Goal: Task Accomplishment & Management: Manage account settings

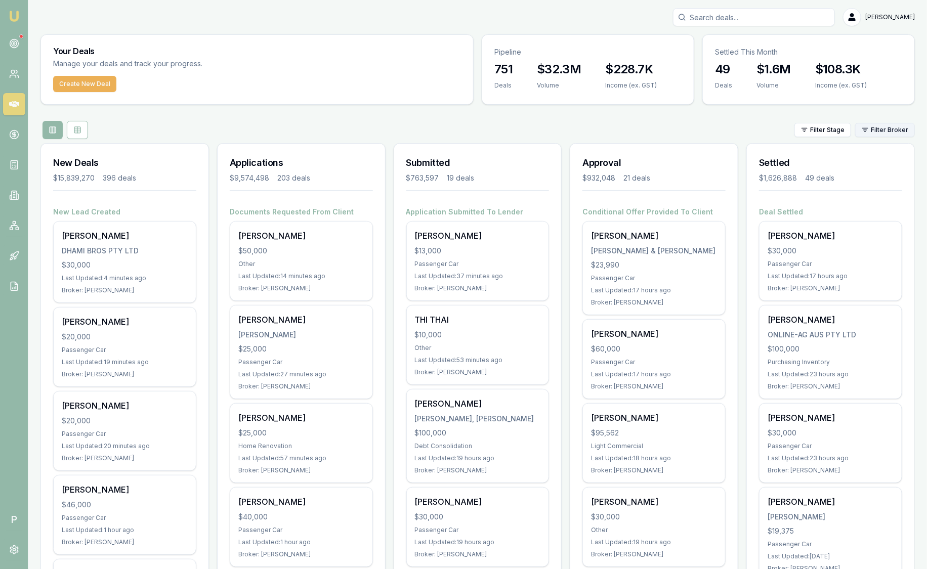
click at [913, 123] on html "Emu Broker P [PERSON_NAME] Toggle Menu Your Deals Manage your deals and track y…" at bounding box center [463, 284] width 927 height 569
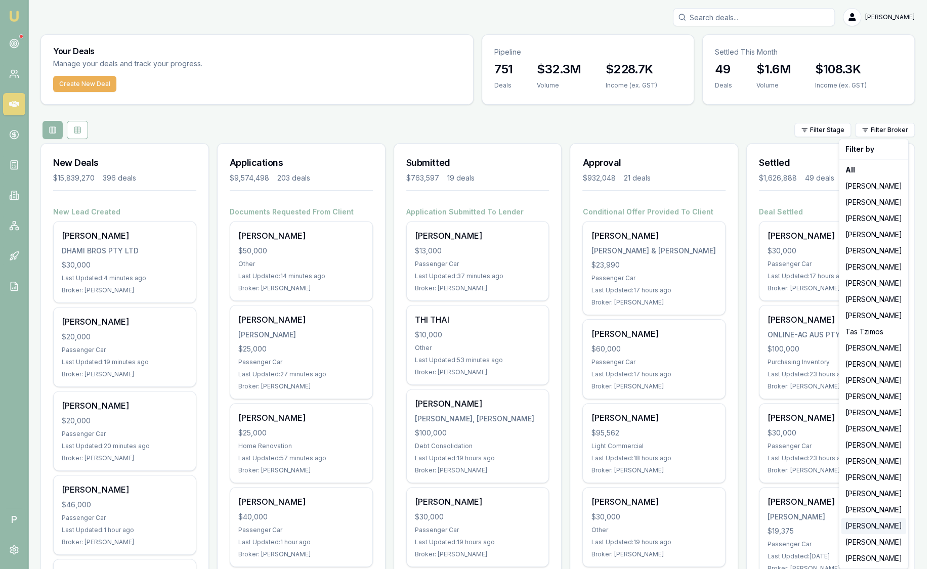
click at [890, 521] on div "[PERSON_NAME]" at bounding box center [873, 526] width 65 height 16
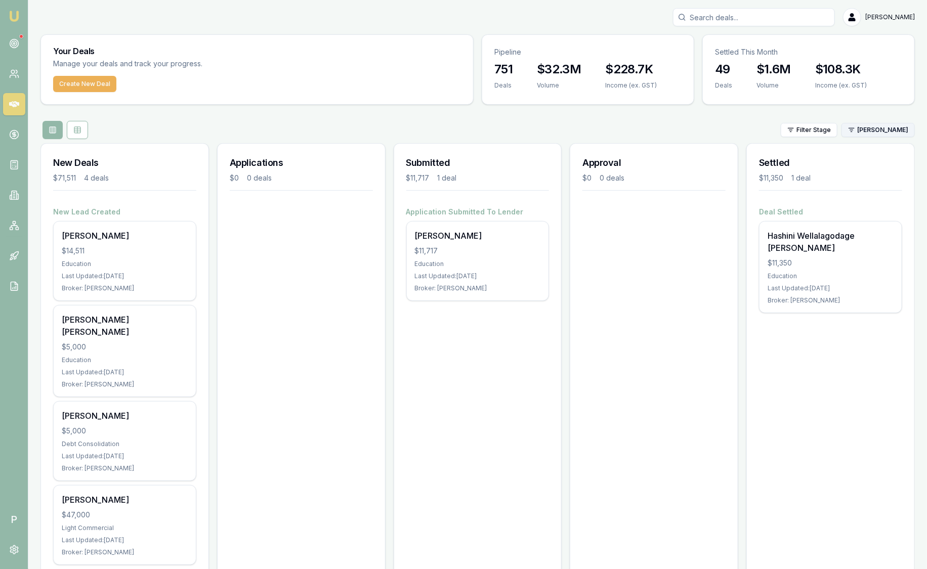
click at [909, 128] on html "Emu Broker P Sam Crouch Toggle Menu Your Deals Manage your deals and track your…" at bounding box center [463, 284] width 927 height 569
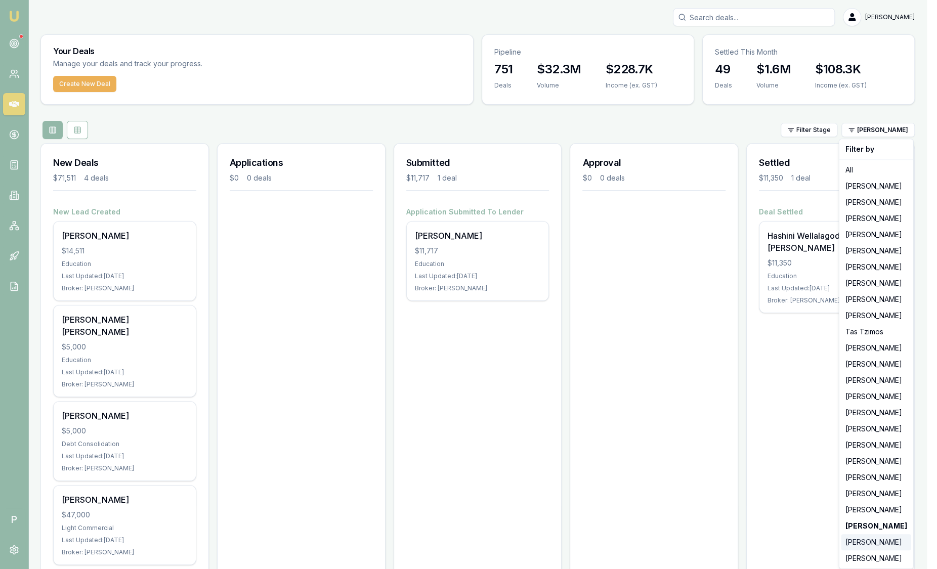
click at [874, 537] on div "[PERSON_NAME]" at bounding box center [876, 542] width 70 height 16
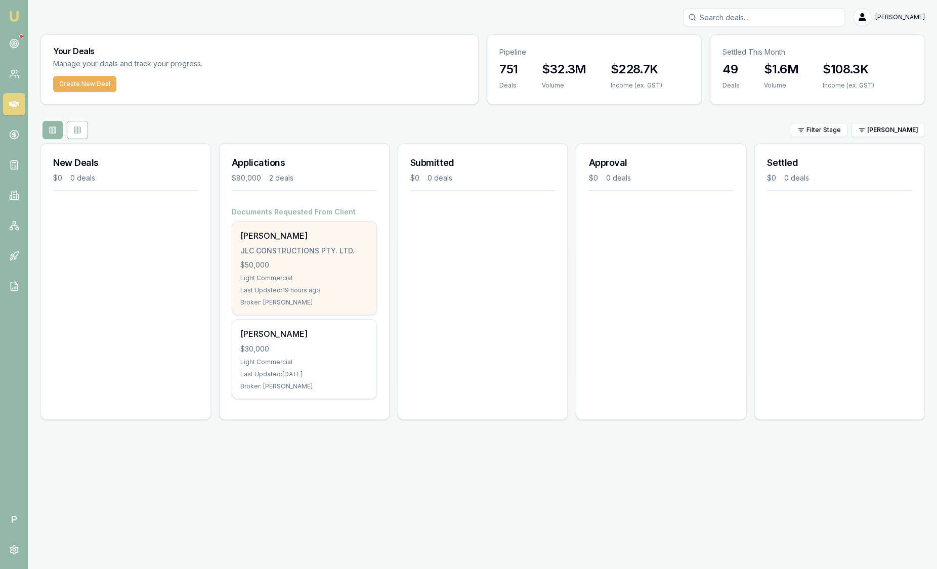
click at [347, 228] on div "Chris Hodder JLC CONSTRUCTIONS PTY. LTD. $50,000 Light Commercial Last Updated:…" at bounding box center [304, 268] width 144 height 93
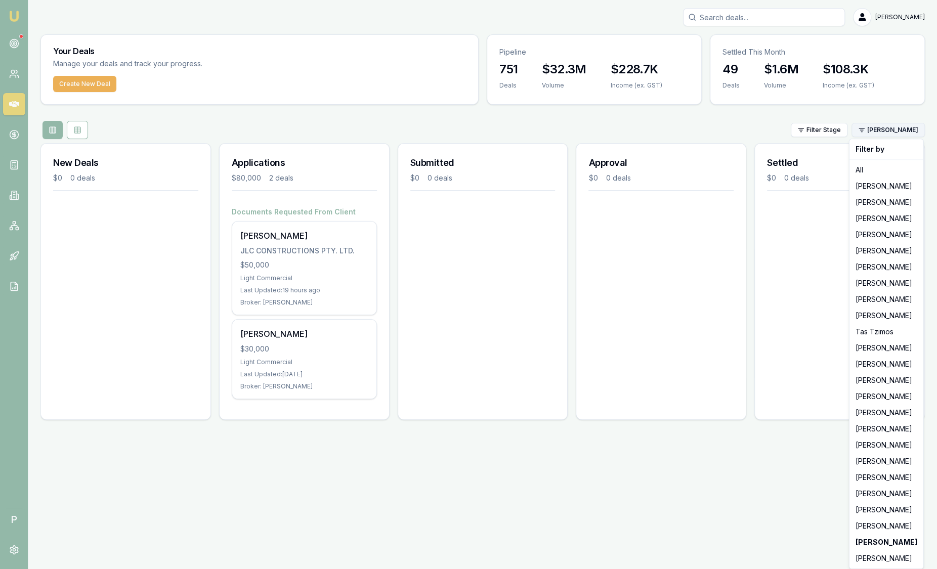
click at [891, 133] on html "Emu Broker P Sam Crouch Toggle Menu Your Deals Manage your deals and track your…" at bounding box center [468, 284] width 937 height 569
click at [883, 513] on div "[PERSON_NAME]" at bounding box center [886, 510] width 70 height 16
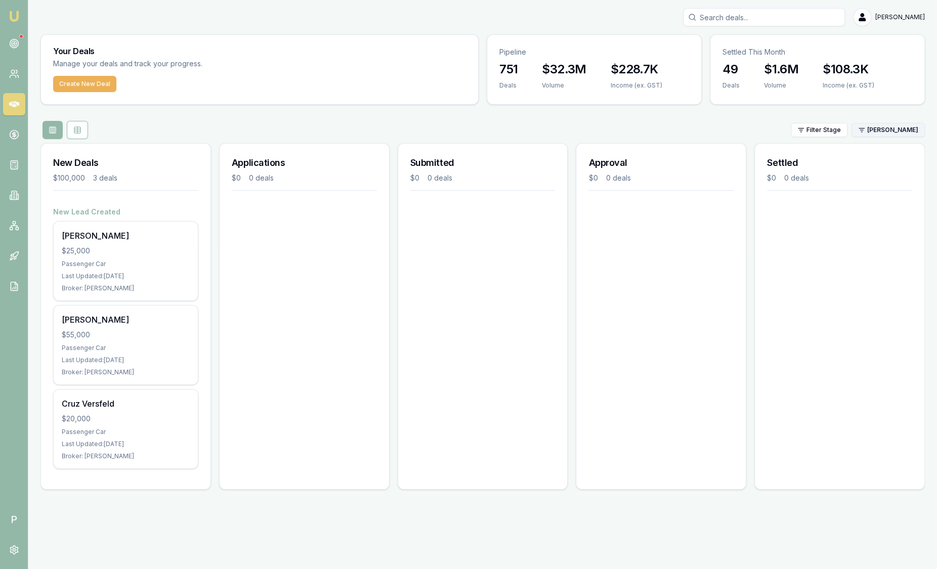
click at [873, 131] on html "Emu Broker P Sam Crouch Toggle Menu Your Deals Manage your deals and track your…" at bounding box center [468, 284] width 937 height 569
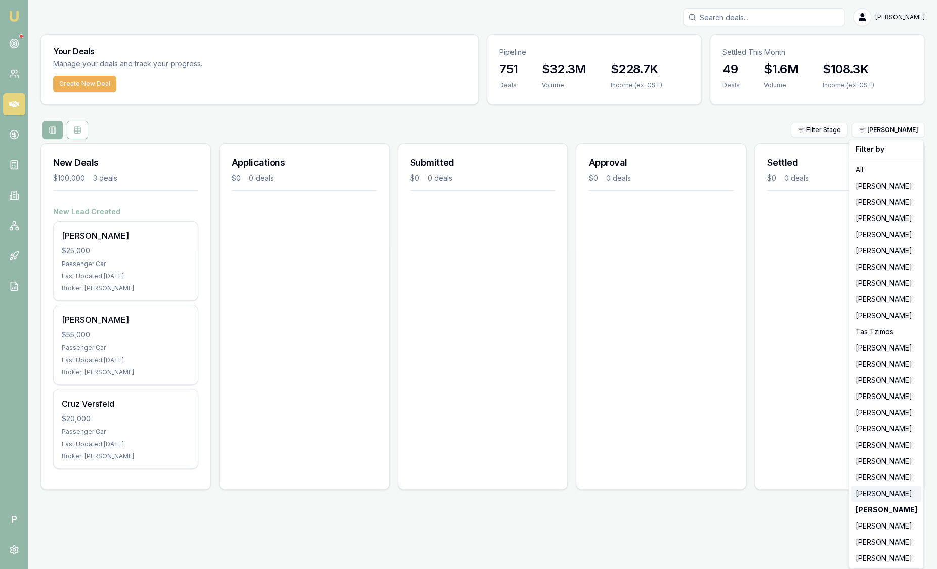
click at [877, 495] on div "[PERSON_NAME]" at bounding box center [886, 494] width 70 height 16
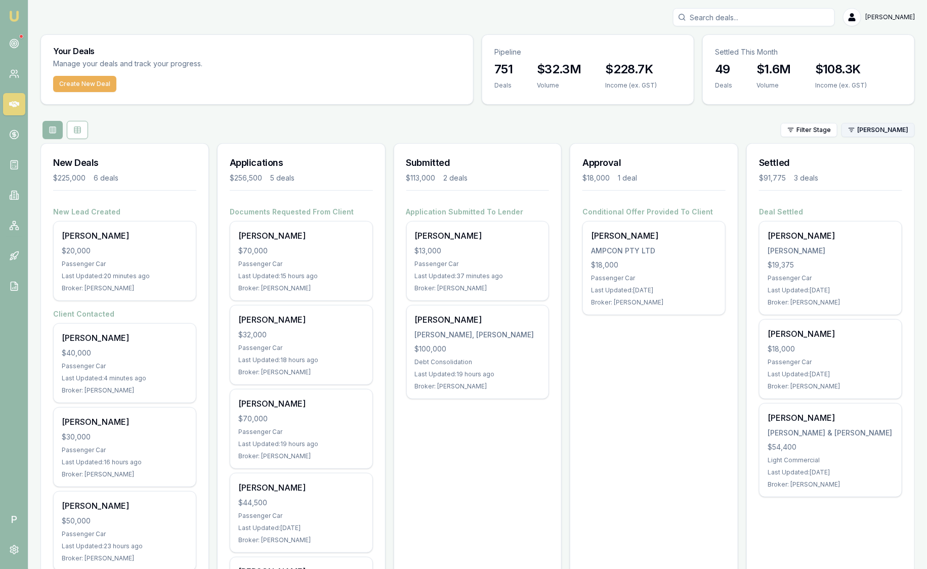
click at [895, 127] on html "Emu Broker P Sam Crouch Toggle Menu Your Deals Manage your deals and track your…" at bounding box center [463, 284] width 927 height 569
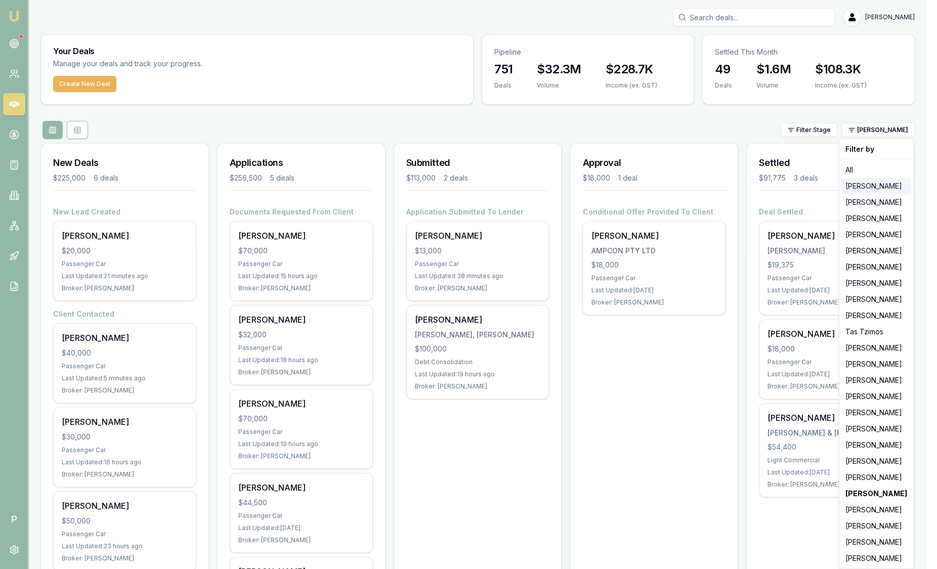
click at [877, 187] on div "Jackson Fanfulla" at bounding box center [876, 186] width 70 height 16
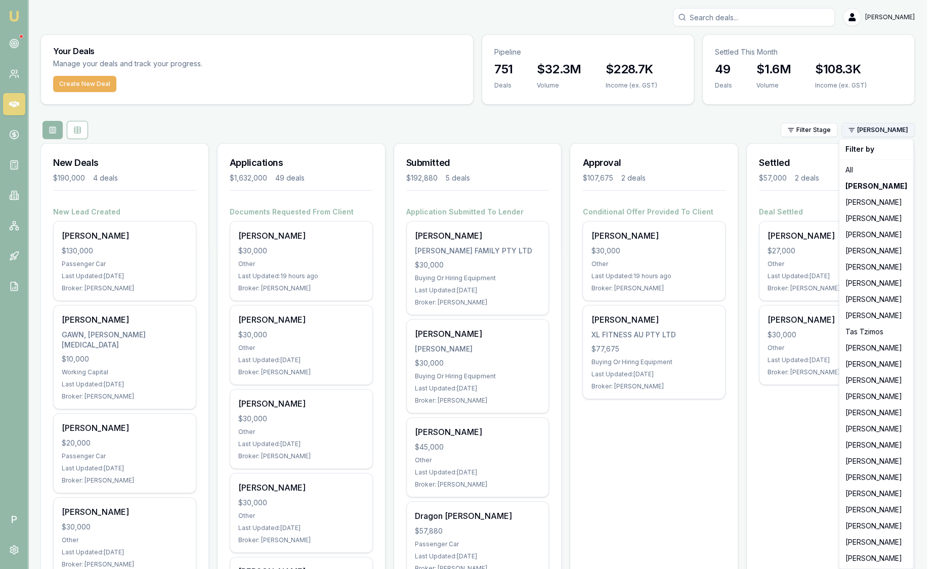
click at [877, 131] on html "Emu Broker P Sam Crouch Toggle Menu Your Deals Manage your deals and track your…" at bounding box center [468, 284] width 937 height 569
click at [888, 202] on div "Stevette Gelavis" at bounding box center [876, 202] width 70 height 16
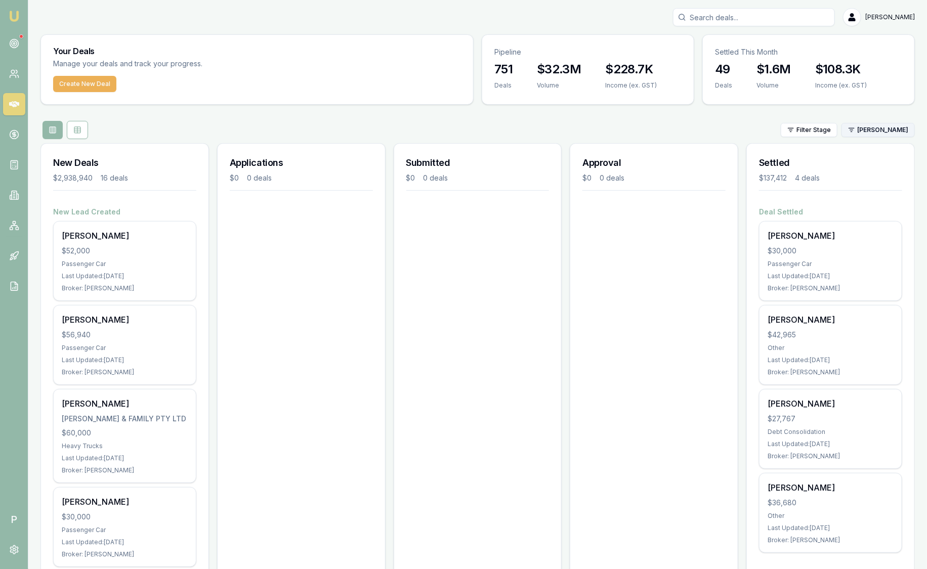
click at [893, 130] on html "Emu Broker P Sam Crouch Toggle Menu Your Deals Manage your deals and track your…" at bounding box center [463, 284] width 927 height 569
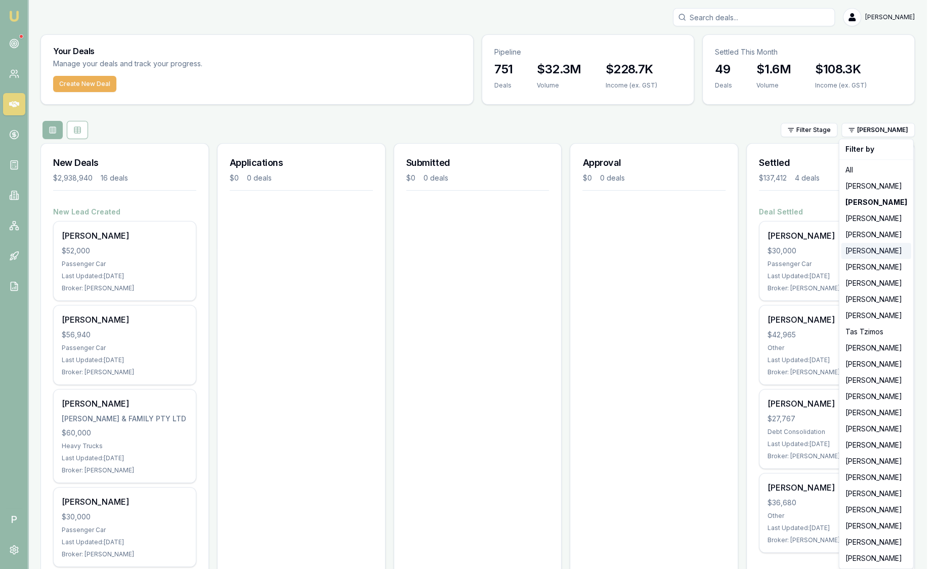
click at [877, 252] on div "Evette Abdo" at bounding box center [876, 251] width 70 height 16
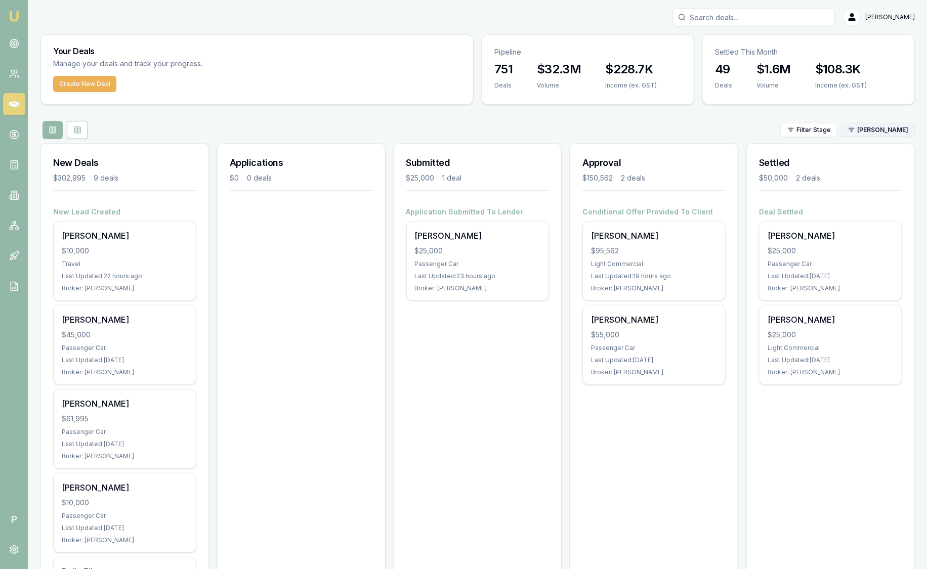
click at [899, 130] on html "Emu Broker P Sam Crouch Toggle Menu Your Deals Manage your deals and track your…" at bounding box center [463, 284] width 927 height 569
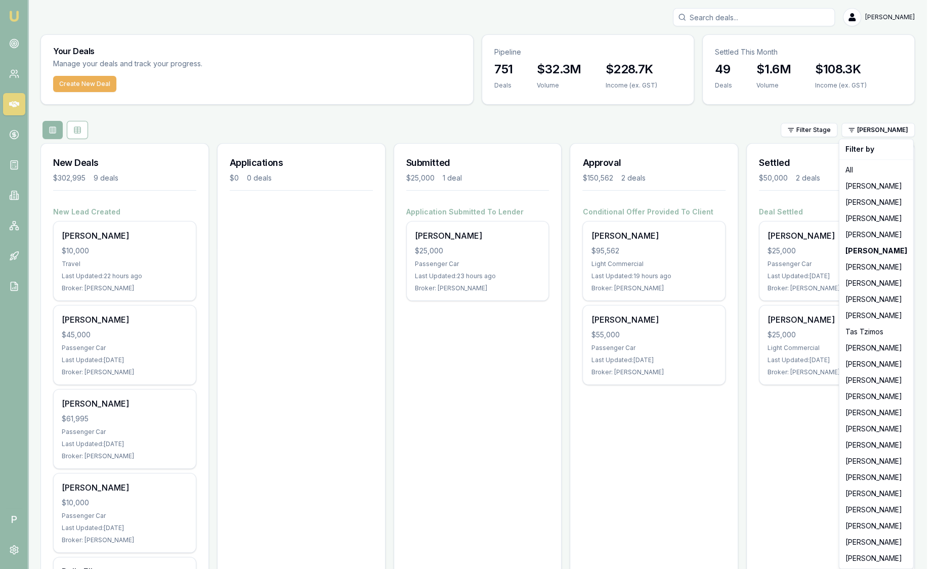
click at [11, 17] on html "Emu Broker P Sam Crouch Toggle Menu Your Deals Manage your deals and track your…" at bounding box center [468, 284] width 937 height 569
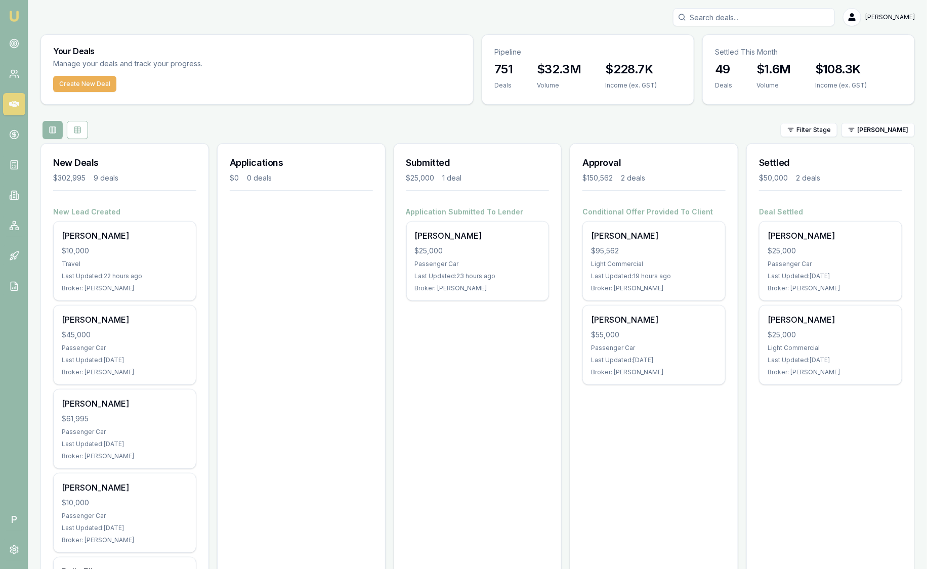
click at [11, 17] on img at bounding box center [14, 16] width 12 height 12
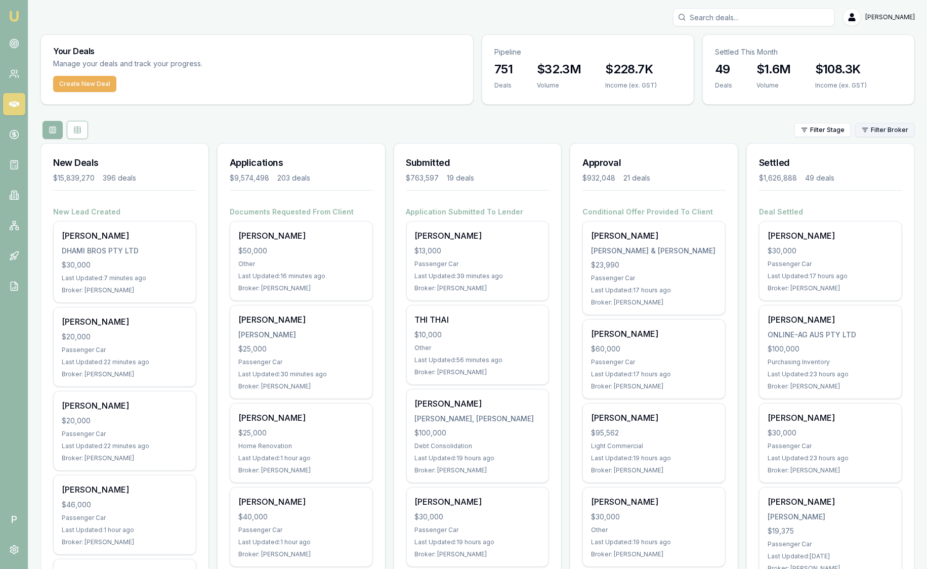
click at [898, 130] on html "Emu Broker P Sam Crouch Toggle Menu Your Deals Manage your deals and track your…" at bounding box center [463, 284] width 927 height 569
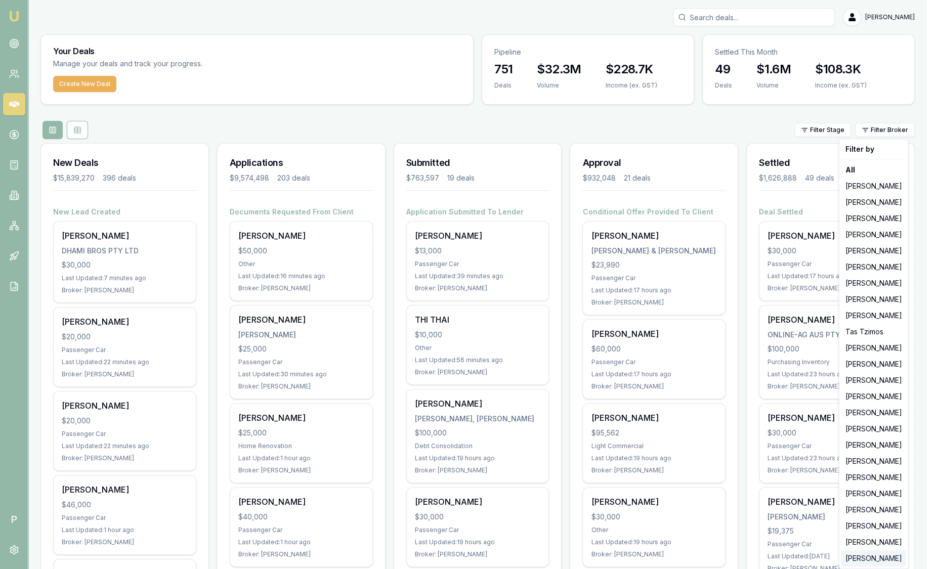
click at [868, 555] on div "Ray Guan" at bounding box center [873, 558] width 65 height 16
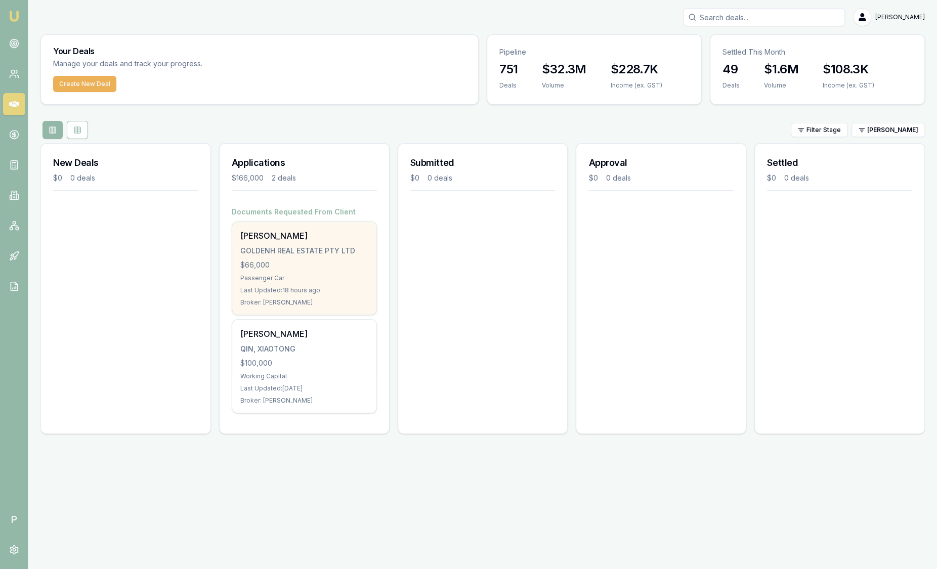
click at [350, 230] on div "Lei Wang" at bounding box center [304, 236] width 128 height 12
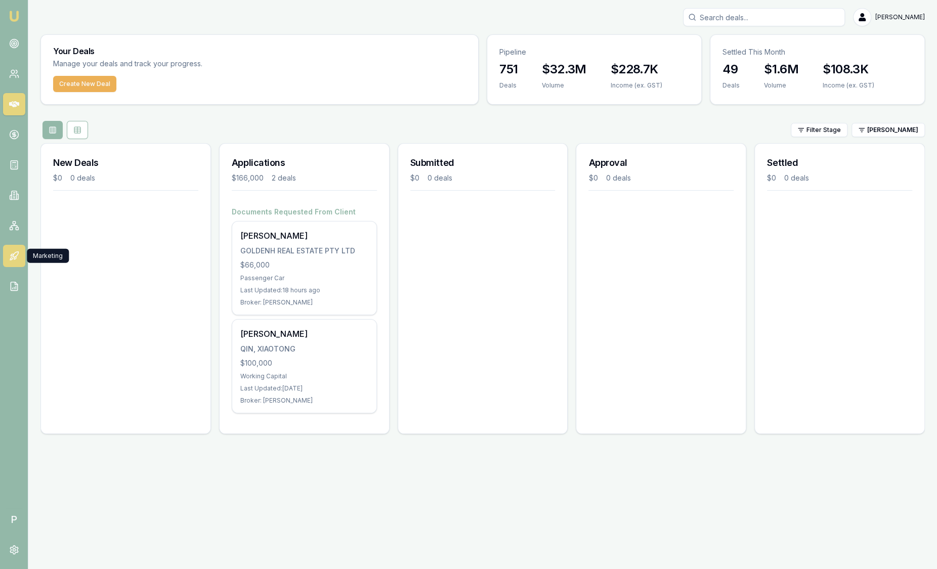
click at [16, 257] on icon at bounding box center [15, 257] width 2 height 3
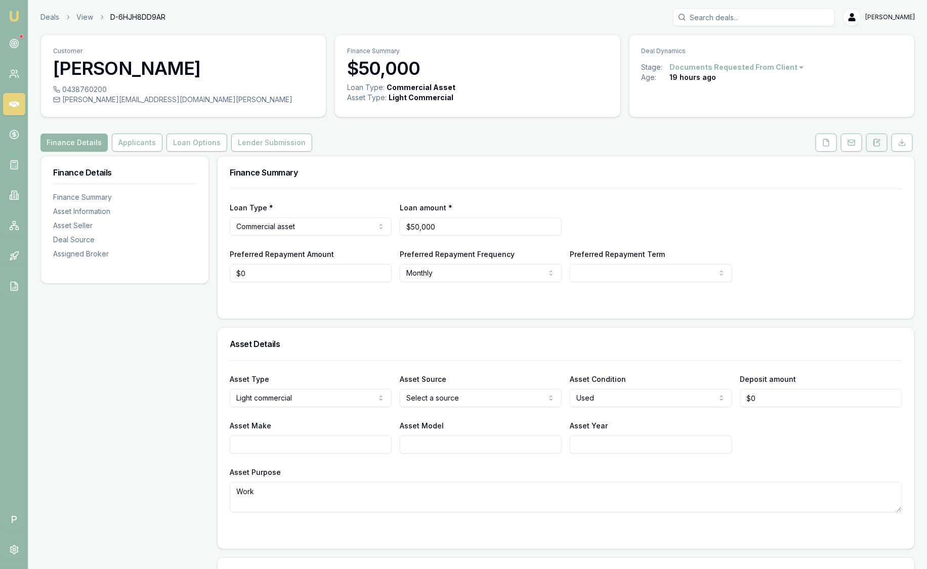
click at [876, 144] on icon at bounding box center [876, 143] width 8 height 8
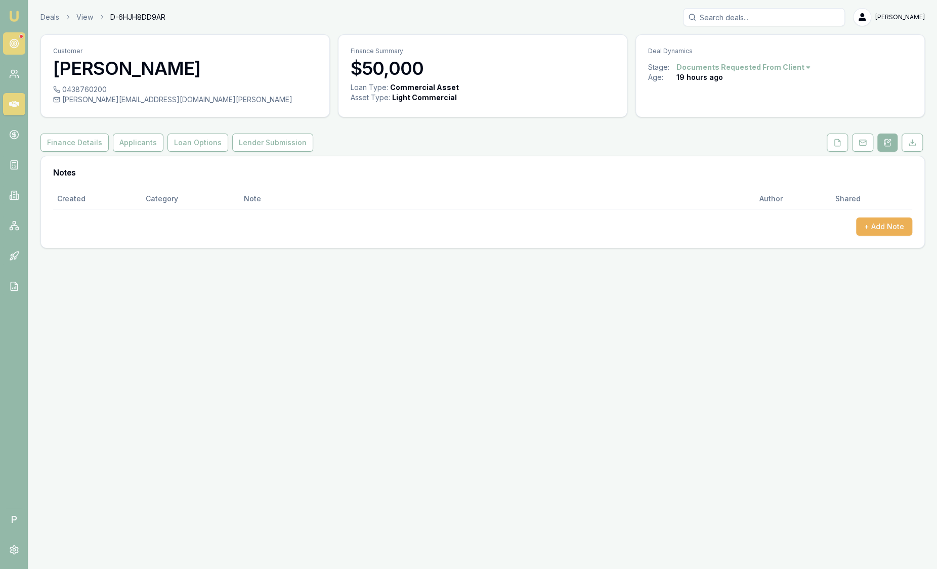
click at [22, 42] on link at bounding box center [14, 43] width 22 height 22
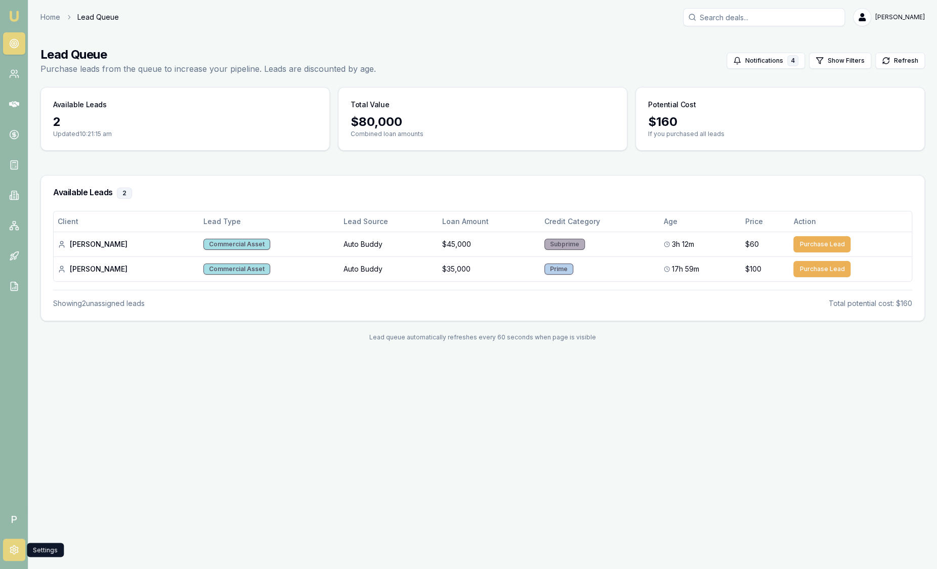
click at [14, 549] on icon at bounding box center [14, 550] width 10 height 10
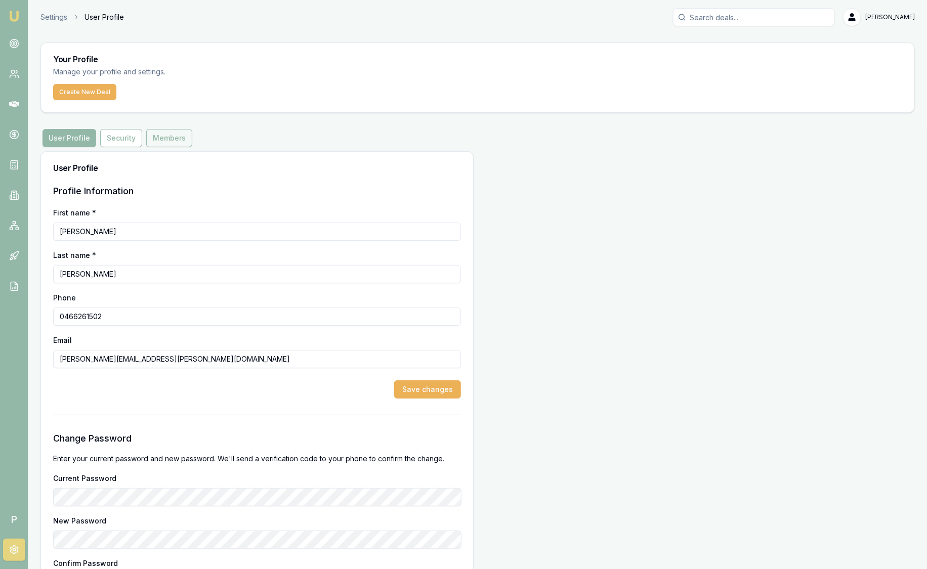
click at [165, 137] on button "Members" at bounding box center [169, 138] width 46 height 18
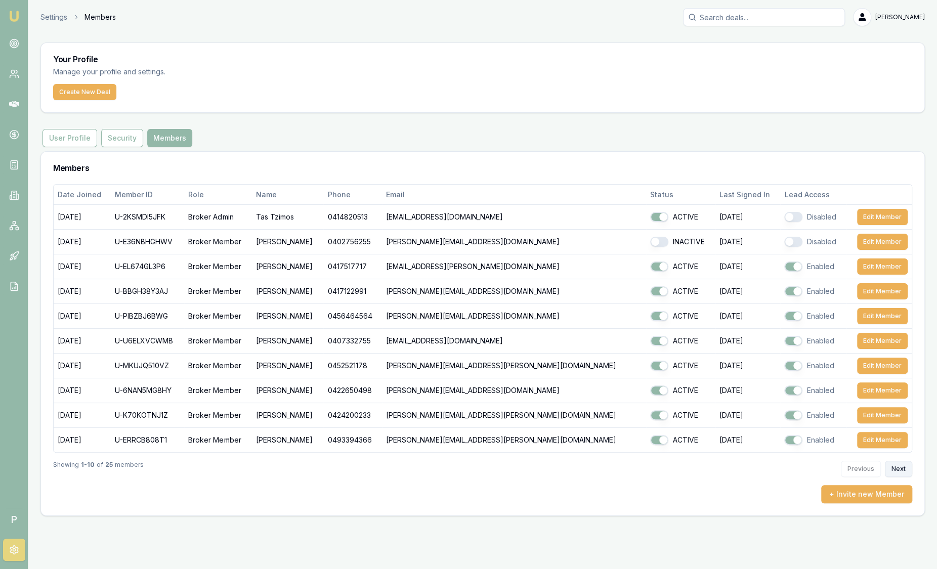
click at [903, 468] on button "Next" at bounding box center [898, 469] width 27 height 16
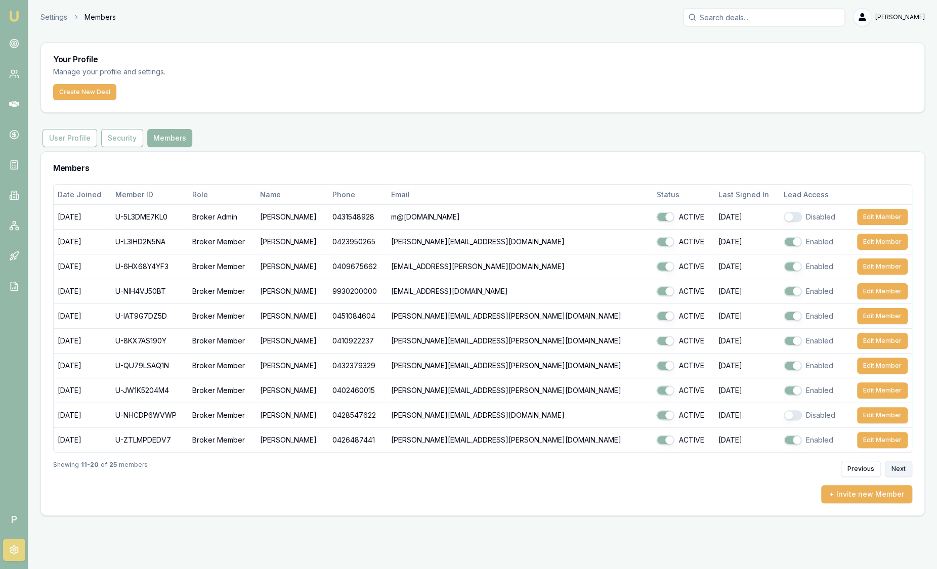
click at [903, 467] on button "Next" at bounding box center [898, 469] width 27 height 16
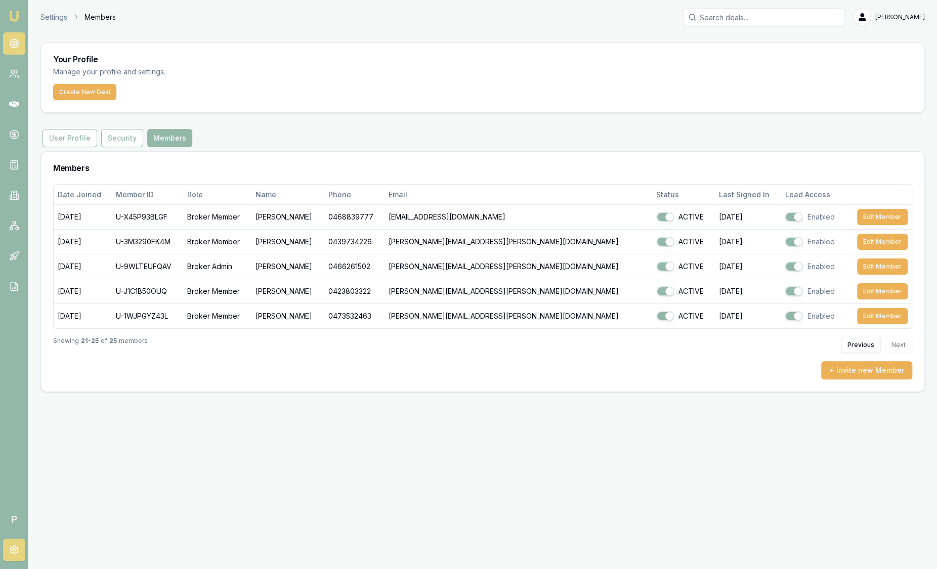
click at [18, 48] on icon at bounding box center [14, 43] width 10 height 10
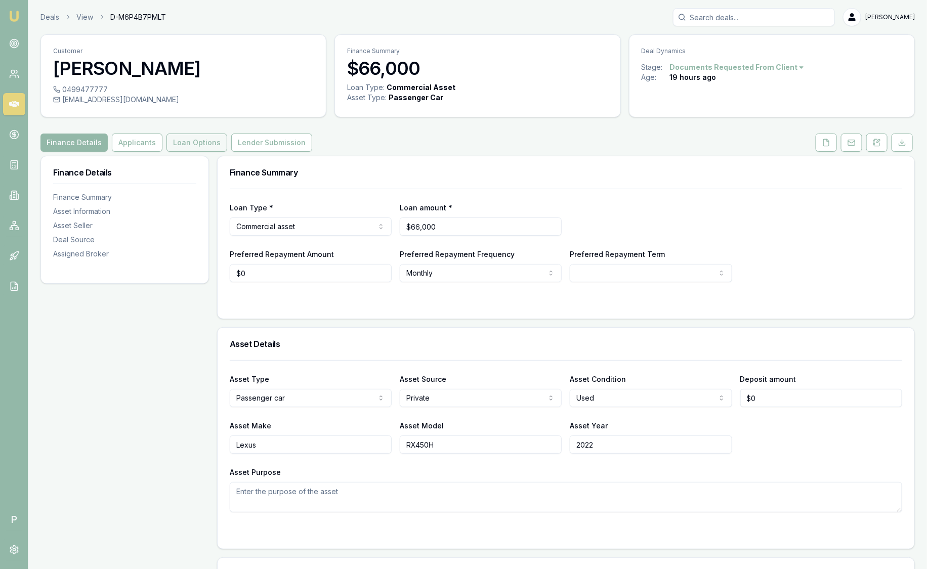
click at [201, 144] on button "Loan Options" at bounding box center [196, 143] width 61 height 18
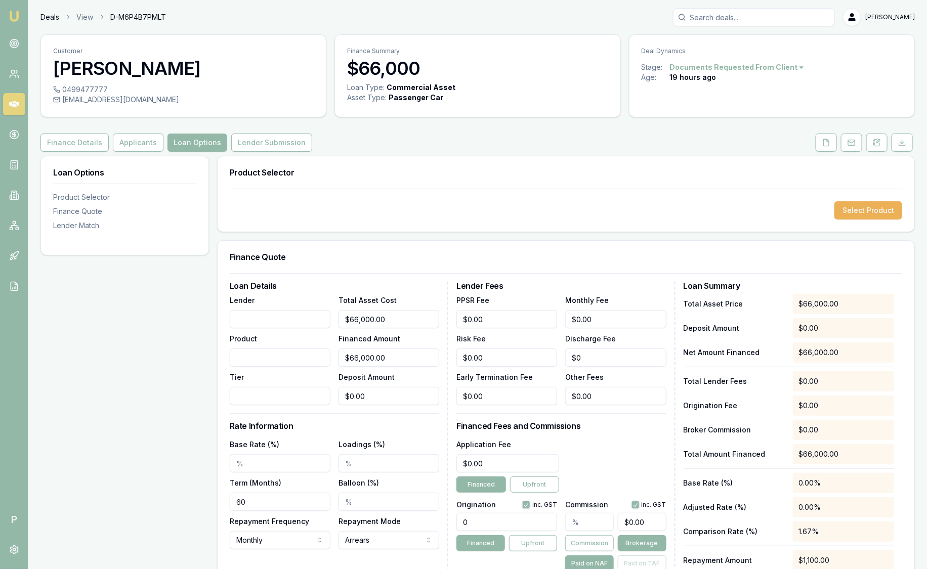
click at [45, 21] on link "Deals" at bounding box center [49, 17] width 19 height 10
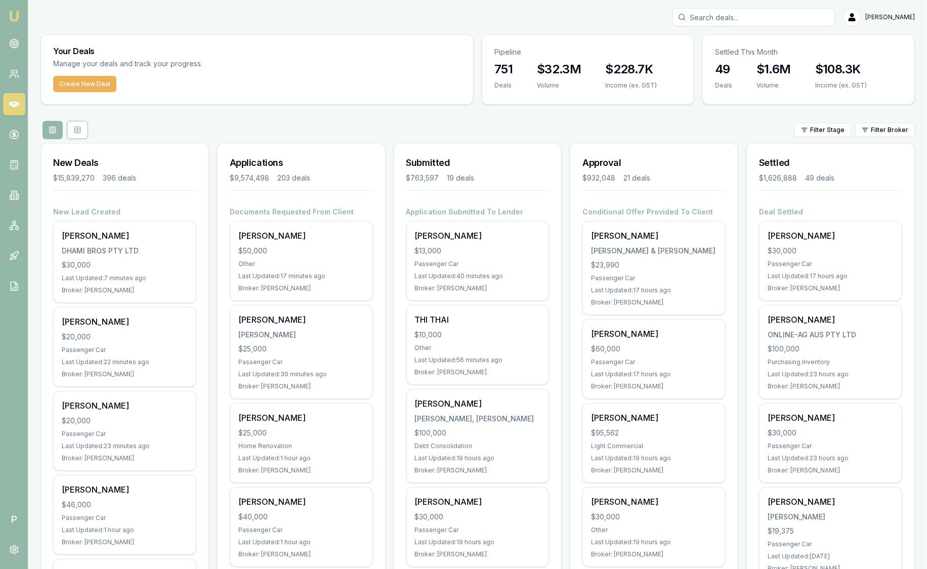
click at [14, 18] on img at bounding box center [14, 16] width 12 height 12
click at [881, 134] on html "Emu Broker P Sam Crouch Toggle Menu Your Deals Manage your deals and track your…" at bounding box center [463, 284] width 927 height 569
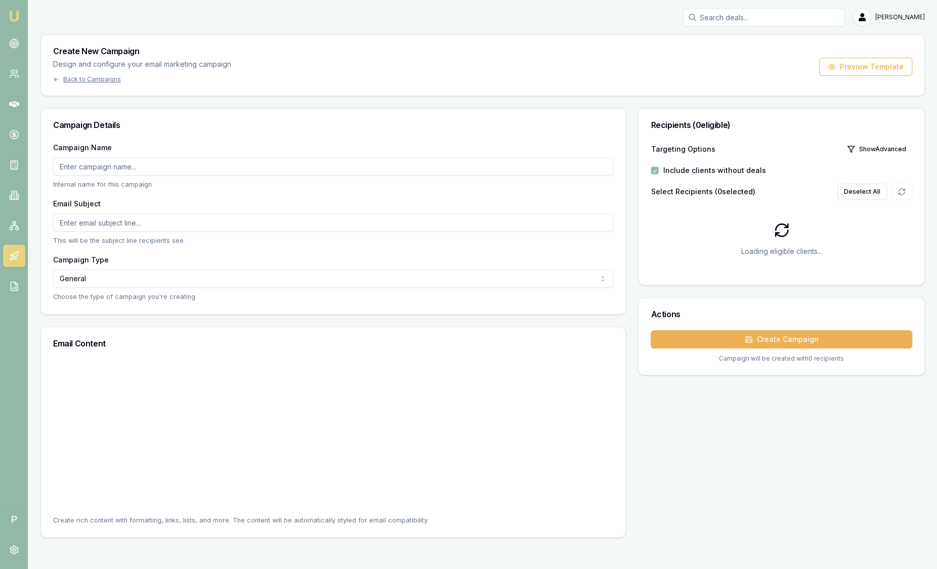
click at [106, 278] on html "Emu Broker P [PERSON_NAME] Toggle Menu Create New Campaign Design and configure…" at bounding box center [468, 284] width 937 height 569
click at [100, 154] on html "Emu Broker P [PERSON_NAME] Toggle Menu Create New Campaign Design and configure…" at bounding box center [468, 284] width 937 height 569
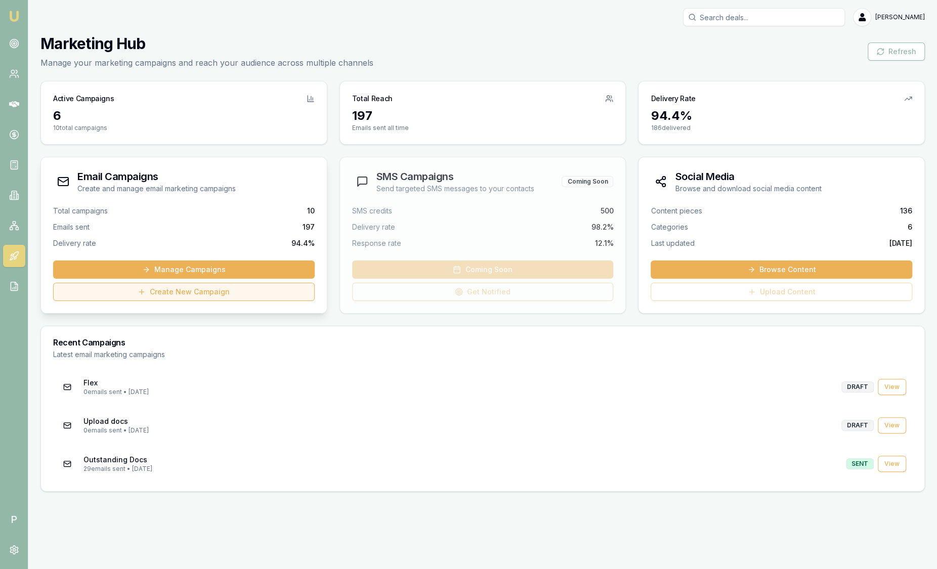
click at [203, 298] on link "Create New Campaign" at bounding box center [183, 292] width 261 height 18
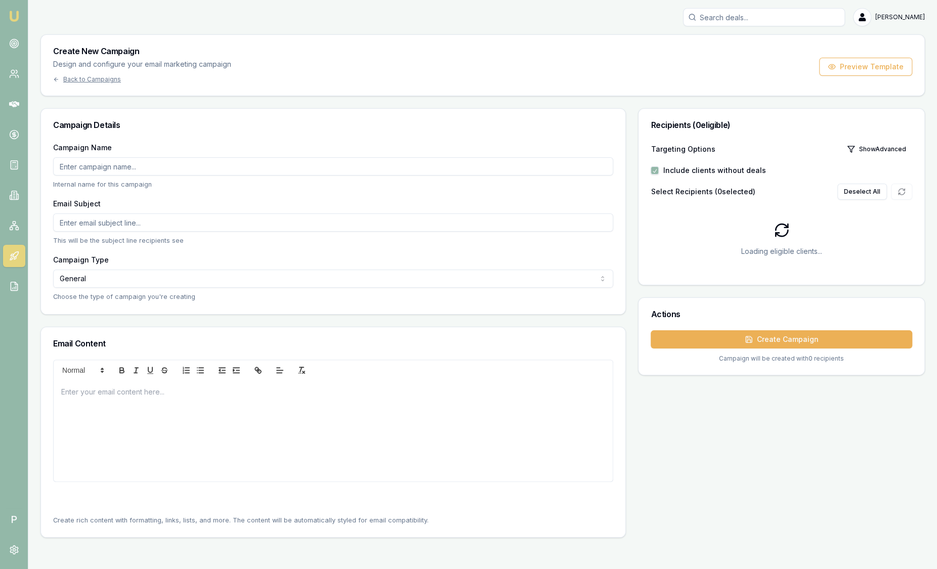
click at [146, 160] on input "Campaign Name" at bounding box center [333, 166] width 560 height 18
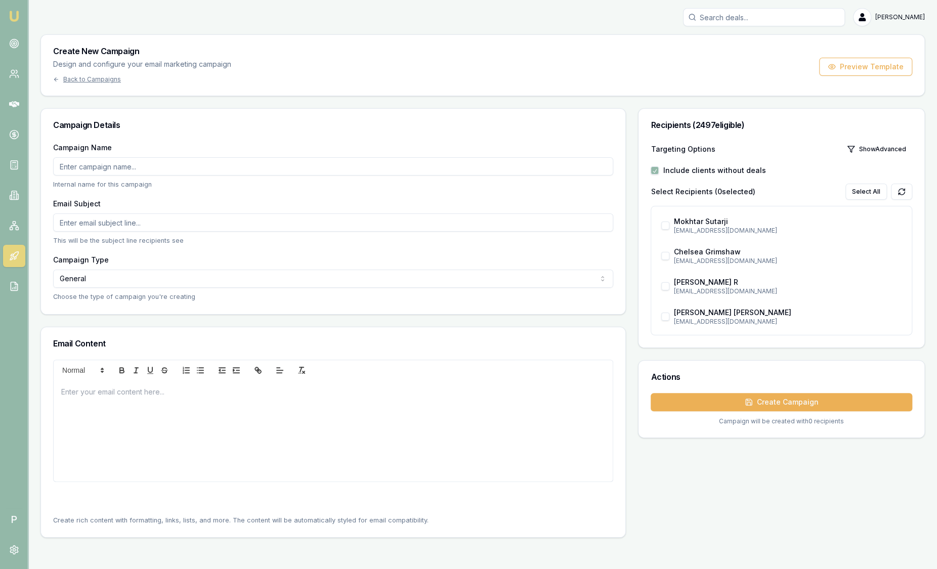
click at [186, 211] on div "Email Subject This will be the subject line recipients see" at bounding box center [333, 221] width 560 height 48
click at [77, 75] on div "Back to Campaigns" at bounding box center [142, 79] width 178 height 8
click at [78, 79] on div "Back to Campaigns" at bounding box center [142, 79] width 178 height 8
click at [496, 94] on div "Create New Campaign Design and configure your email marketing campaign Back to …" at bounding box center [482, 65] width 883 height 61
click at [216, 160] on input "Campaign Name" at bounding box center [333, 166] width 560 height 18
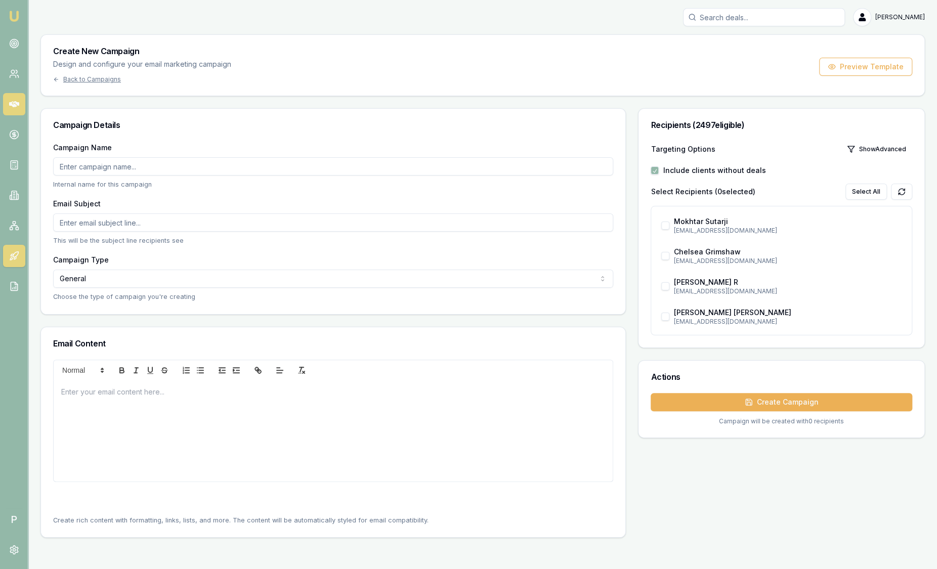
type input "Sam Test"
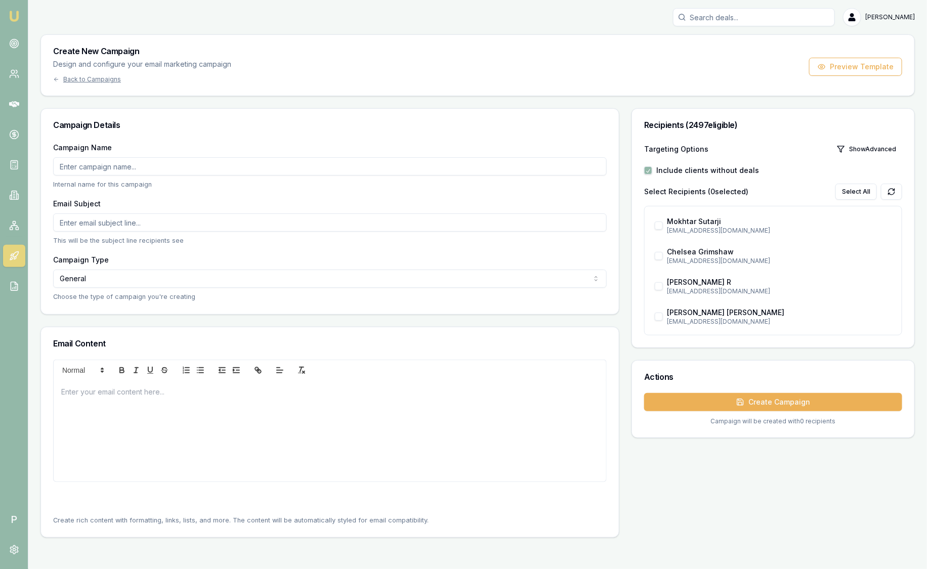
click at [180, 167] on input "Campaign Name" at bounding box center [329, 166] width 553 height 18
type input "[PERSON_NAME]"
click at [174, 215] on input "Email Subject" at bounding box center [329, 222] width 553 height 18
click at [168, 225] on input "Email Subject" at bounding box center [329, 222] width 553 height 18
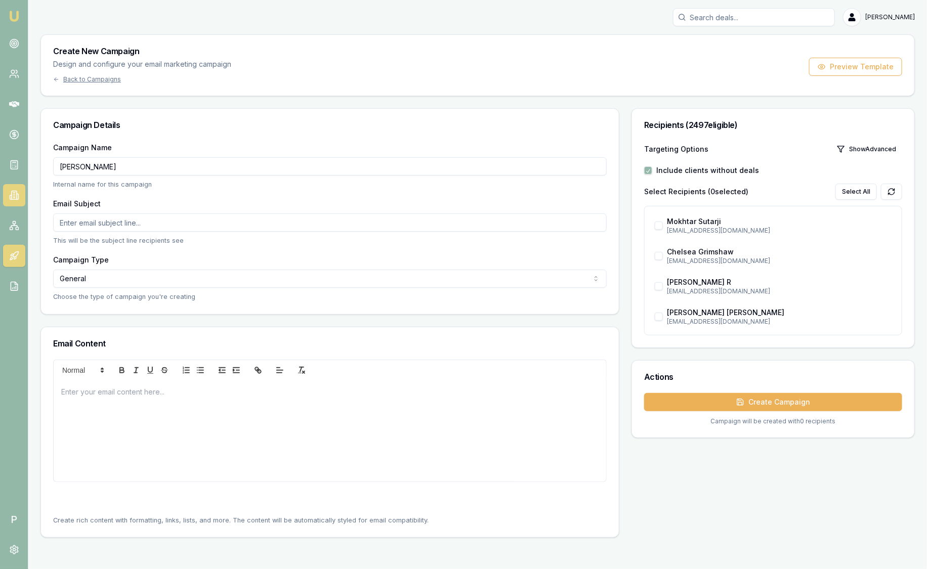
click at [168, 225] on input "Email Subject" at bounding box center [329, 222] width 553 height 18
click at [129, 220] on input "Email Subject" at bounding box center [329, 222] width 553 height 18
click at [149, 228] on input "Email Subject" at bounding box center [329, 222] width 553 height 18
click at [149, 219] on input "Email Subject" at bounding box center [329, 222] width 553 height 18
click at [237, 171] on input "Campaign Name" at bounding box center [329, 166] width 553 height 18
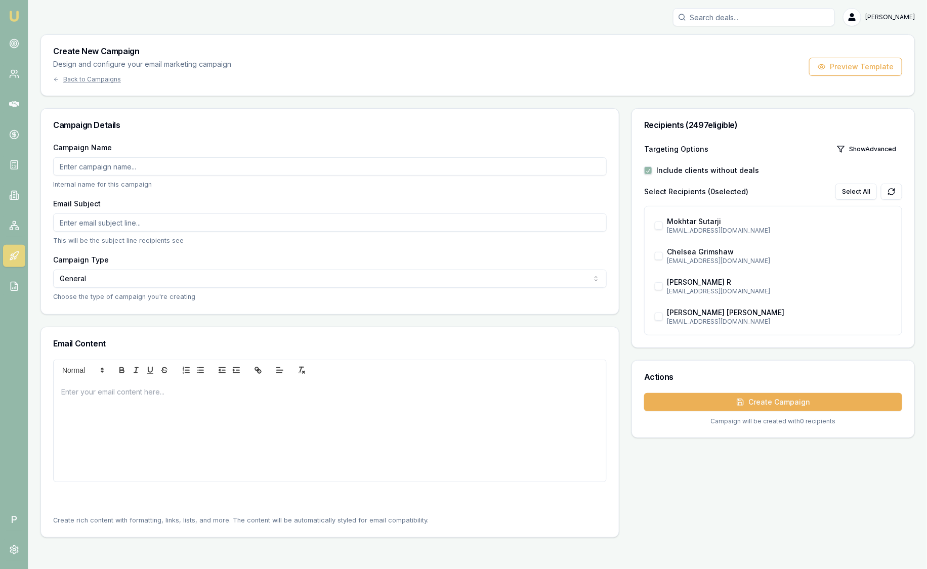
click at [296, 134] on div "Campaign Details" at bounding box center [330, 125] width 578 height 32
click at [130, 163] on input "Campaign Name" at bounding box center [329, 166] width 553 height 18
click at [144, 144] on div "Campaign Name Internal name for this campaign" at bounding box center [329, 165] width 553 height 48
click at [117, 218] on input "Email Subject" at bounding box center [329, 222] width 553 height 18
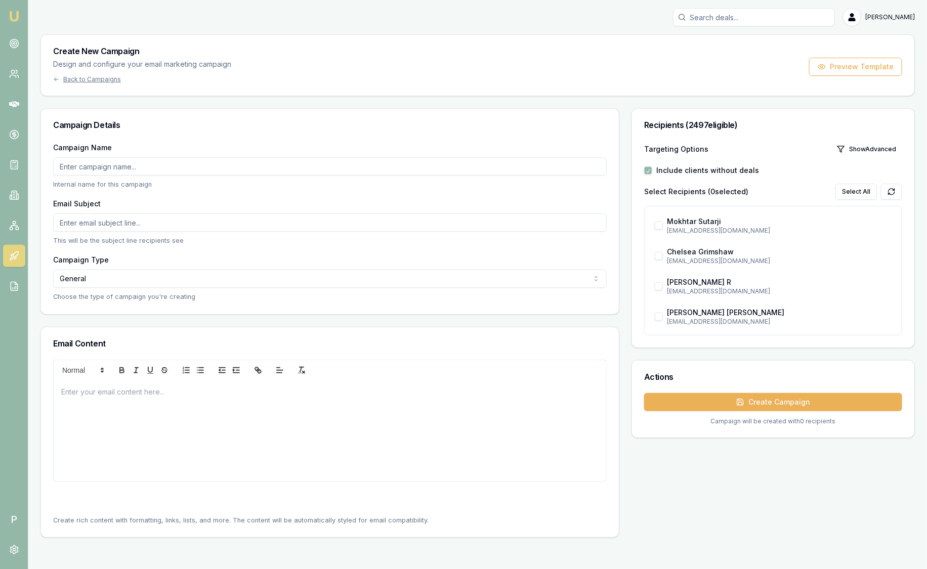
click at [130, 144] on div "Campaign Name Internal name for this campaign" at bounding box center [329, 165] width 553 height 48
click at [110, 217] on input "Email Subject" at bounding box center [329, 222] width 553 height 18
click at [203, 123] on h3 "Campaign Details" at bounding box center [329, 125] width 553 height 8
click at [188, 413] on div at bounding box center [330, 430] width 552 height 101
click at [848, 150] on button "Show Advanced" at bounding box center [865, 149] width 71 height 16
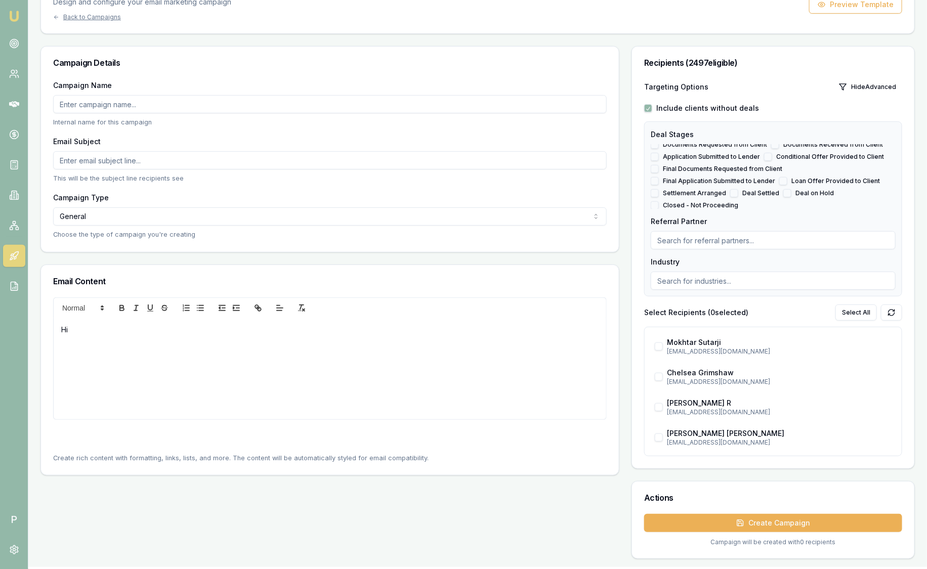
scroll to position [63, 0]
click at [114, 159] on input "Email Subject" at bounding box center [329, 160] width 553 height 18
click at [545, 141] on div "Email Subject This will be the subject line recipients see" at bounding box center [329, 159] width 553 height 48
click at [211, 336] on div "Hi" at bounding box center [330, 368] width 552 height 101
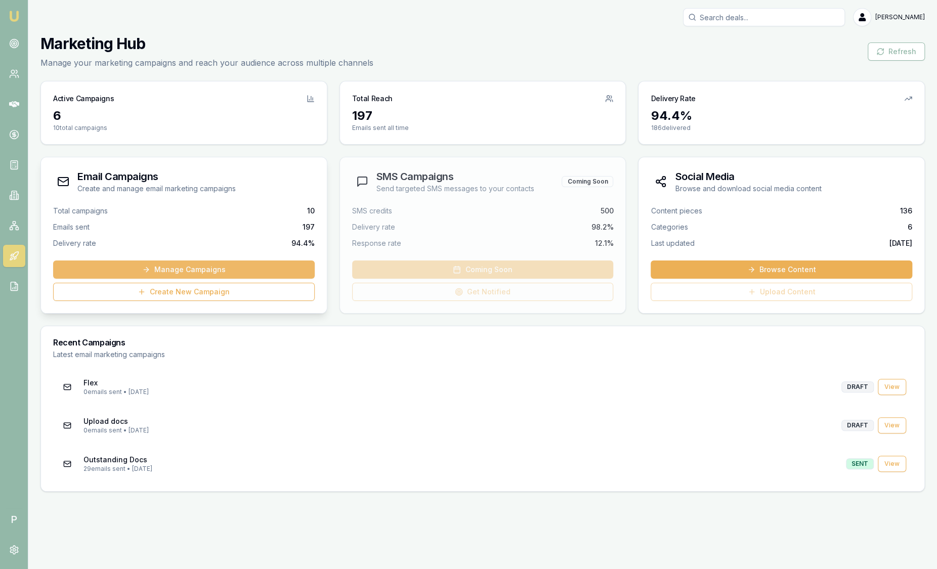
click at [196, 269] on link "Manage Campaigns" at bounding box center [183, 269] width 261 height 18
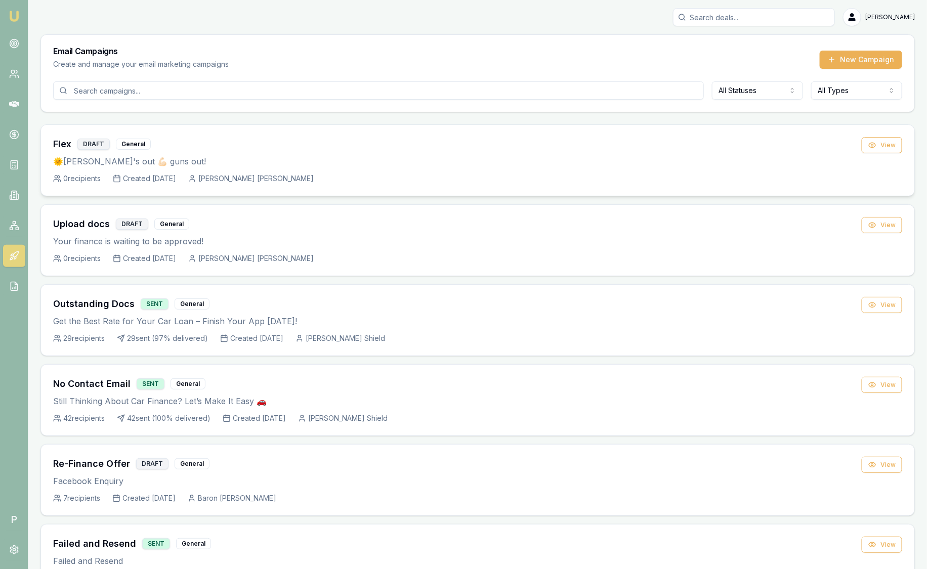
click at [59, 146] on h3 "Flex" at bounding box center [62, 144] width 18 height 14
click at [135, 144] on div "General" at bounding box center [133, 144] width 35 height 11
click at [889, 143] on button "View" at bounding box center [881, 145] width 40 height 16
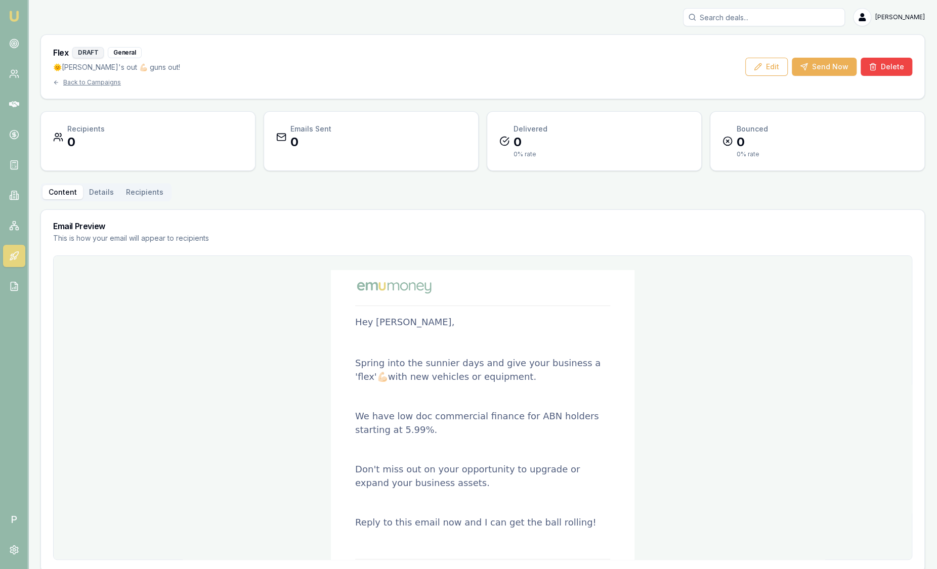
click at [98, 195] on button "Details" at bounding box center [101, 192] width 37 height 14
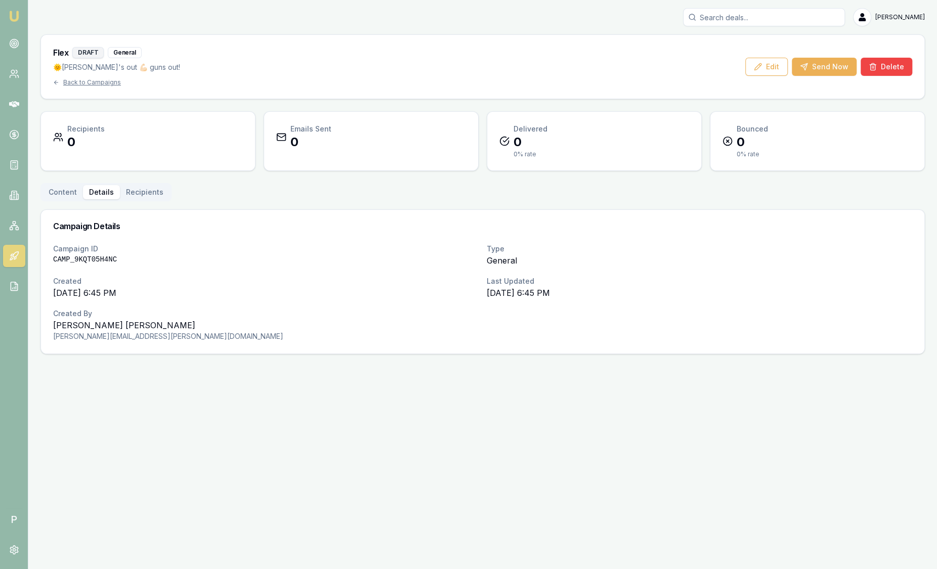
click at [66, 194] on button "Content" at bounding box center [62, 192] width 40 height 14
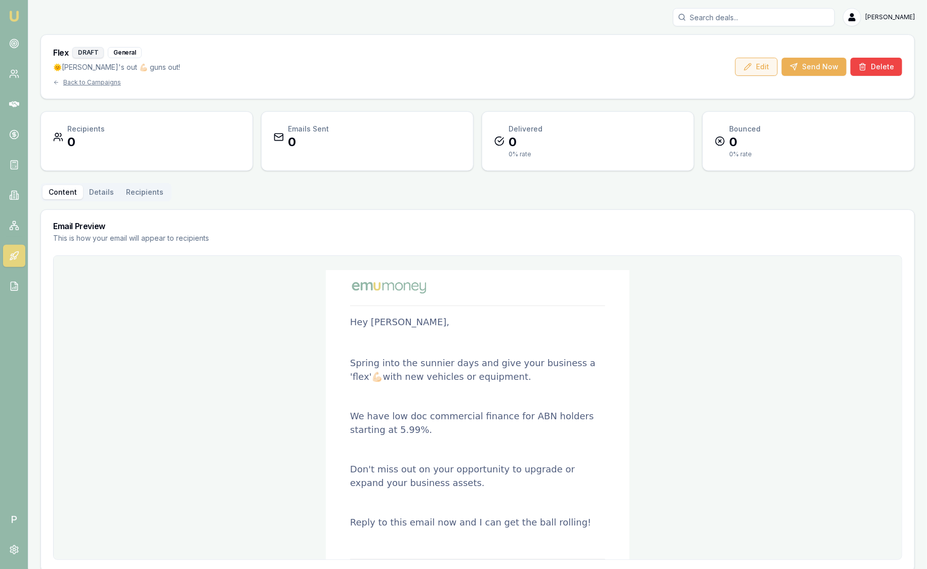
click at [764, 70] on button "Edit" at bounding box center [756, 67] width 42 height 18
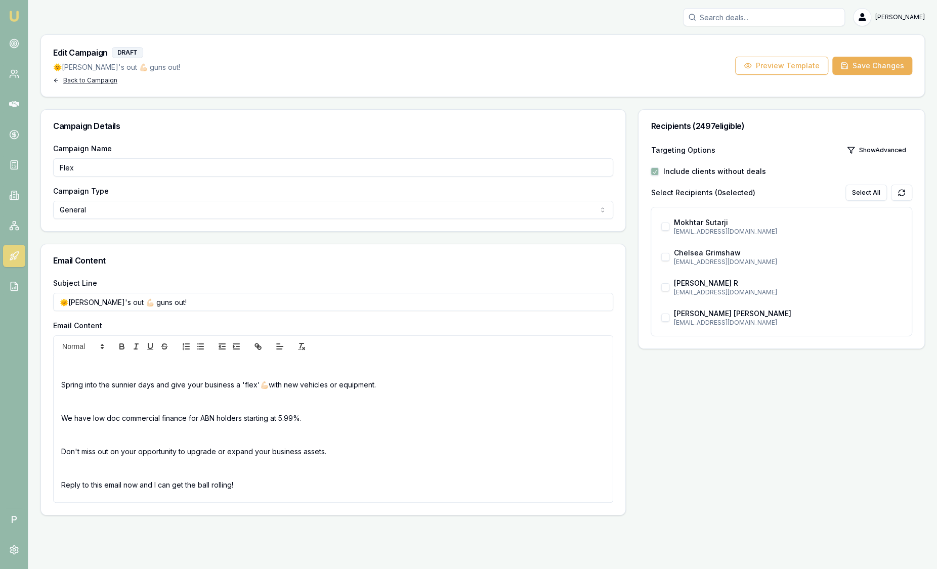
click at [79, 80] on div "Back to Campaign" at bounding box center [116, 80] width 127 height 8
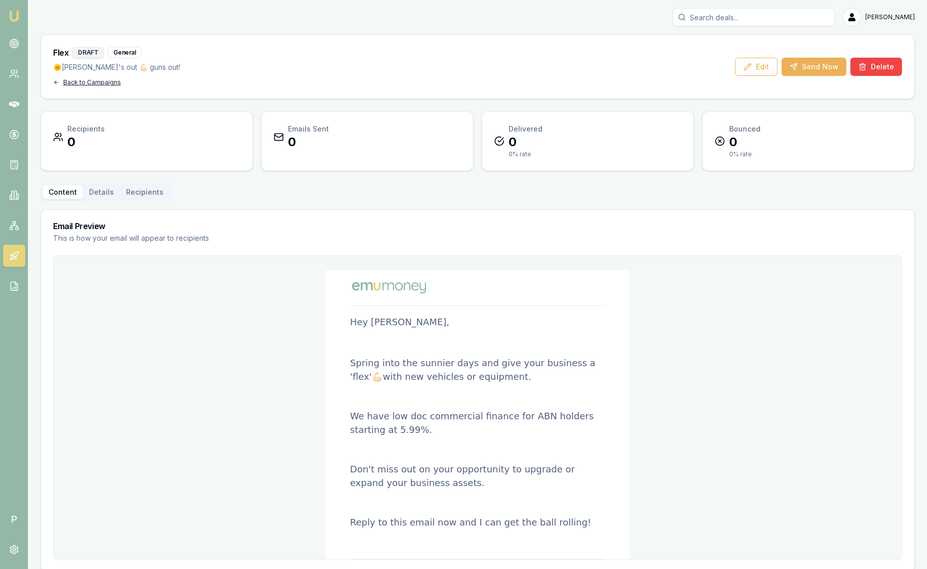
click at [97, 85] on div "Back to Campaigns" at bounding box center [116, 82] width 127 height 8
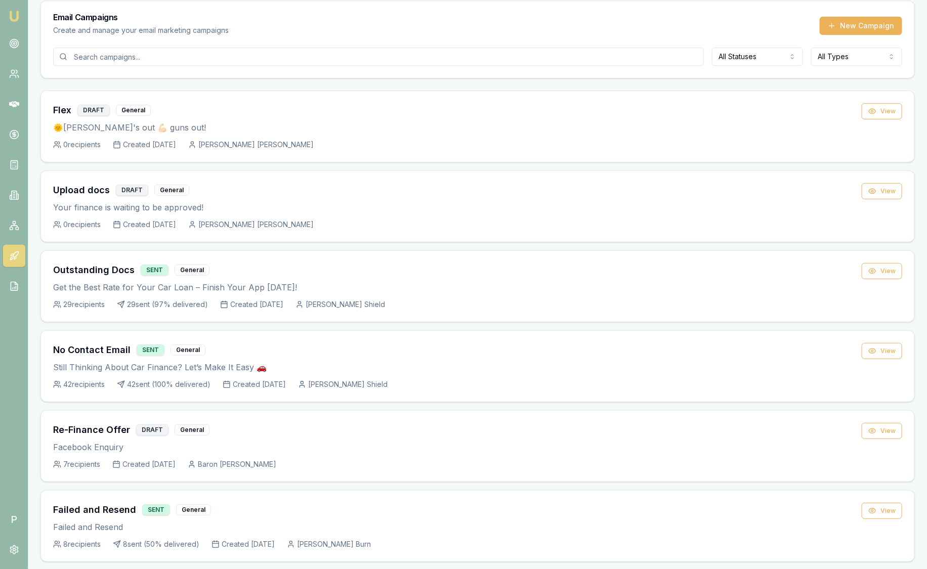
scroll to position [63, 0]
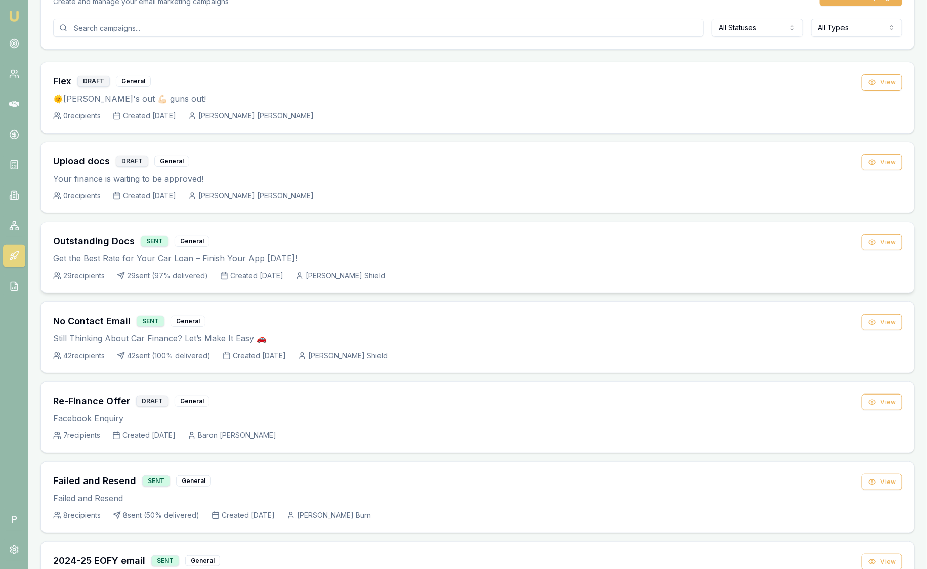
click at [110, 242] on h3 "Outstanding Docs" at bounding box center [93, 241] width 81 height 14
click at [191, 240] on div "General" at bounding box center [191, 241] width 35 height 11
click at [895, 234] on button "View" at bounding box center [881, 242] width 40 height 16
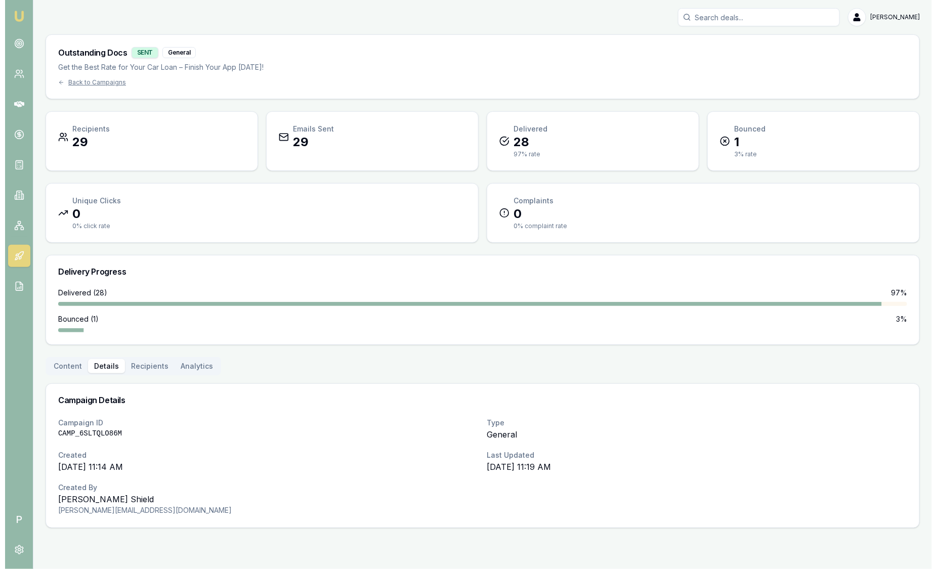
click at [105, 367] on button "Details" at bounding box center [101, 366] width 37 height 14
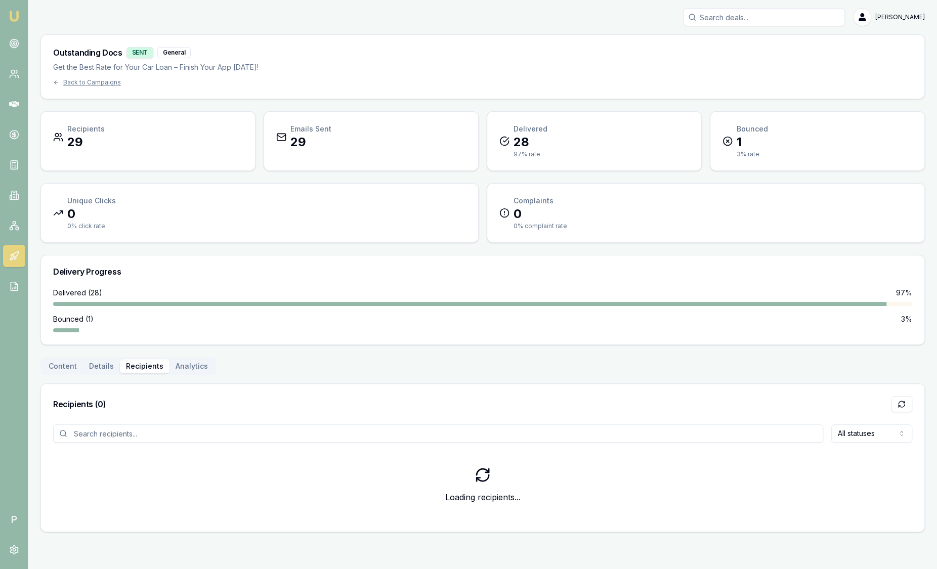
click at [135, 368] on button "Recipients" at bounding box center [145, 366] width 50 height 14
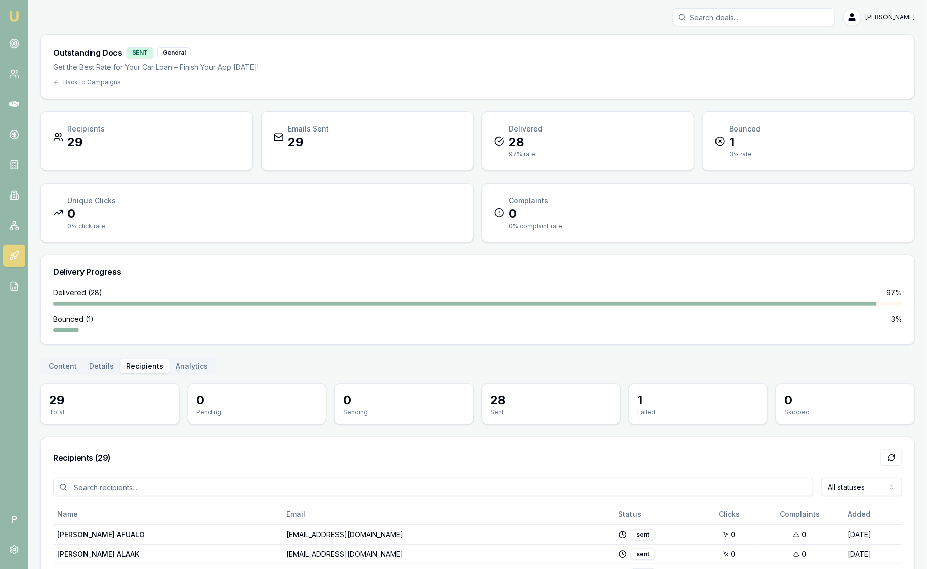
click at [191, 365] on button "Analytics" at bounding box center [191, 366] width 45 height 14
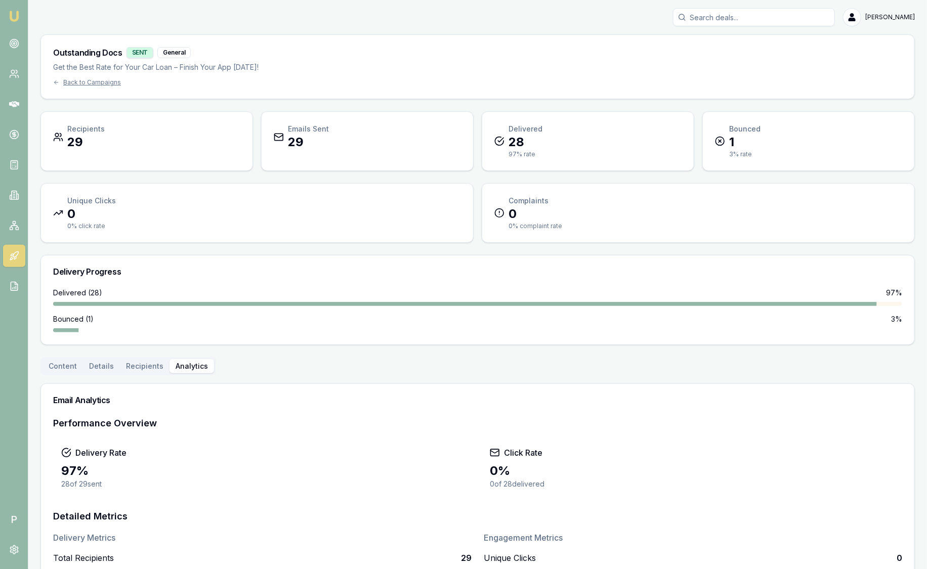
click at [67, 364] on button "Content" at bounding box center [62, 366] width 40 height 14
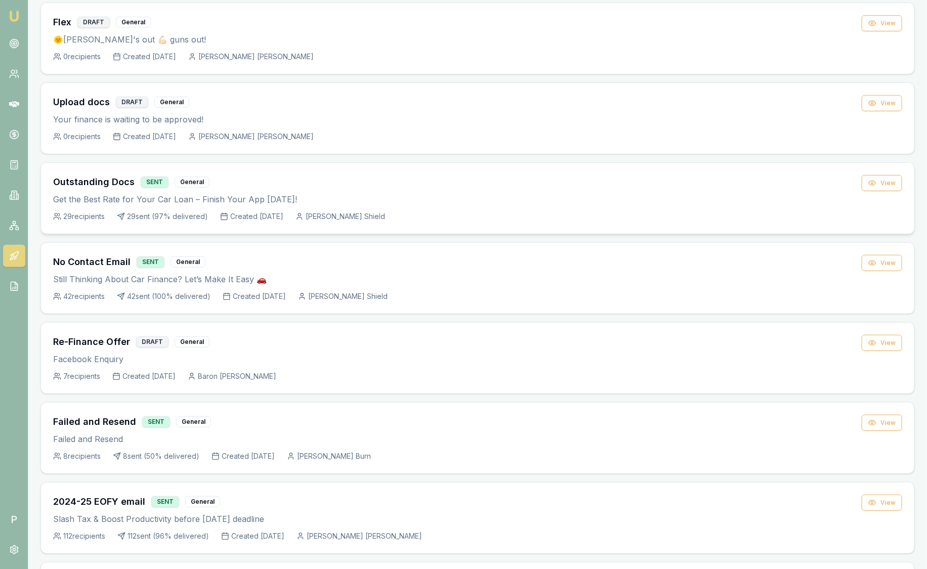
scroll to position [126, 0]
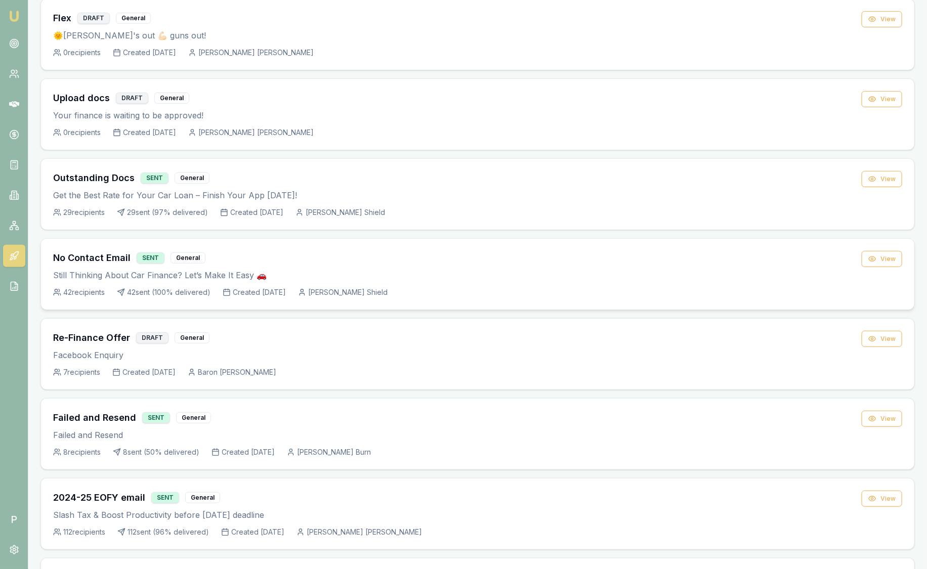
click at [186, 257] on div "General" at bounding box center [187, 257] width 35 height 11
click at [878, 253] on button "View" at bounding box center [881, 259] width 40 height 16
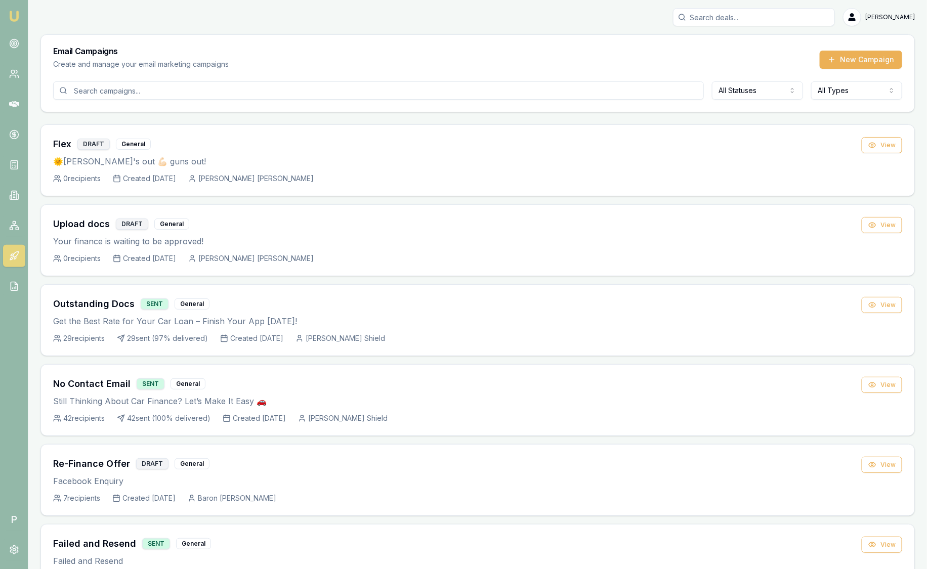
click at [14, 18] on img at bounding box center [14, 16] width 12 height 12
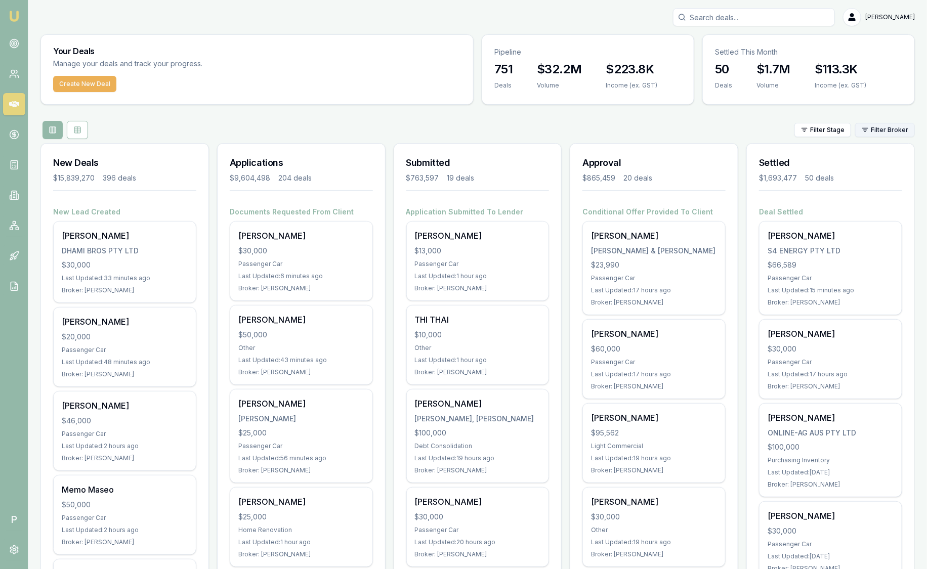
click at [868, 128] on html "Emu Broker P Sam Crouch Toggle Menu Your Deals Manage your deals and track your…" at bounding box center [463, 284] width 927 height 569
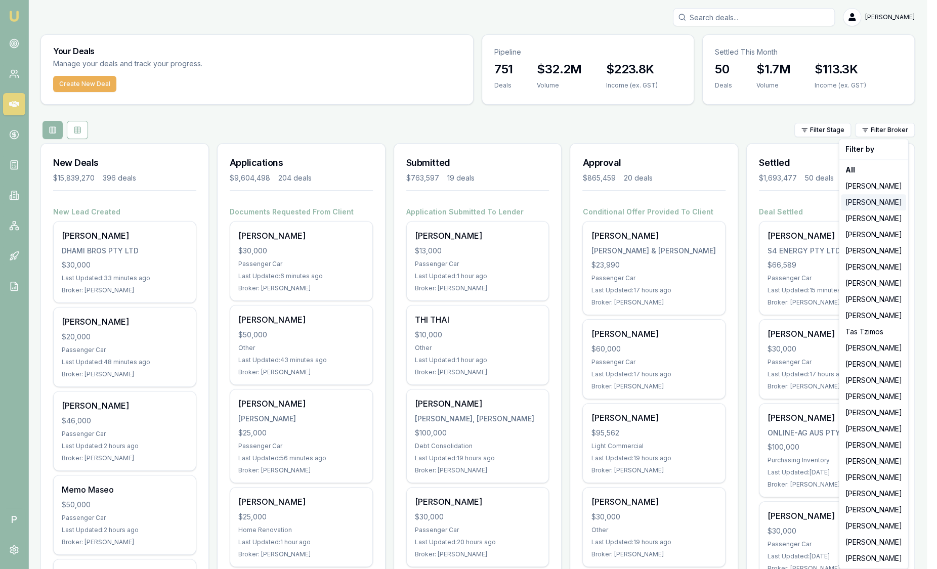
click at [861, 196] on div "[PERSON_NAME]" at bounding box center [873, 202] width 65 height 16
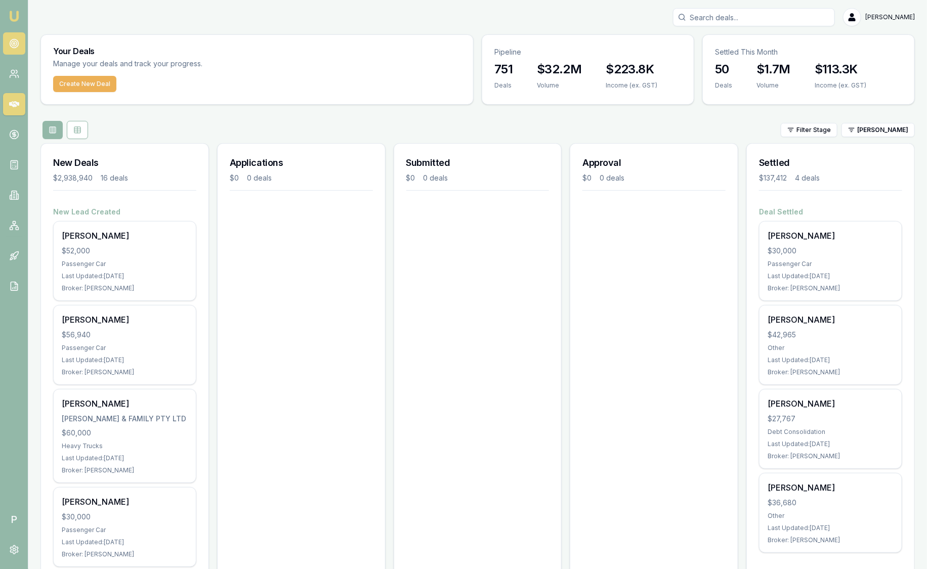
click at [19, 42] on icon at bounding box center [14, 43] width 10 height 10
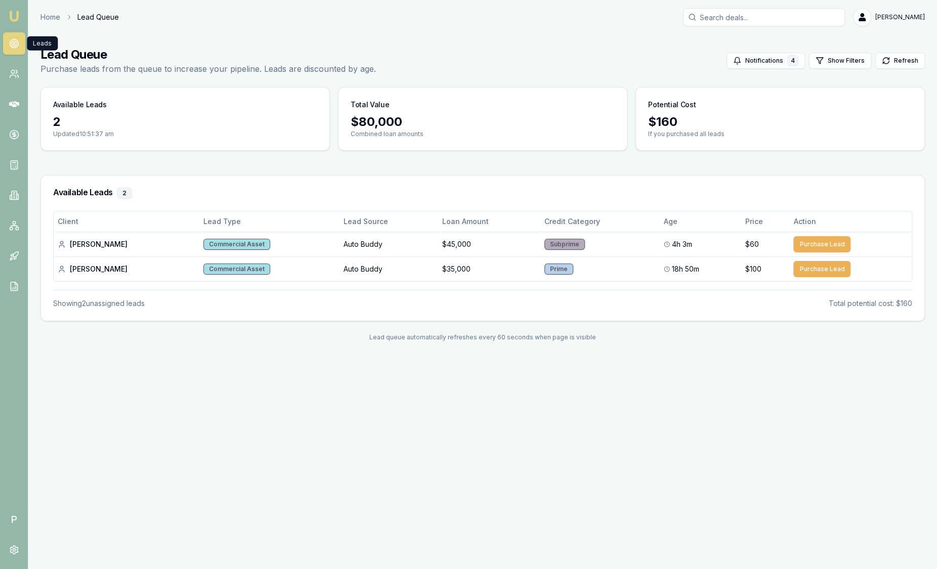
click at [13, 14] on img at bounding box center [14, 16] width 12 height 12
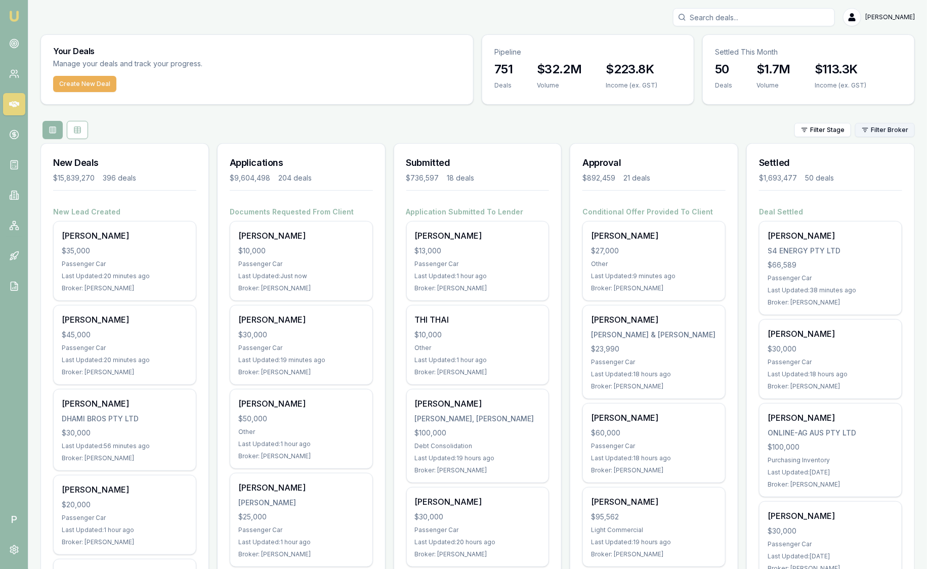
click at [884, 129] on html "Emu Broker P Sam Crouch Toggle Menu Your Deals Manage your deals and track your…" at bounding box center [463, 284] width 927 height 569
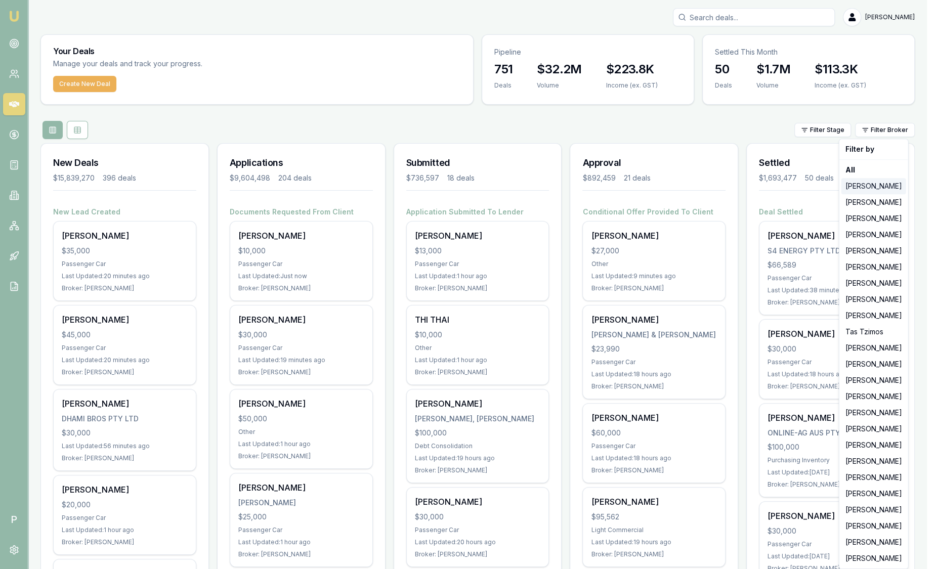
click at [878, 185] on div "[PERSON_NAME]" at bounding box center [873, 186] width 65 height 16
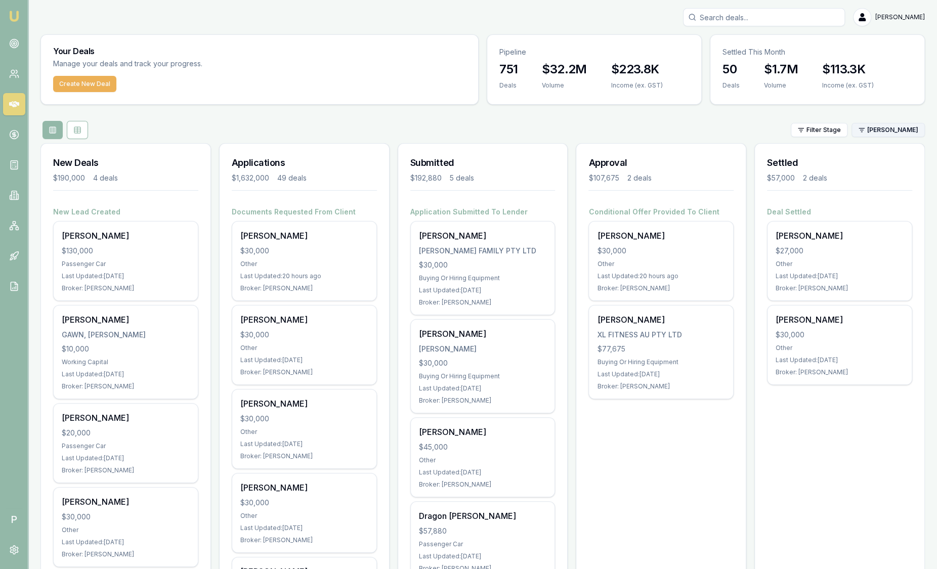
click at [893, 132] on html "Emu Broker P Sam Crouch Toggle Menu Your Deals Manage your deals and track your…" at bounding box center [468, 284] width 937 height 569
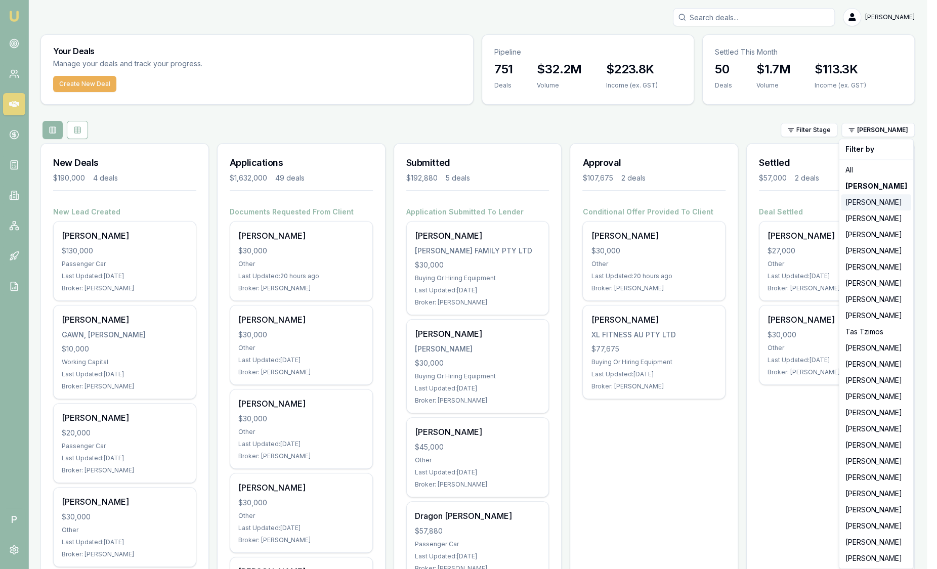
click at [885, 199] on div "[PERSON_NAME]" at bounding box center [876, 202] width 70 height 16
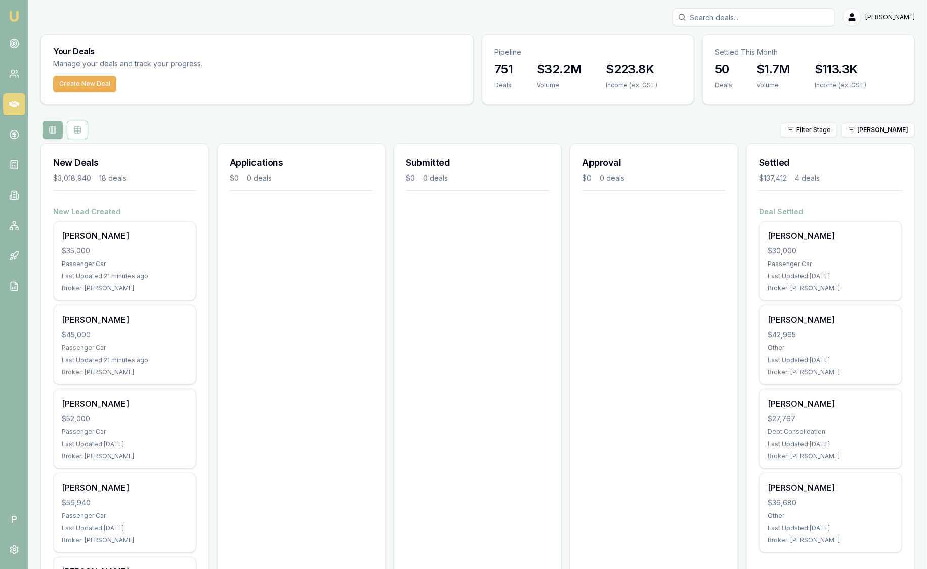
click at [891, 137] on html "Emu Broker P Sam Crouch Toggle Menu Your Deals Manage your deals and track your…" at bounding box center [463, 284] width 927 height 569
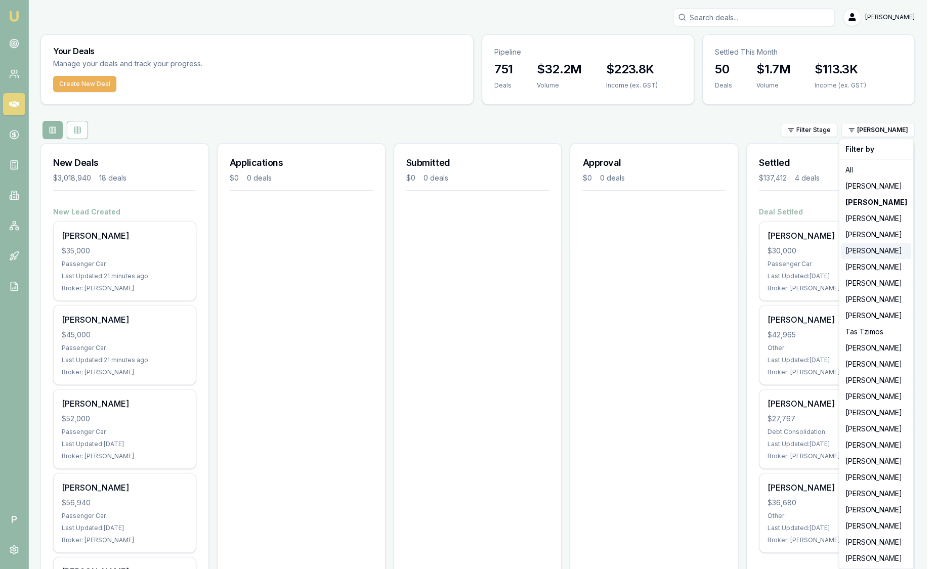
click at [884, 250] on div "[PERSON_NAME]" at bounding box center [876, 251] width 70 height 16
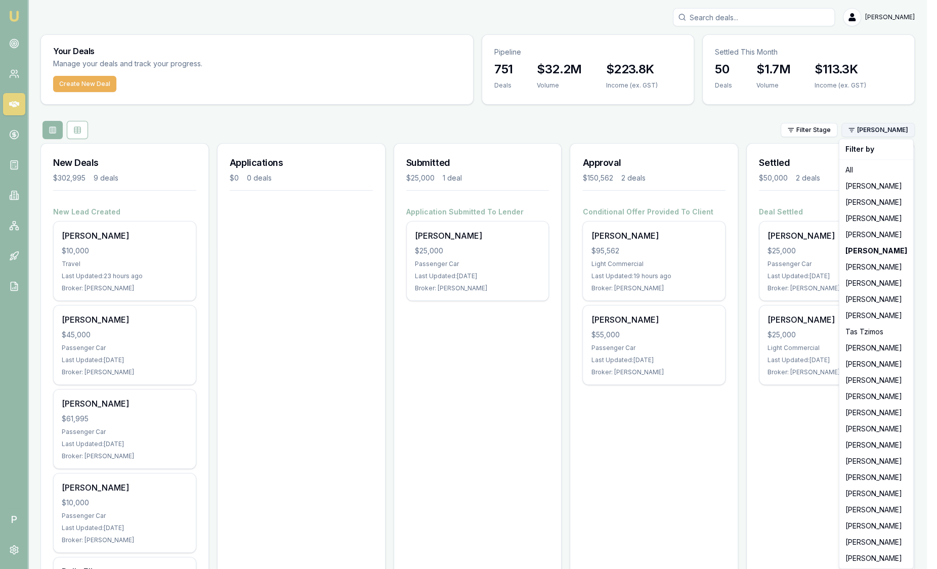
click at [878, 131] on html "Emu Broker P Sam Crouch Toggle Menu Your Deals Manage your deals and track your…" at bounding box center [468, 284] width 937 height 569
click at [675, 251] on html "Emu Broker P Sam Crouch Toggle Menu Your Deals Manage your deals and track your…" at bounding box center [468, 284] width 937 height 569
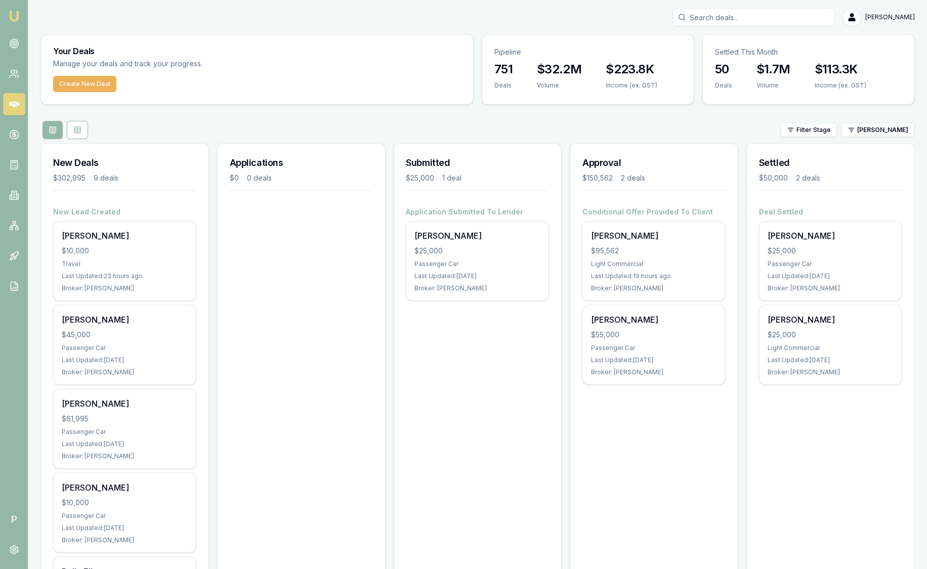
click at [675, 251] on div "$95,562" at bounding box center [654, 251] width 126 height 10
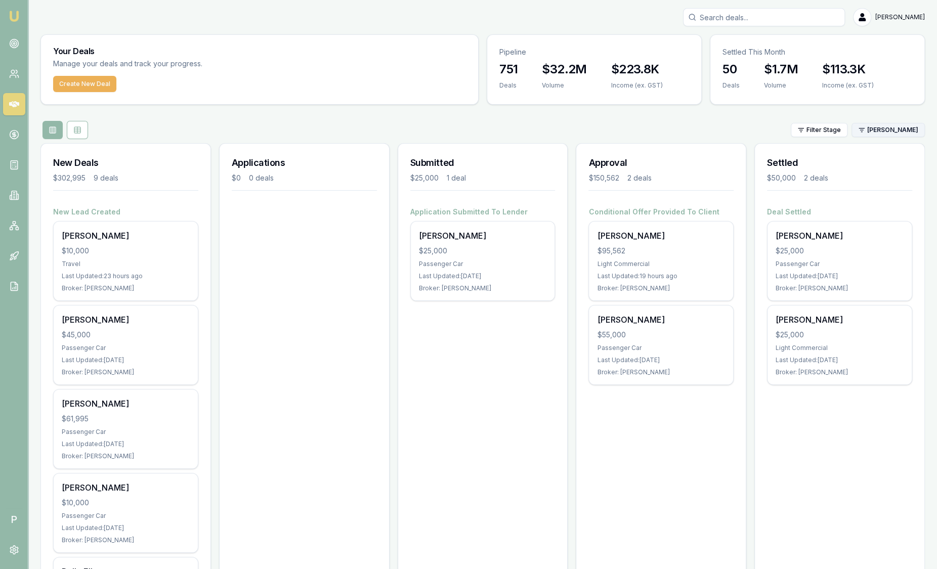
click at [885, 132] on html "Emu Broker P Sam Crouch Toggle Menu Your Deals Manage your deals and track your…" at bounding box center [468, 284] width 937 height 569
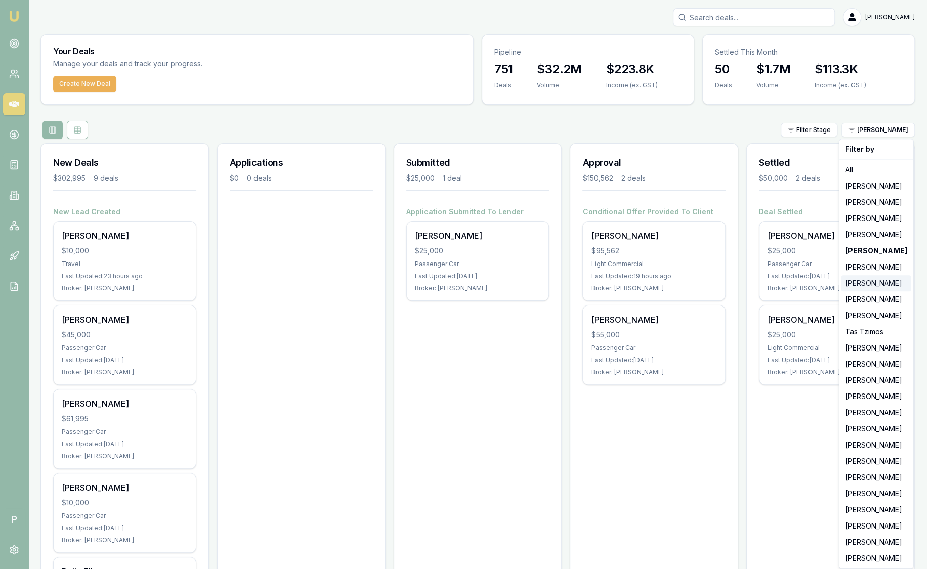
click at [870, 284] on div "[PERSON_NAME]" at bounding box center [876, 283] width 70 height 16
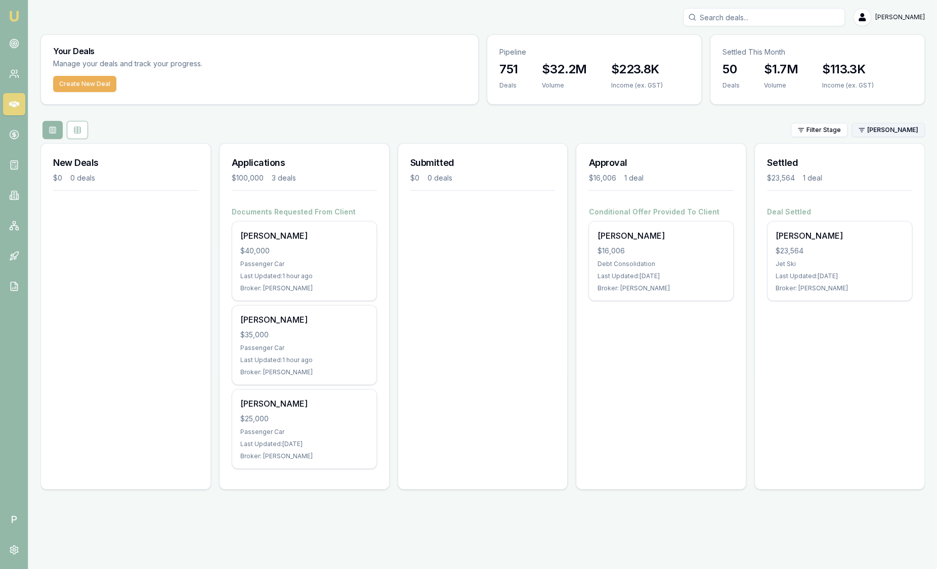
click at [888, 130] on html "Emu Broker P Sam Crouch Toggle Menu Your Deals Manage your deals and track your…" at bounding box center [468, 284] width 937 height 569
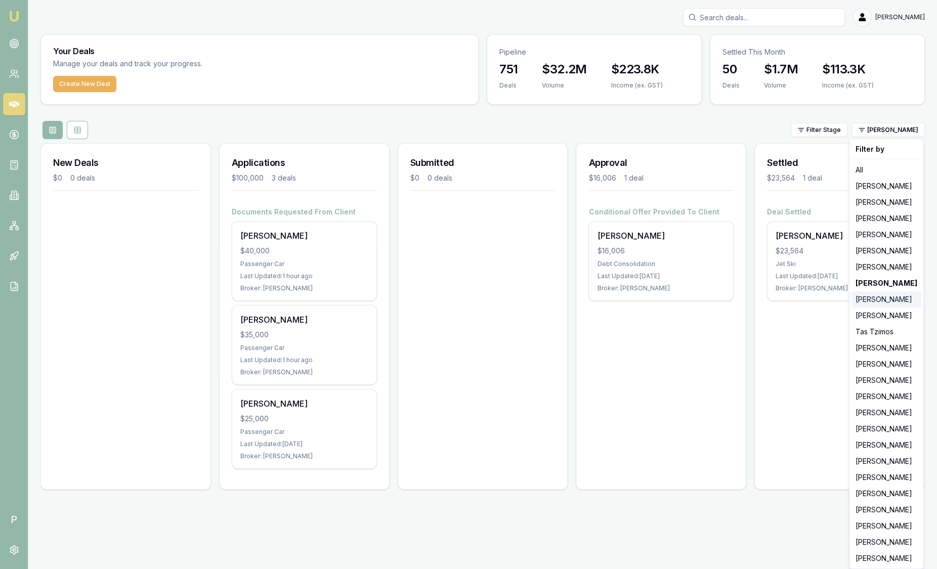
click at [881, 301] on div "[PERSON_NAME]" at bounding box center [886, 299] width 70 height 16
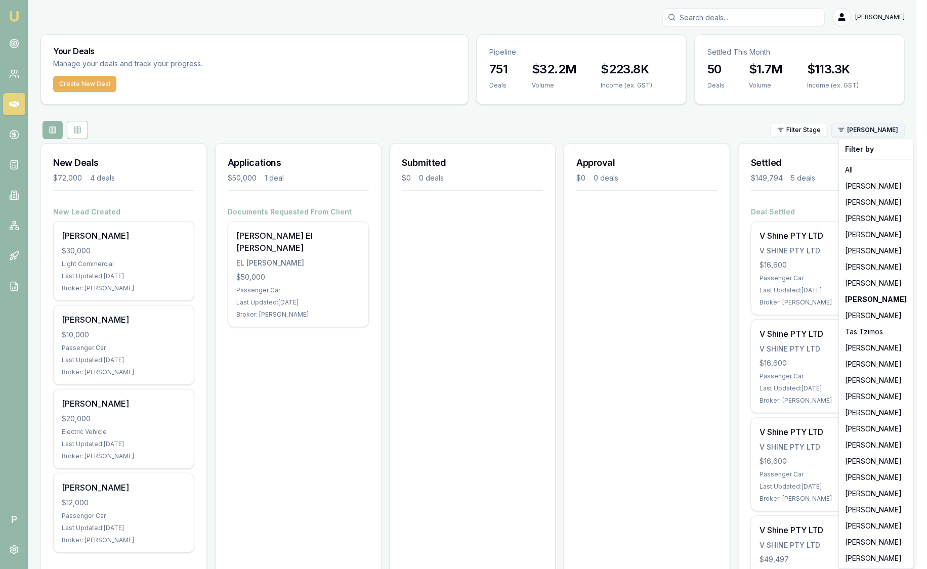
click at [878, 128] on html "Emu Broker P Sam Crouch Toggle Menu Your Deals Manage your deals and track your…" at bounding box center [463, 284] width 927 height 569
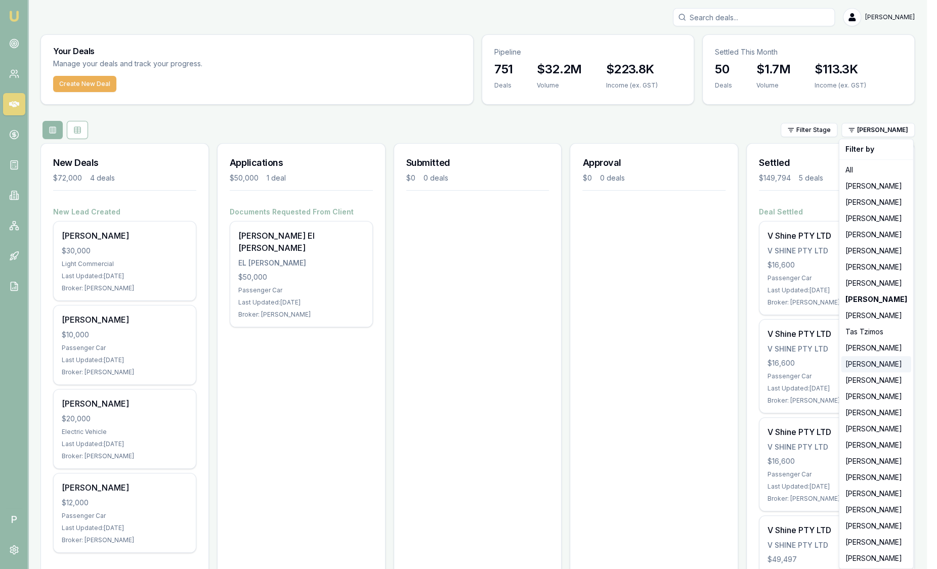
click at [885, 363] on div "[PERSON_NAME]" at bounding box center [876, 364] width 70 height 16
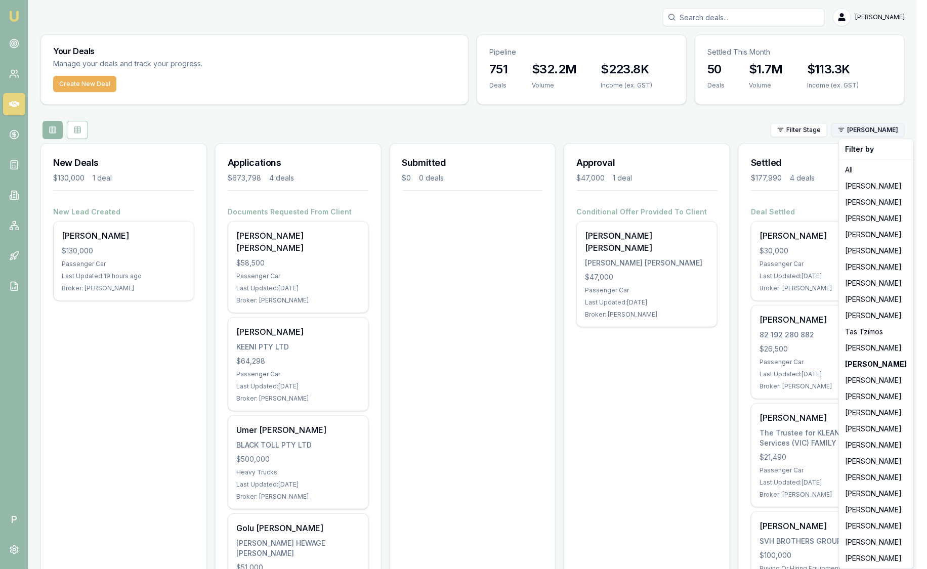
click at [878, 129] on html "Emu Broker P Sam Crouch Toggle Menu Your Deals Manage your deals and track your…" at bounding box center [463, 284] width 927 height 569
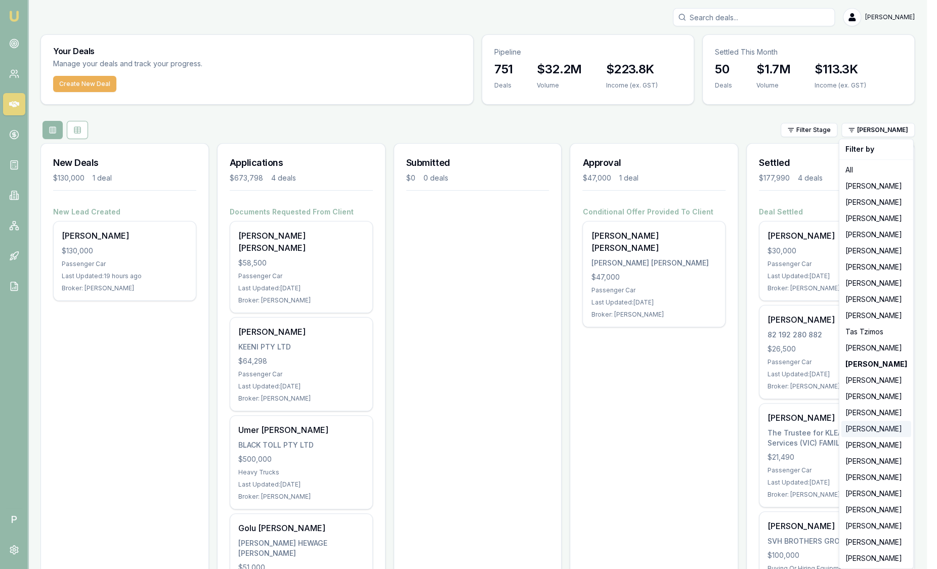
click at [879, 427] on div "[PERSON_NAME]" at bounding box center [876, 429] width 70 height 16
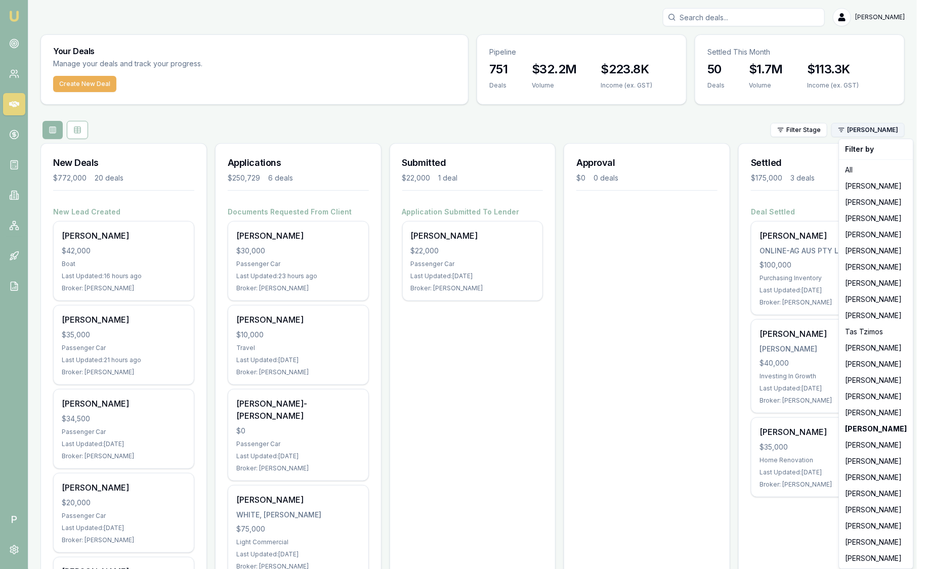
click at [904, 130] on html "Emu Broker P Sam Crouch Toggle Menu Your Deals Manage your deals and track your…" at bounding box center [463, 284] width 927 height 569
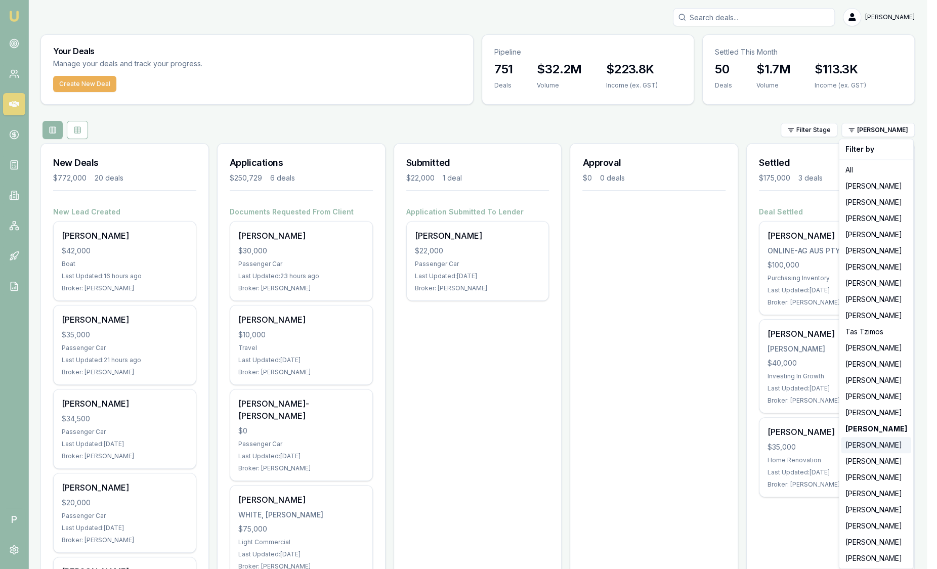
click at [898, 443] on div "[PERSON_NAME]" at bounding box center [876, 445] width 70 height 16
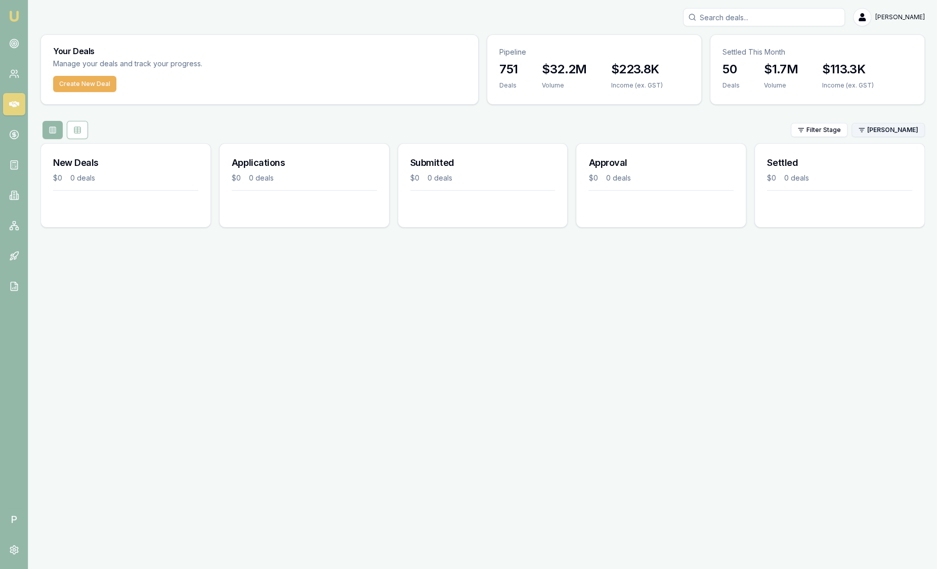
click at [896, 129] on html "Emu Broker P Sam Crouch Toggle Menu Your Deals Manage your deals and track your…" at bounding box center [468, 284] width 937 height 569
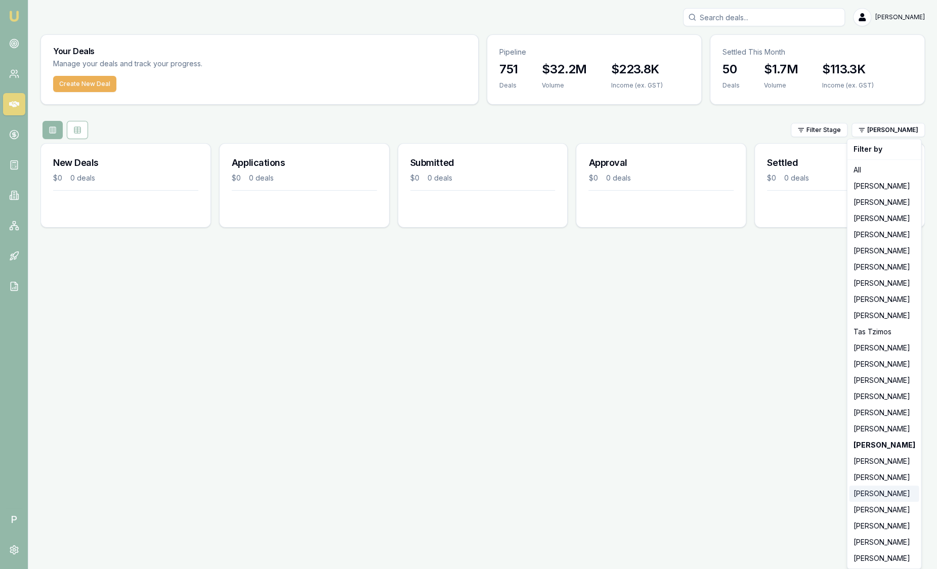
click at [888, 495] on div "[PERSON_NAME]" at bounding box center [884, 494] width 70 height 16
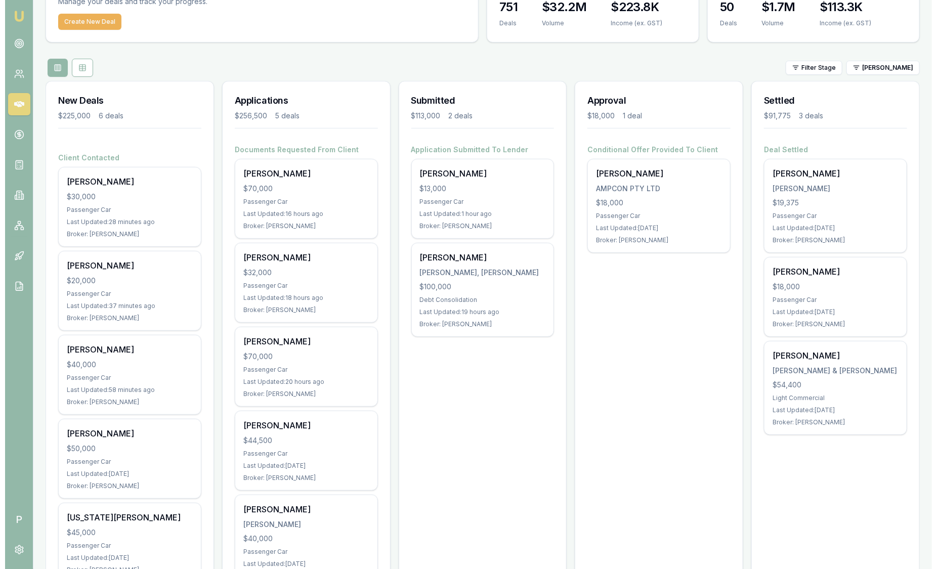
scroll to position [63, 0]
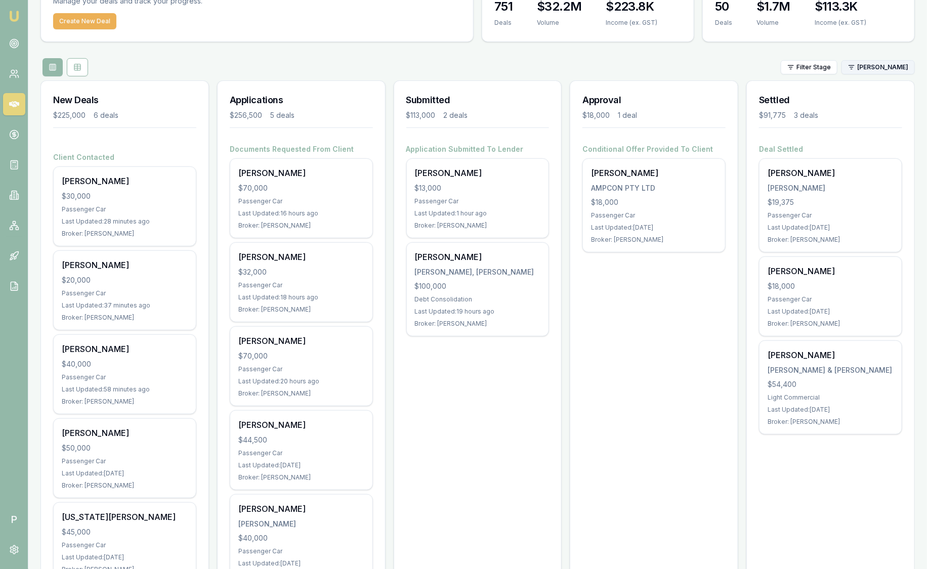
click at [881, 66] on html "Emu Broker P Sam Crouch Toggle Menu Your Deals Manage your deals and track your…" at bounding box center [463, 221] width 927 height 569
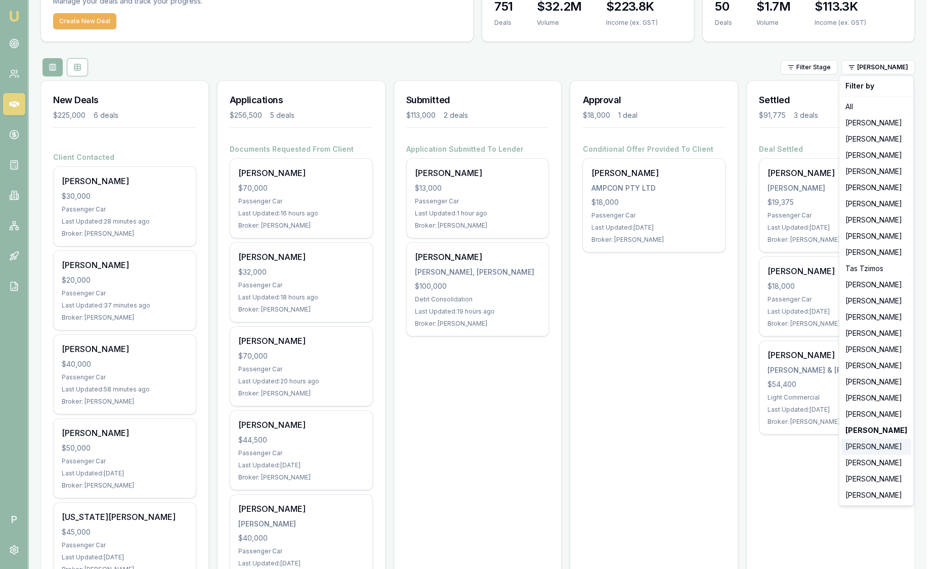
click at [860, 441] on div "[PERSON_NAME]" at bounding box center [876, 446] width 70 height 16
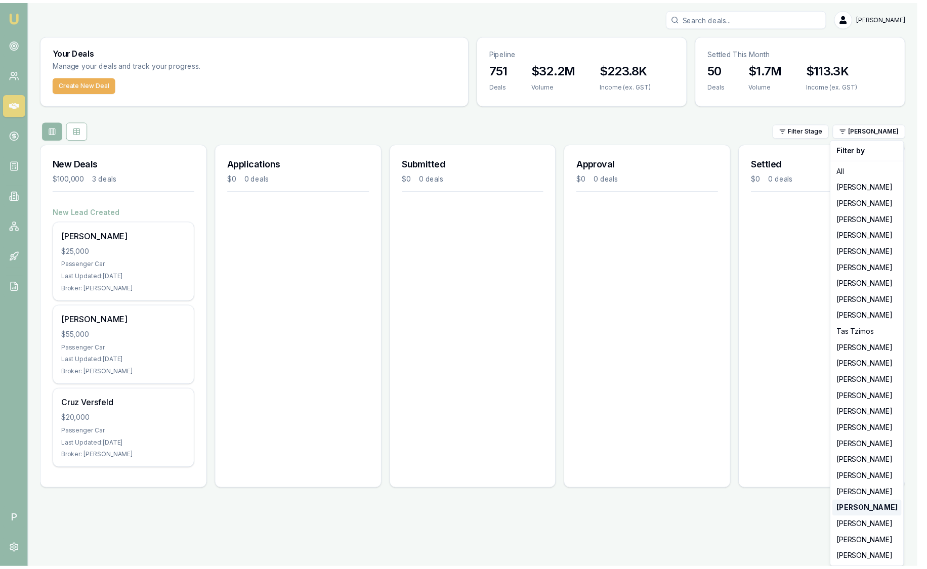
scroll to position [0, 0]
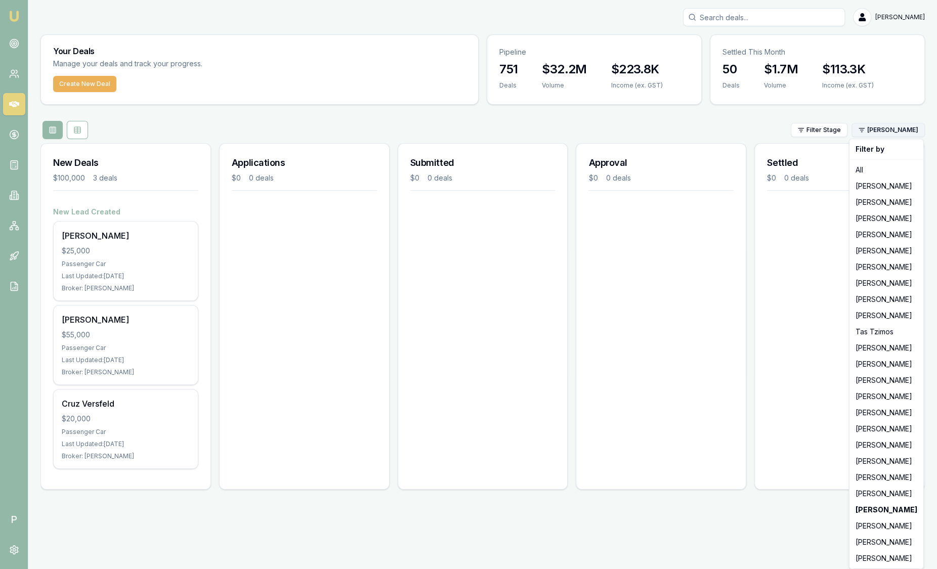
click at [888, 133] on html "Emu Broker P Sam Crouch Toggle Menu Your Deals Manage your deals and track your…" at bounding box center [468, 284] width 937 height 569
click at [887, 527] on div "[PERSON_NAME]" at bounding box center [886, 526] width 70 height 16
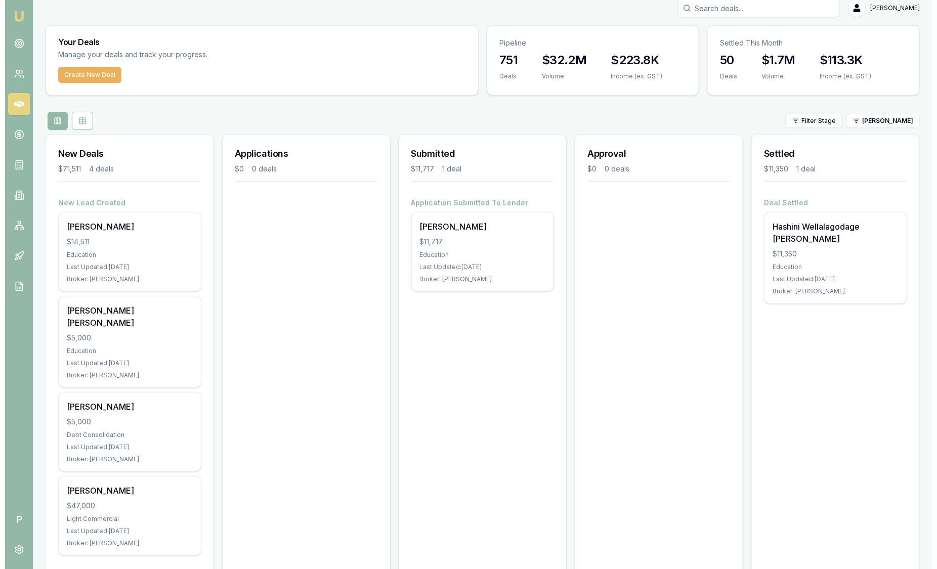
scroll to position [19, 0]
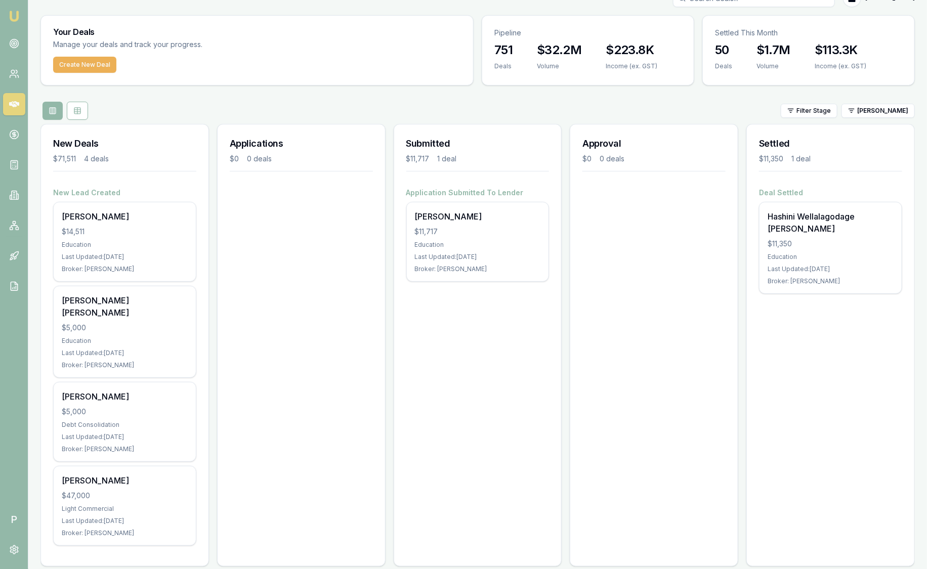
click at [876, 119] on div "Filter Stage Laura La Micela" at bounding box center [477, 111] width 874 height 18
click at [876, 114] on html "Emu Broker P Sam Crouch Toggle Menu Your Deals Manage your deals and track your…" at bounding box center [463, 265] width 927 height 569
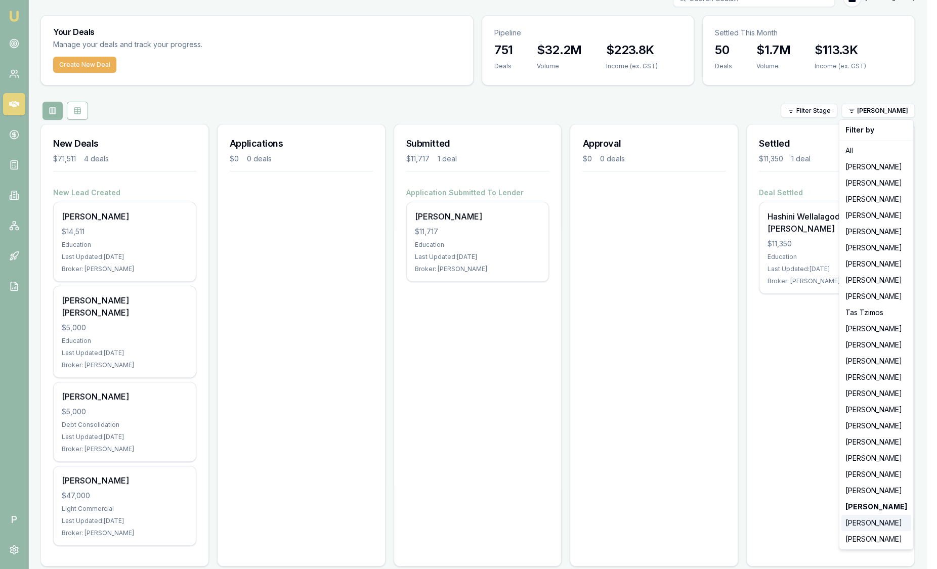
click at [869, 520] on div "[PERSON_NAME]" at bounding box center [876, 523] width 70 height 16
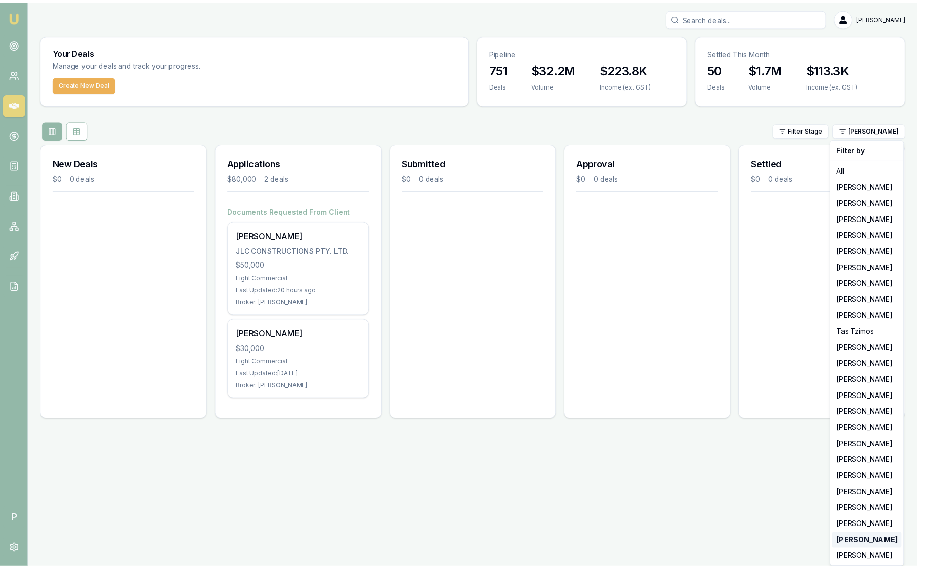
scroll to position [0, 0]
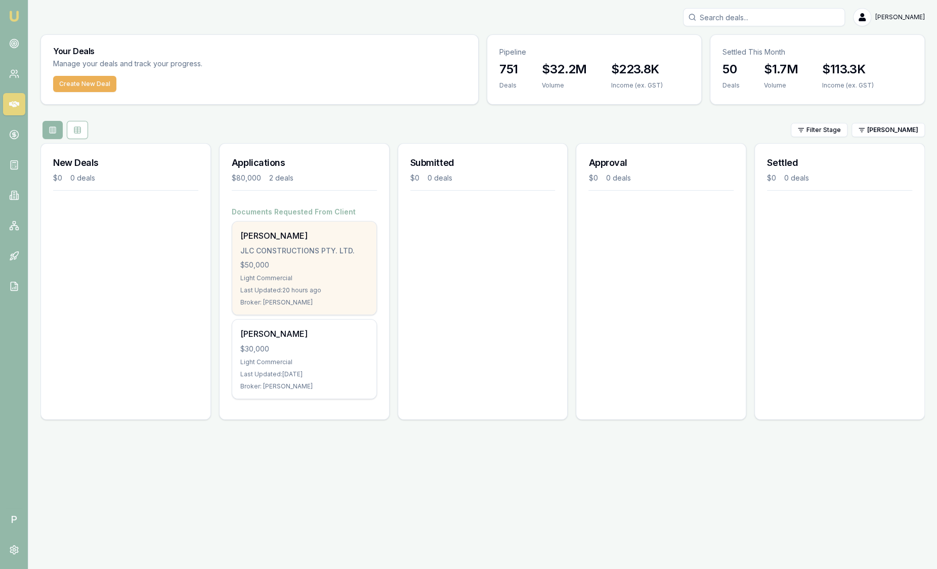
click at [275, 256] on div "Chris Hodder JLC CONSTRUCTIONS PTY. LTD. $50,000 Light Commercial Last Updated:…" at bounding box center [304, 268] width 144 height 93
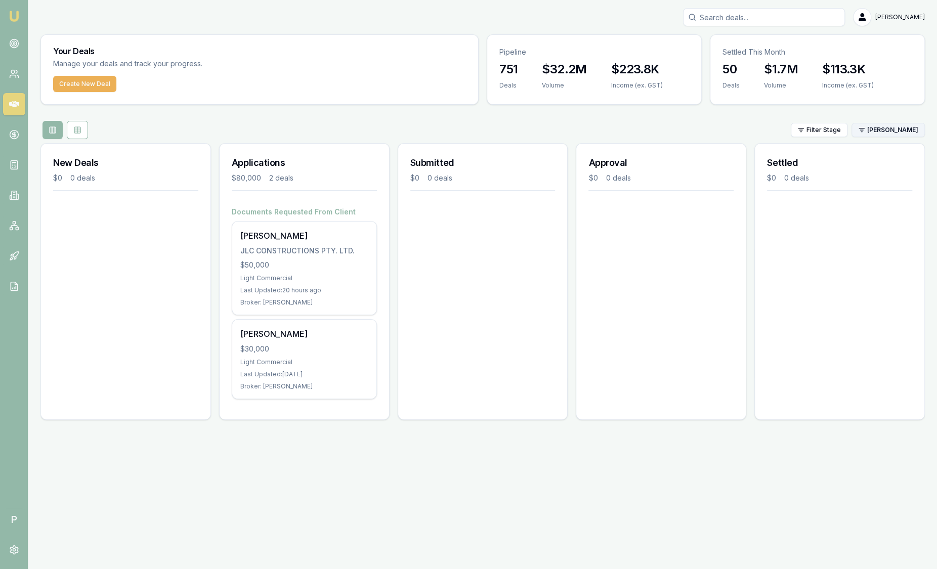
click at [883, 131] on html "Emu Broker P Sam Crouch Toggle Menu Your Deals Manage your deals and track your…" at bounding box center [468, 284] width 937 height 569
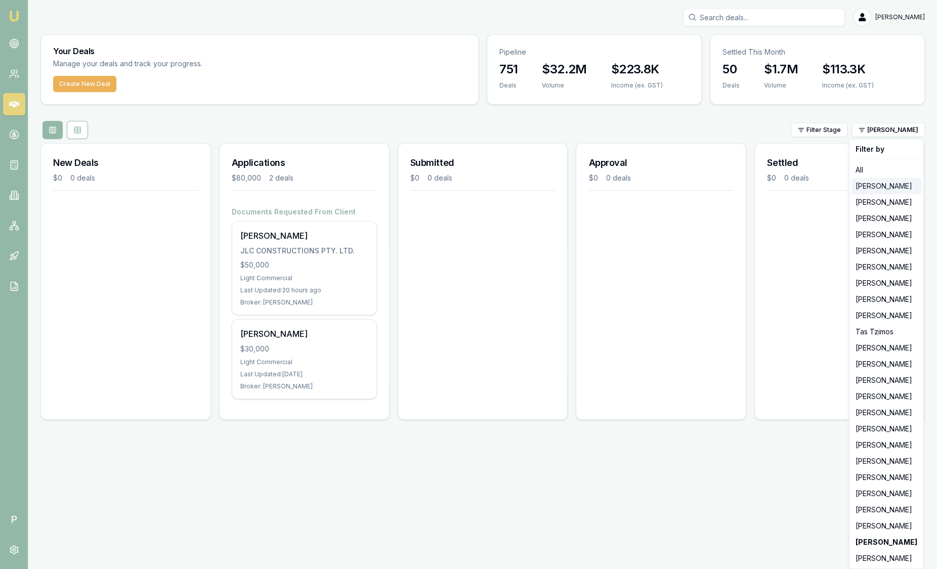
click at [880, 187] on div "[PERSON_NAME]" at bounding box center [886, 186] width 70 height 16
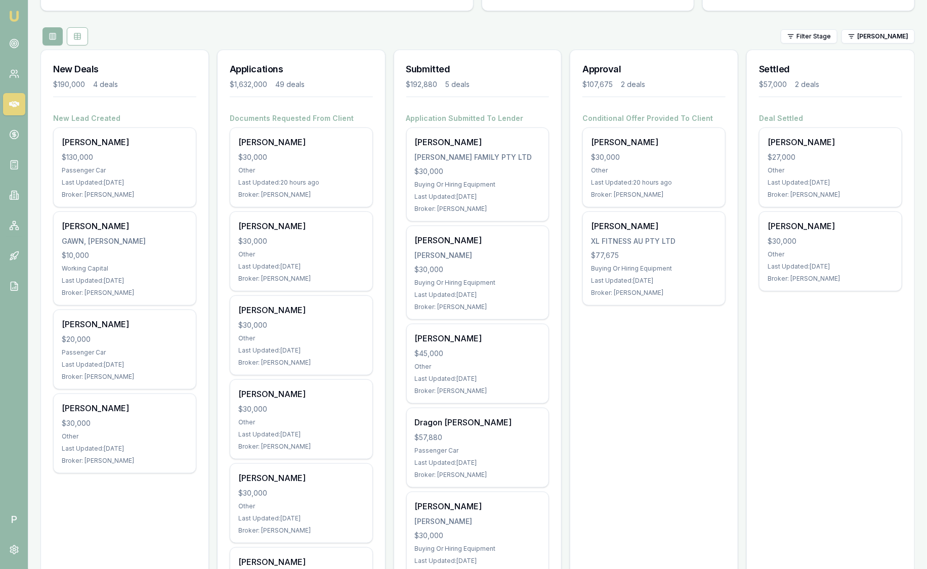
scroll to position [126, 0]
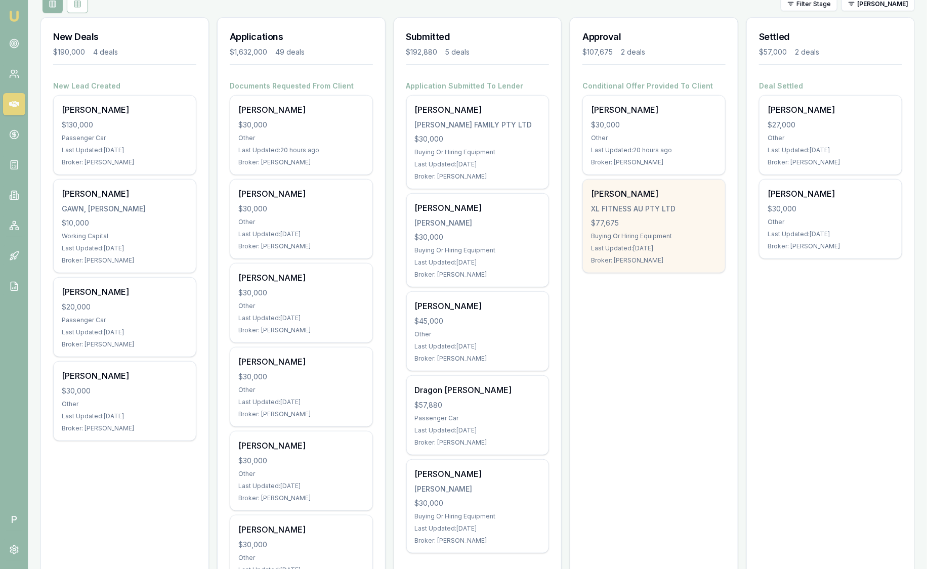
click at [618, 244] on div "Last Updated: 3 days ago" at bounding box center [654, 248] width 126 height 8
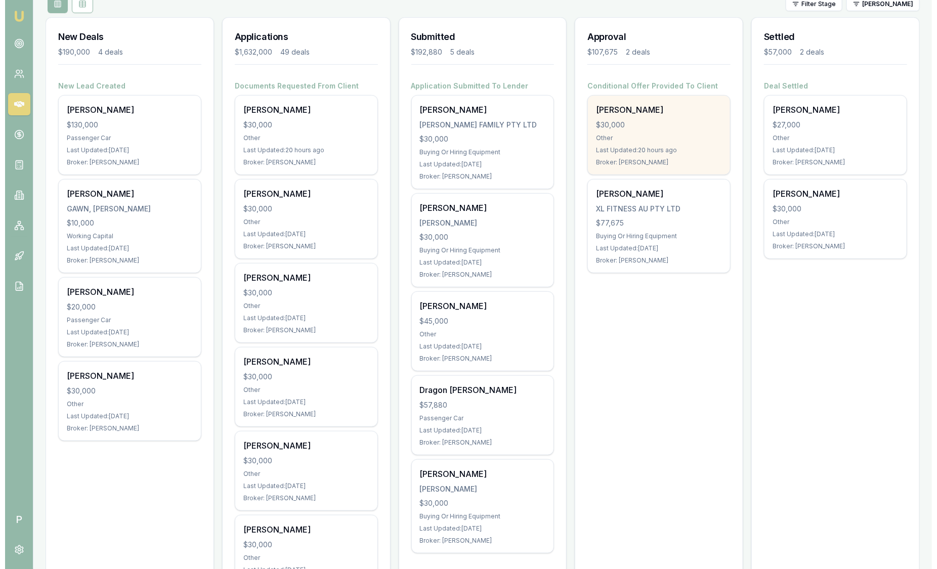
scroll to position [0, 0]
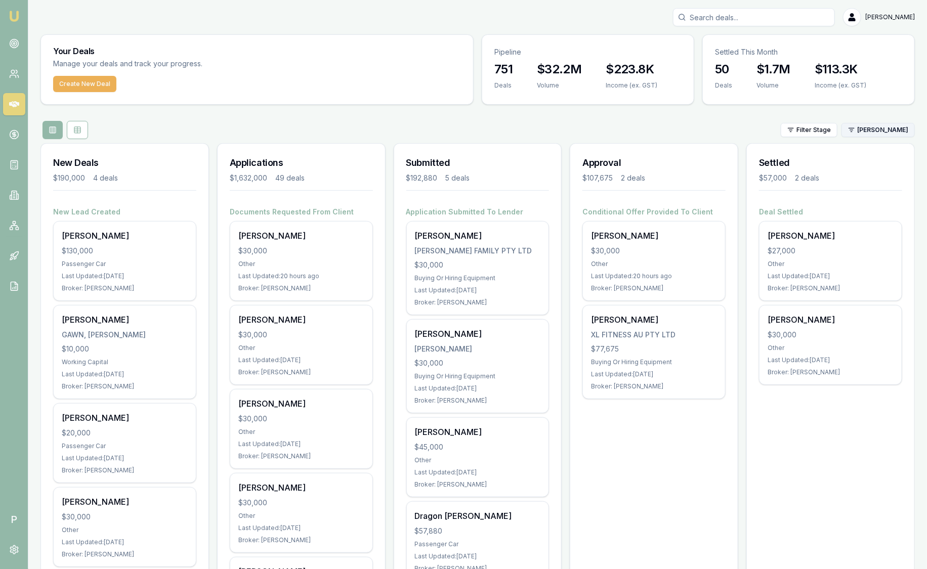
click at [891, 130] on html "Emu Broker P Sam Crouch Toggle Menu Your Deals Manage your deals and track your…" at bounding box center [463, 284] width 927 height 569
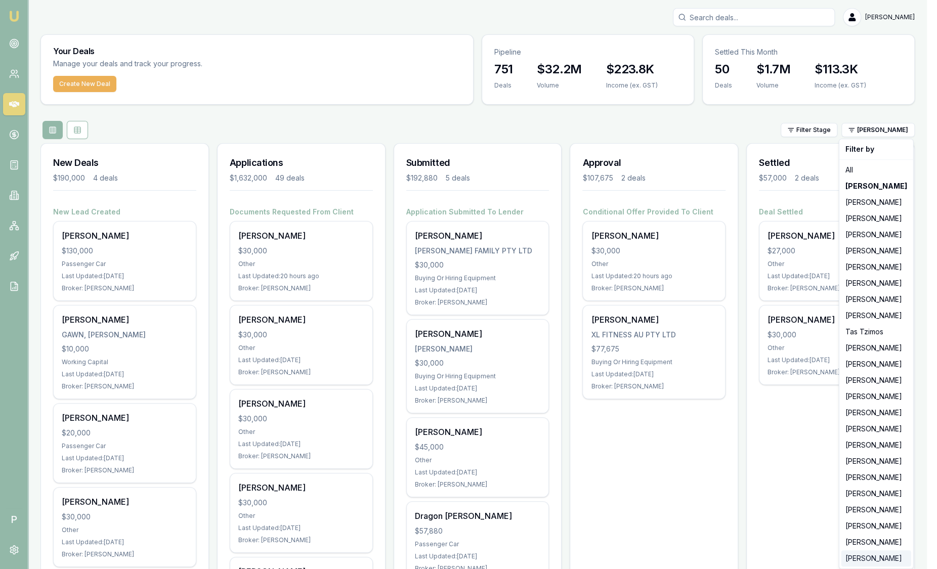
click at [865, 555] on div "[PERSON_NAME]" at bounding box center [876, 558] width 70 height 16
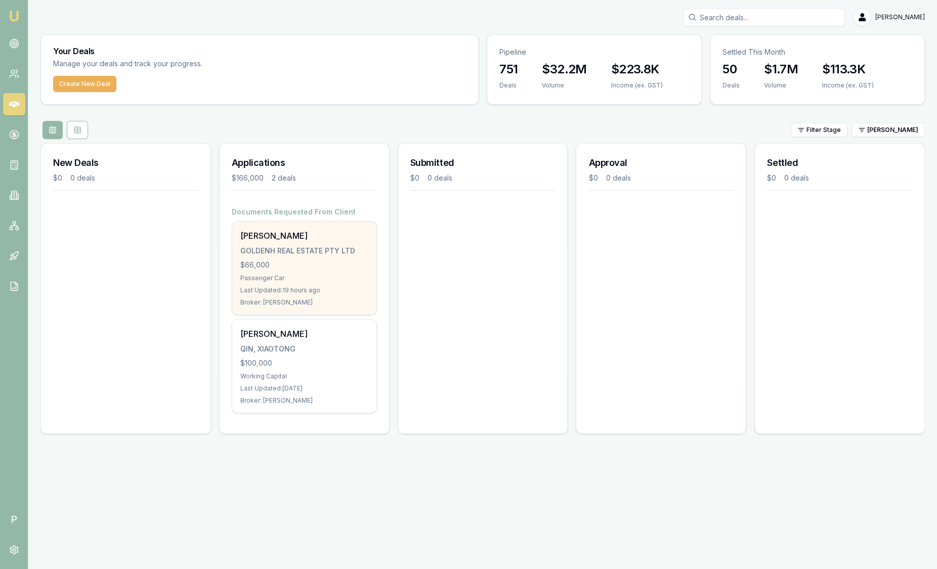
click at [325, 249] on div "GOLDENH REAL ESTATE PTY LTD" at bounding box center [304, 251] width 128 height 10
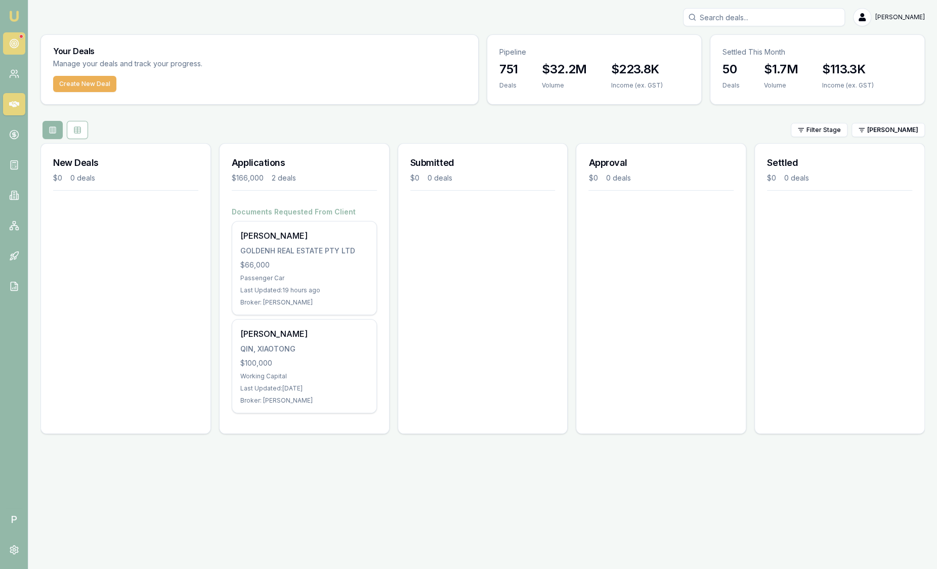
click at [19, 42] on icon at bounding box center [14, 43] width 10 height 10
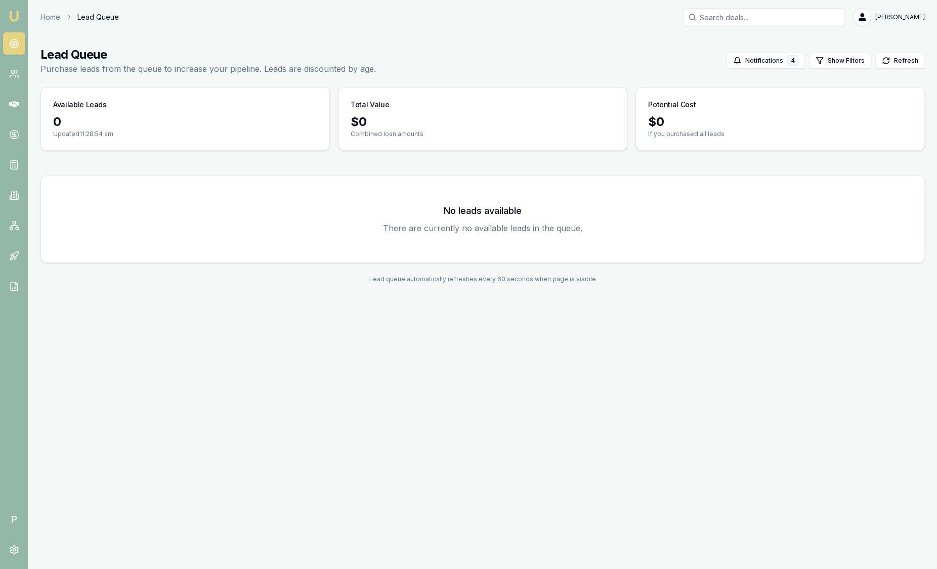
click at [567, 71] on div "Lead Queue Purchase leads from the queue to increase your pipeline. Leads are d…" at bounding box center [482, 61] width 884 height 28
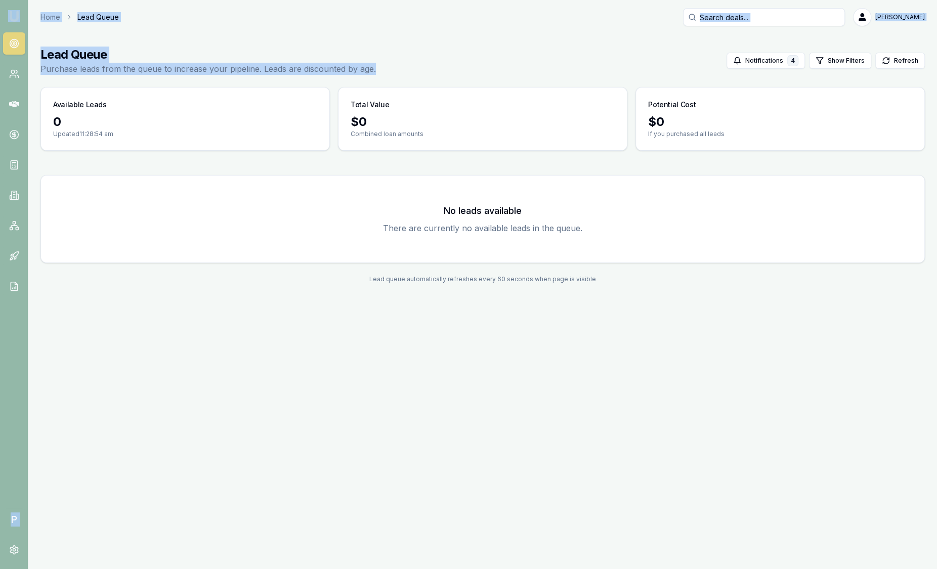
drag, startPoint x: 413, startPoint y: 68, endPoint x: 21, endPoint y: 13, distance: 395.3
click at [21, 13] on div "Emu Broker P Home Lead Queue Sam Crouch Toggle Menu Lead Queue Purchase leads f…" at bounding box center [468, 284] width 937 height 569
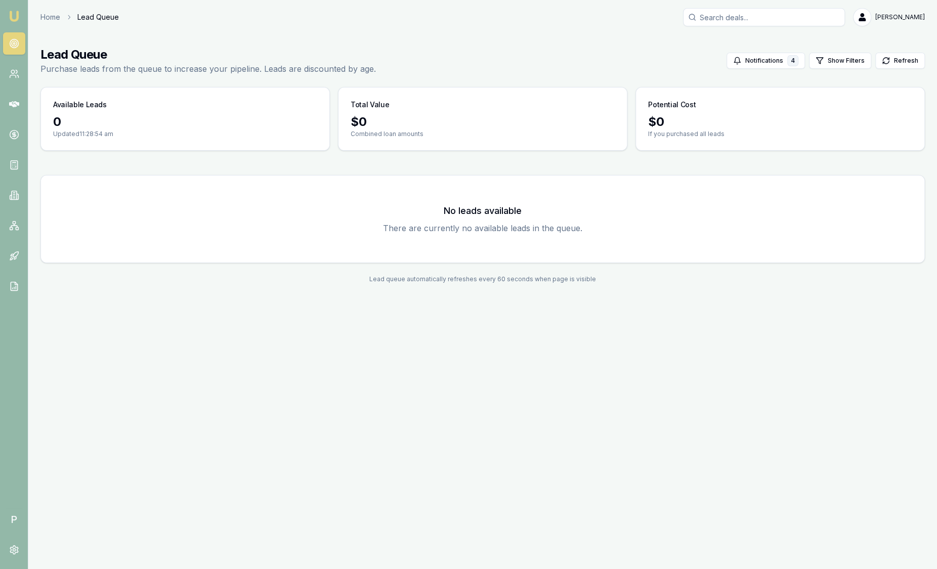
click at [650, 42] on main "Lead Queue Purchase leads from the queue to increase your pipeline. Leads are d…" at bounding box center [482, 164] width 908 height 261
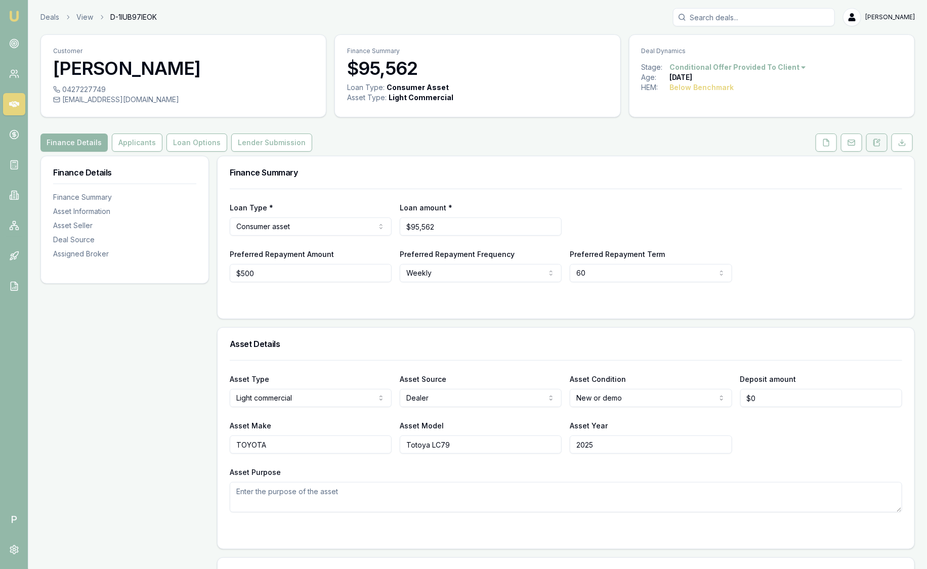
click at [872, 143] on button at bounding box center [876, 143] width 21 height 18
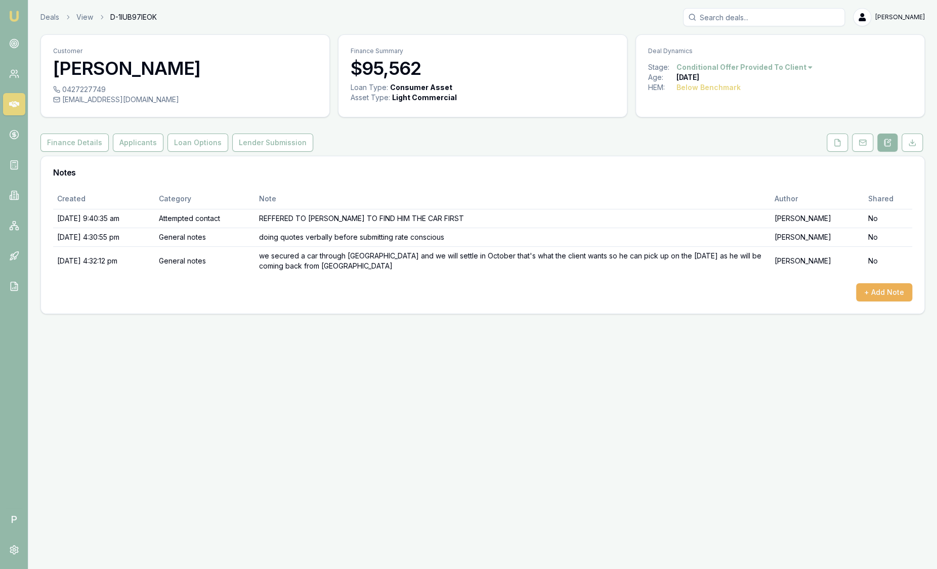
click at [13, 9] on link "Emu Broker" at bounding box center [14, 16] width 16 height 16
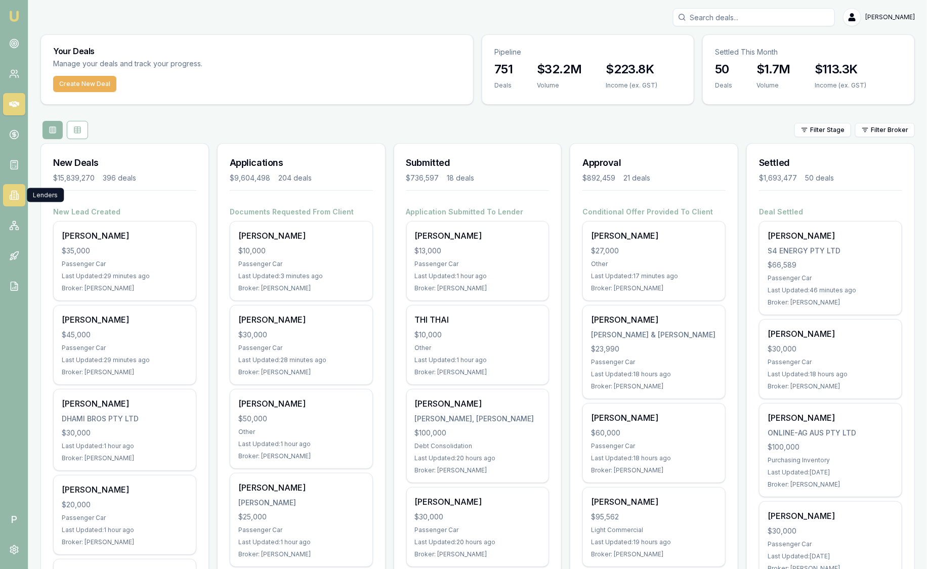
click at [12, 195] on icon at bounding box center [14, 195] width 10 height 10
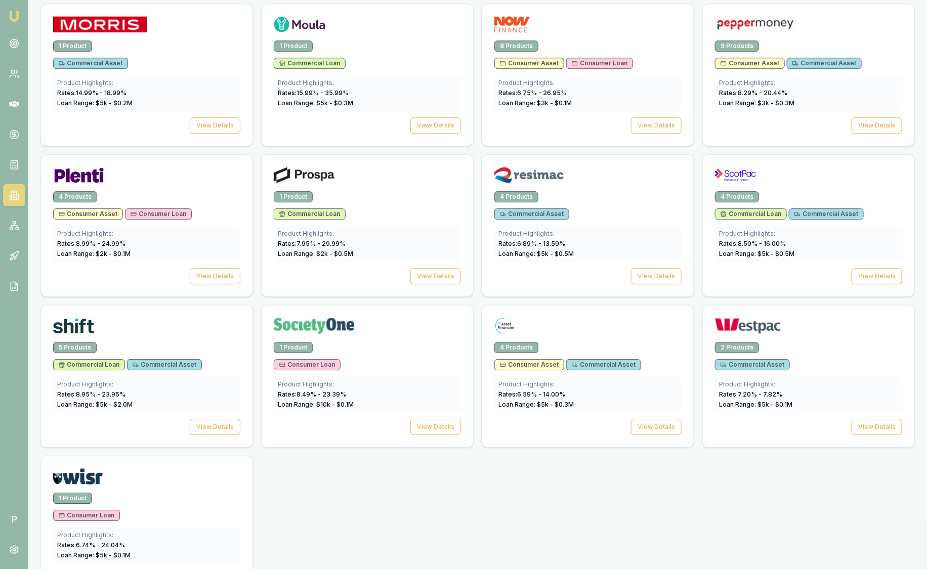
scroll to position [1188, 0]
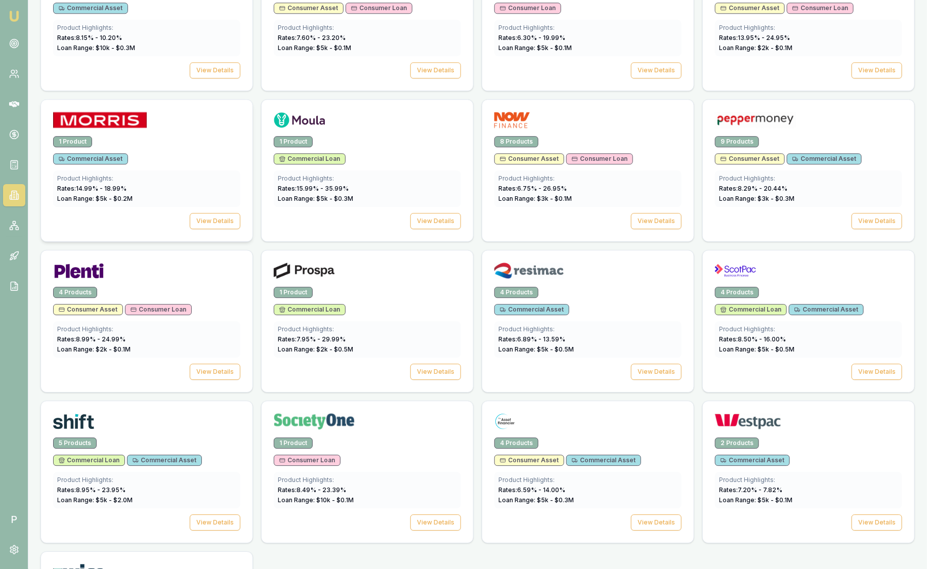
click at [158, 142] on div "1 Product" at bounding box center [146, 141] width 187 height 11
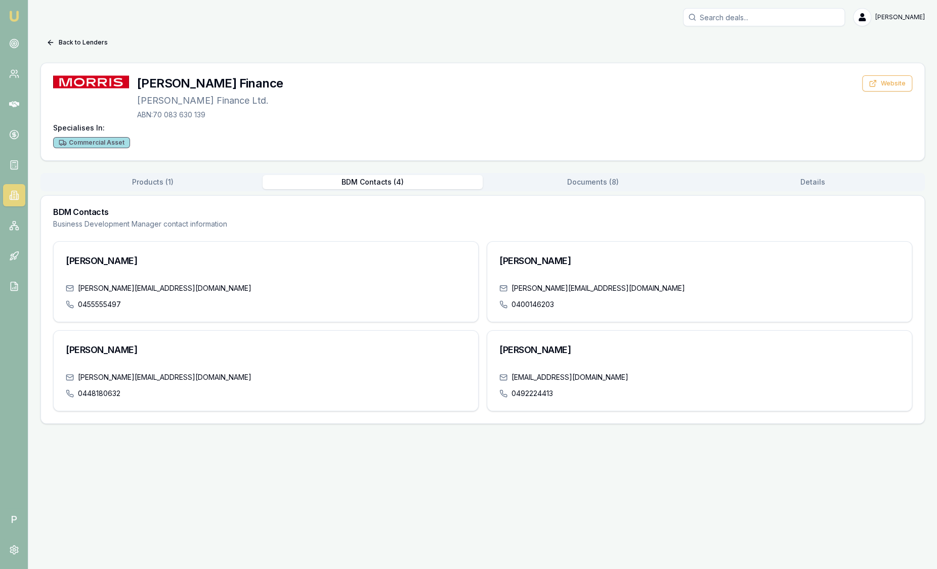
click at [394, 184] on button "BDM Contacts ( 4 )" at bounding box center [372, 182] width 220 height 14
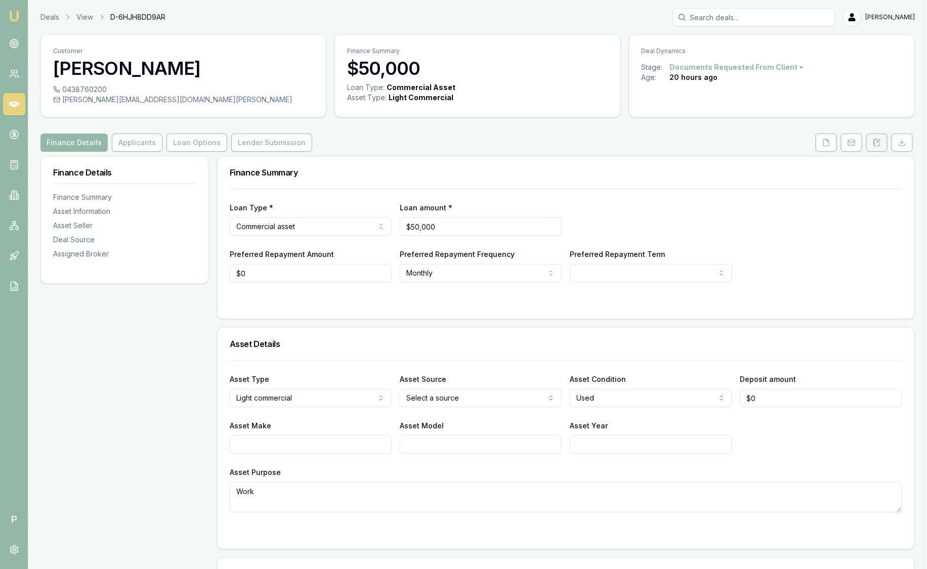
click at [884, 139] on button at bounding box center [876, 143] width 21 height 18
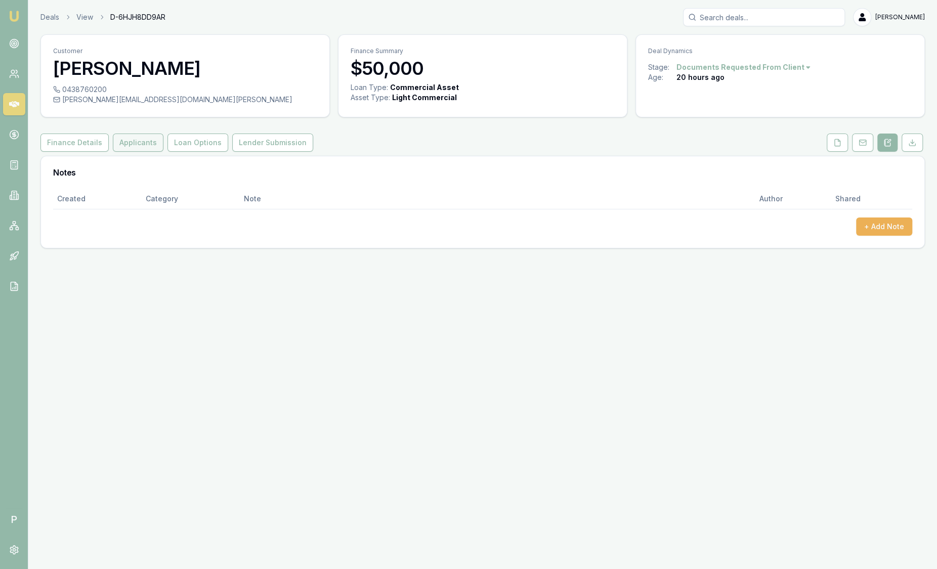
click at [136, 143] on button "Applicants" at bounding box center [138, 143] width 51 height 18
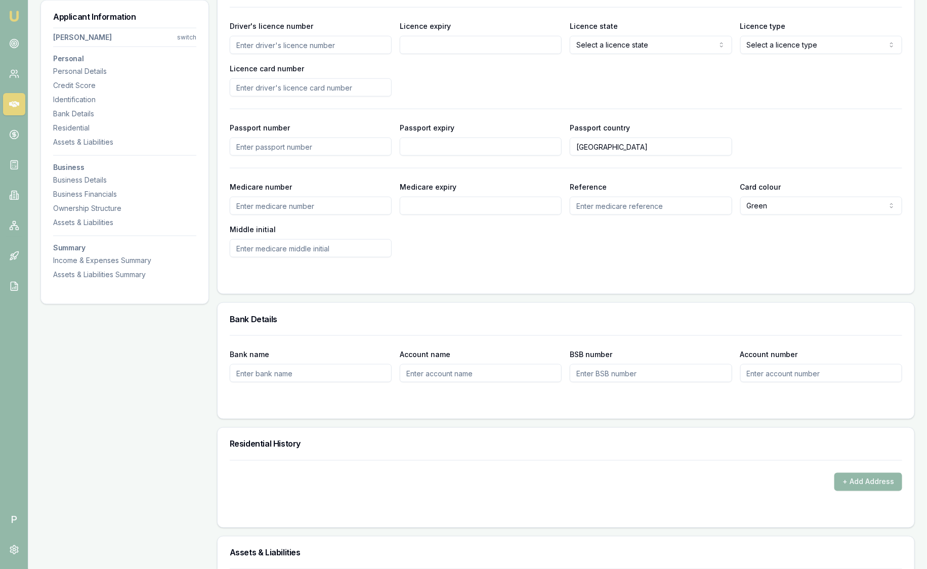
scroll to position [379, 0]
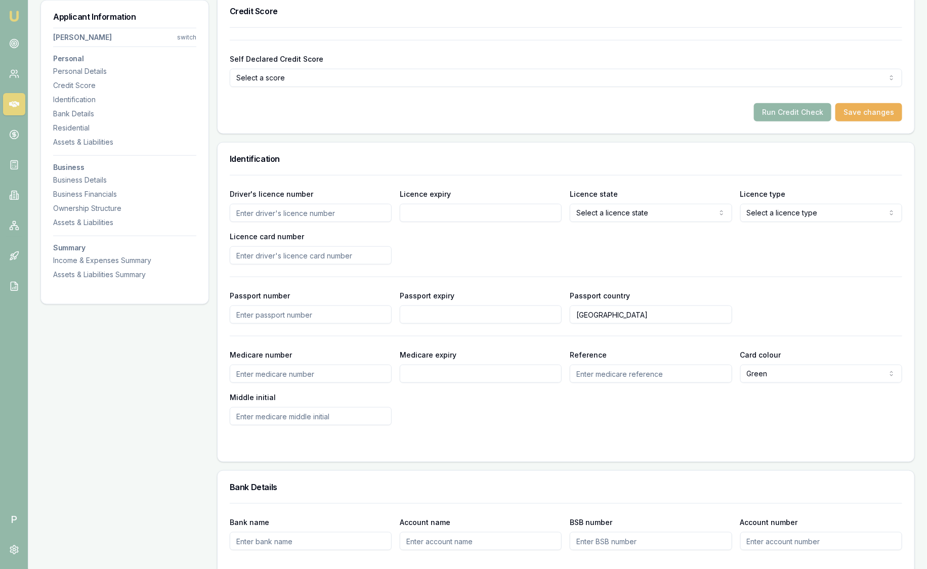
click at [13, 14] on img at bounding box center [14, 16] width 12 height 12
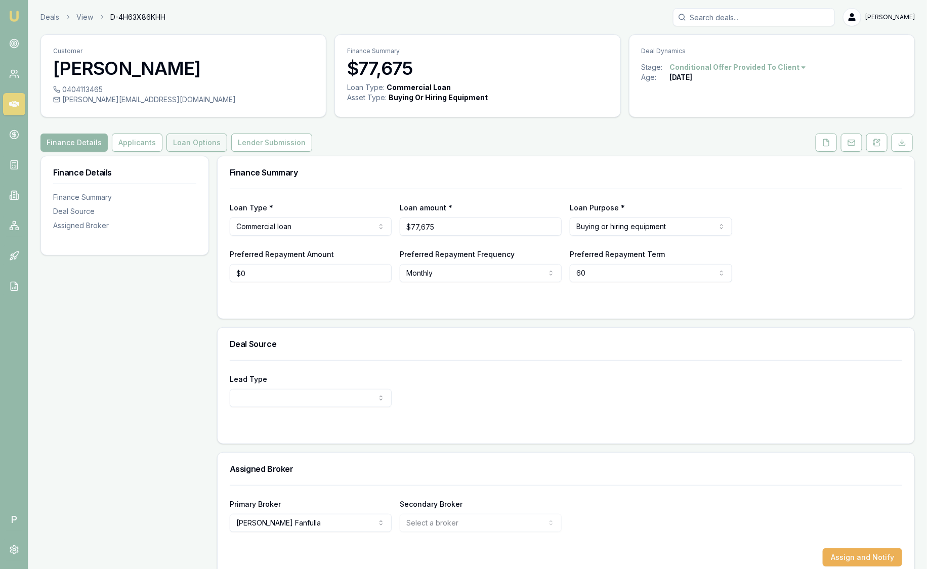
click at [183, 147] on button "Loan Options" at bounding box center [196, 143] width 61 height 18
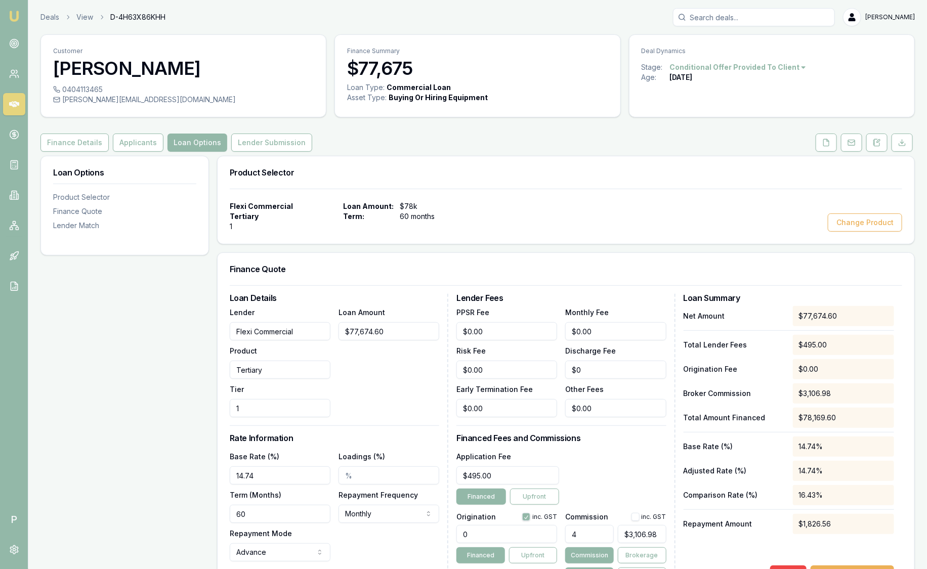
click at [19, 17] on img at bounding box center [14, 16] width 12 height 12
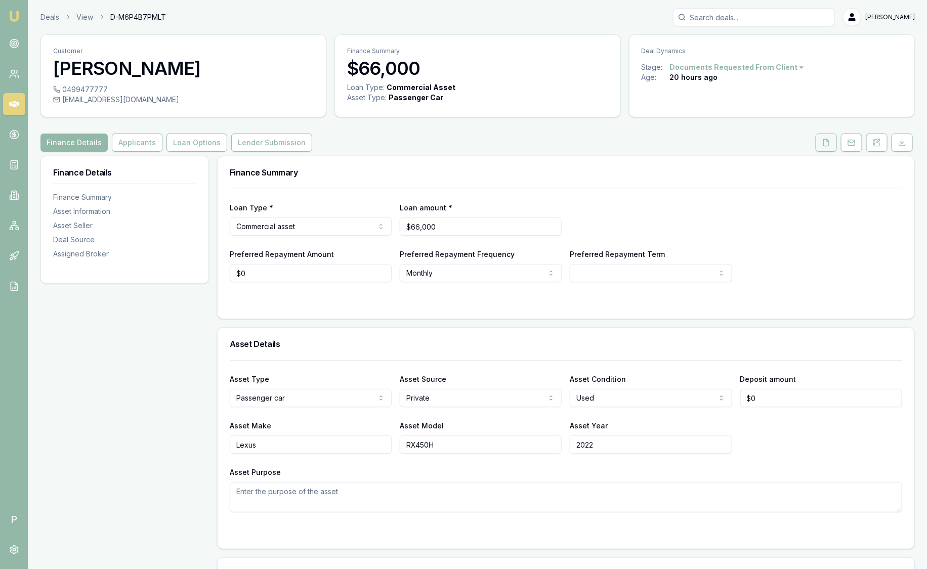
click at [830, 144] on icon at bounding box center [826, 143] width 8 height 8
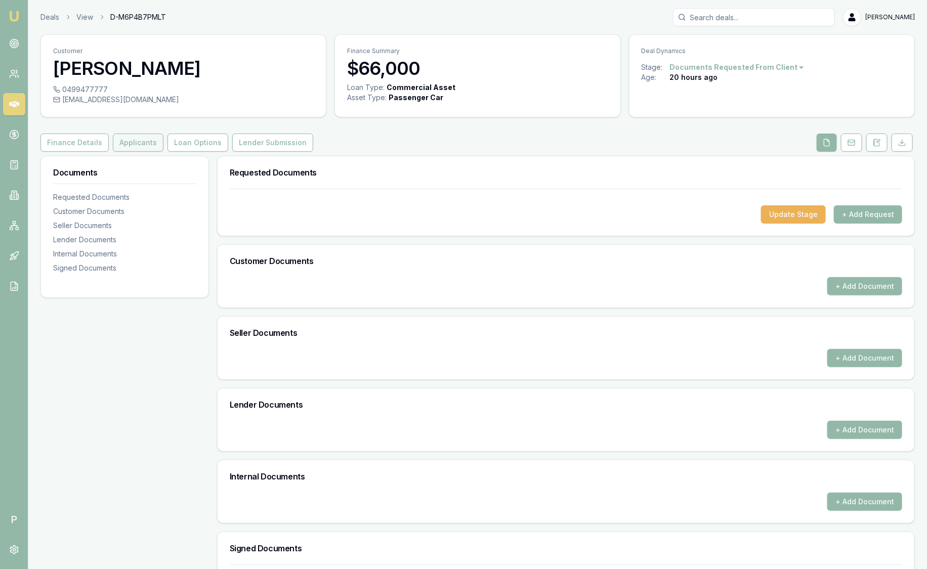
click at [145, 143] on button "Applicants" at bounding box center [138, 143] width 51 height 18
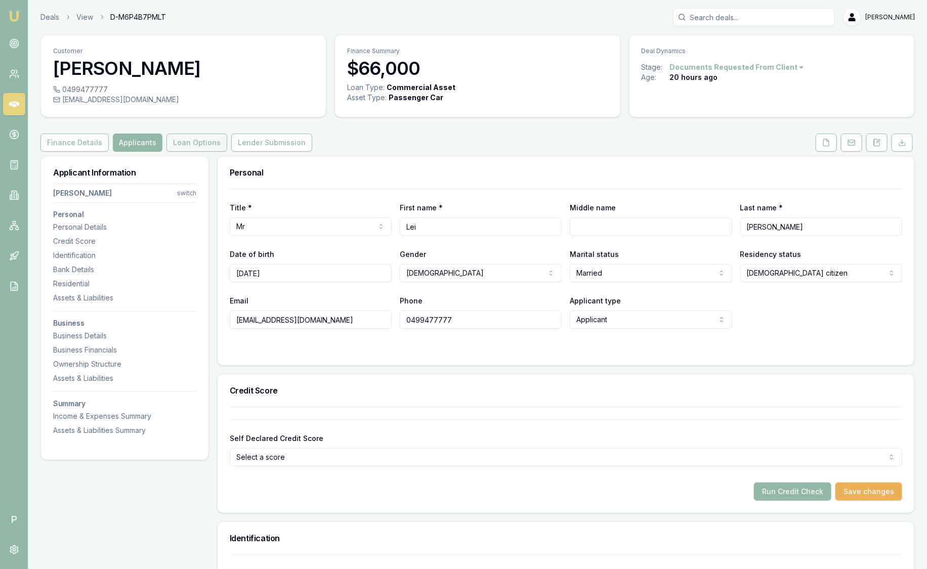
click at [184, 143] on button "Loan Options" at bounding box center [196, 143] width 61 height 18
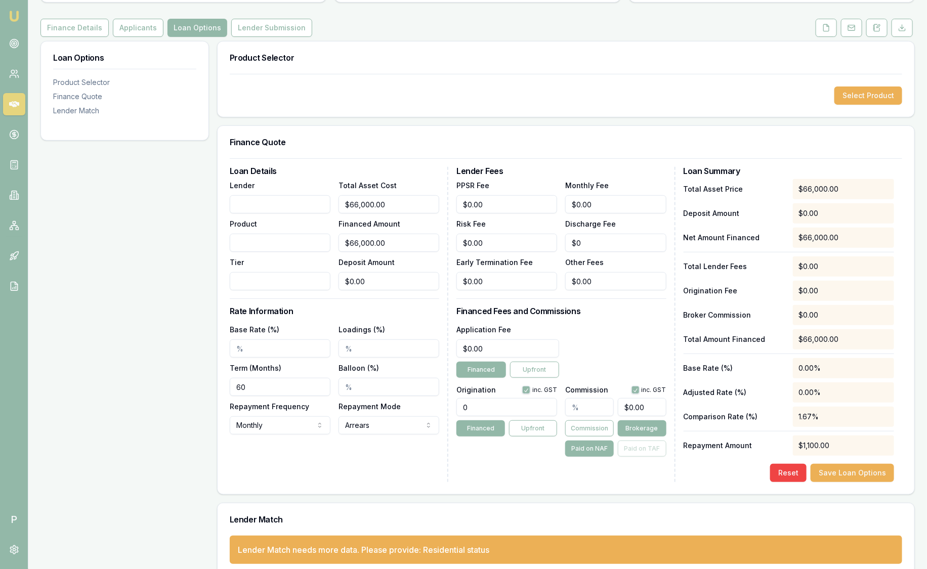
scroll to position [129, 0]
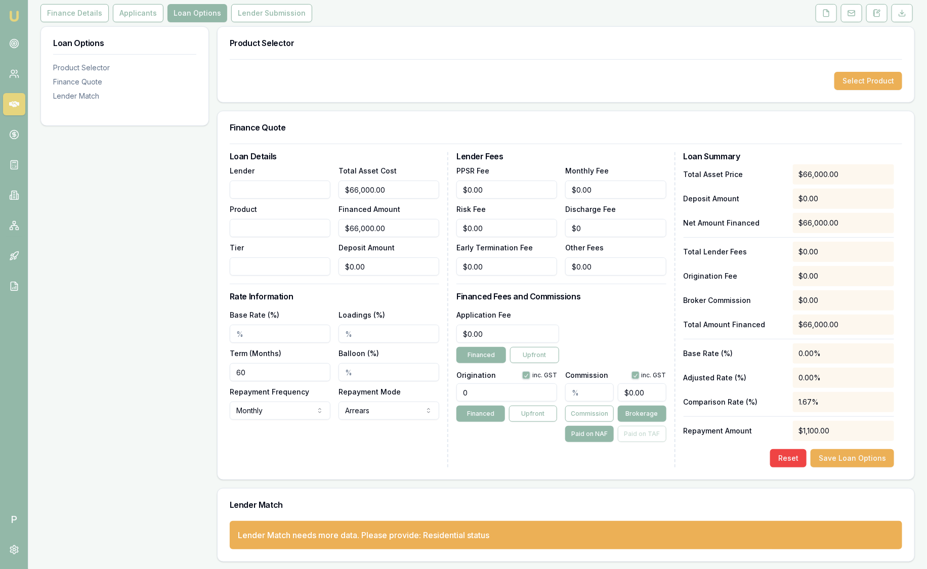
drag, startPoint x: 509, startPoint y: 381, endPoint x: 499, endPoint y: 385, distance: 10.9
click at [500, 385] on div "0" at bounding box center [506, 390] width 101 height 22
drag, startPoint x: 505, startPoint y: 391, endPoint x: 432, endPoint y: 389, distance: 72.4
click at [432, 389] on div "Loan Details Lender Product Tier Total Asset Cost $66,000.00 Financed Amount $6…" at bounding box center [566, 309] width 672 height 315
click at [521, 89] on div "Select Product" at bounding box center [566, 81] width 672 height 18
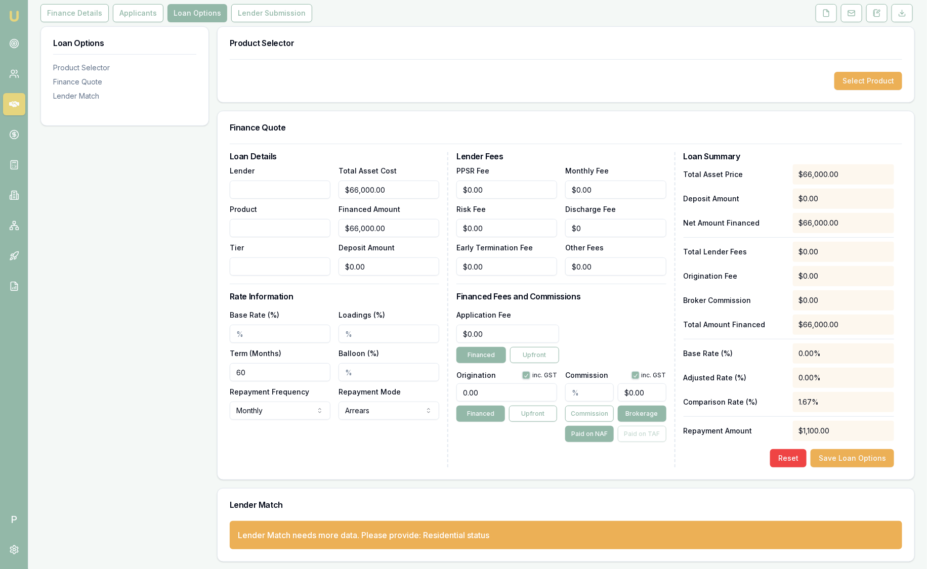
click at [523, 382] on div "0.00" at bounding box center [506, 390] width 101 height 22
type input "0"
type input "!"
type input "1"
type input "5"
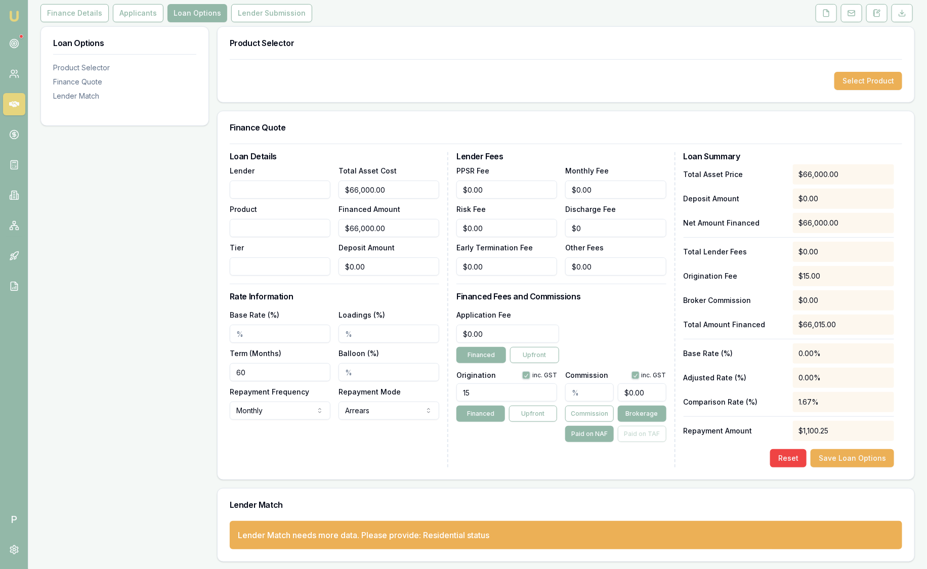
type input "1"
click at [601, 329] on div "Application Fee $0.00 Financed Upfront" at bounding box center [560, 335] width 209 height 55
click at [597, 333] on div "Application Fee $0.00 Financed Upfront" at bounding box center [560, 335] width 209 height 55
